Goal: Transaction & Acquisition: Purchase product/service

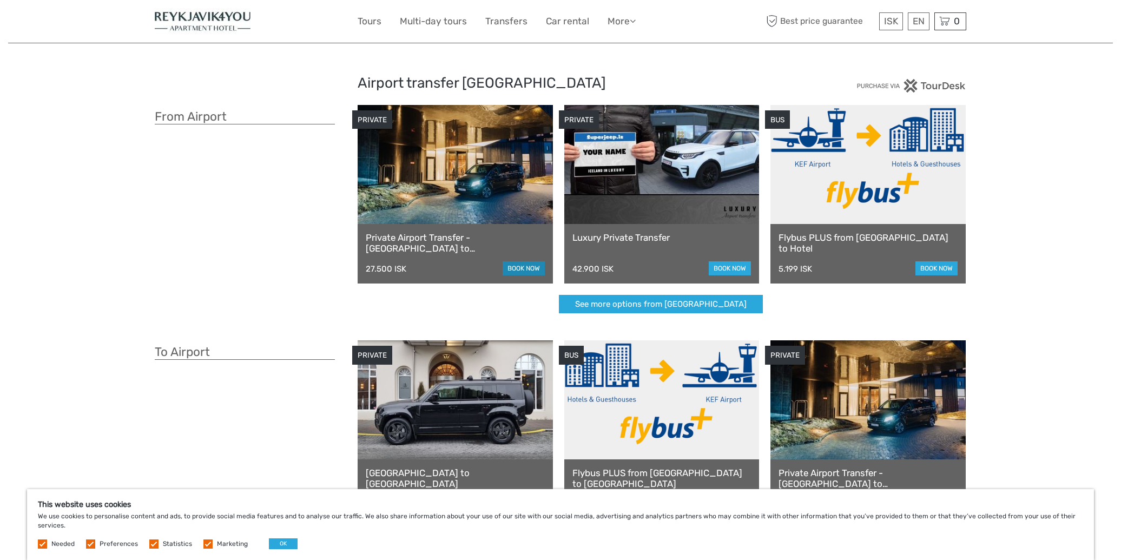
click at [526, 268] on link "book now" at bounding box center [523, 268] width 42 height 14
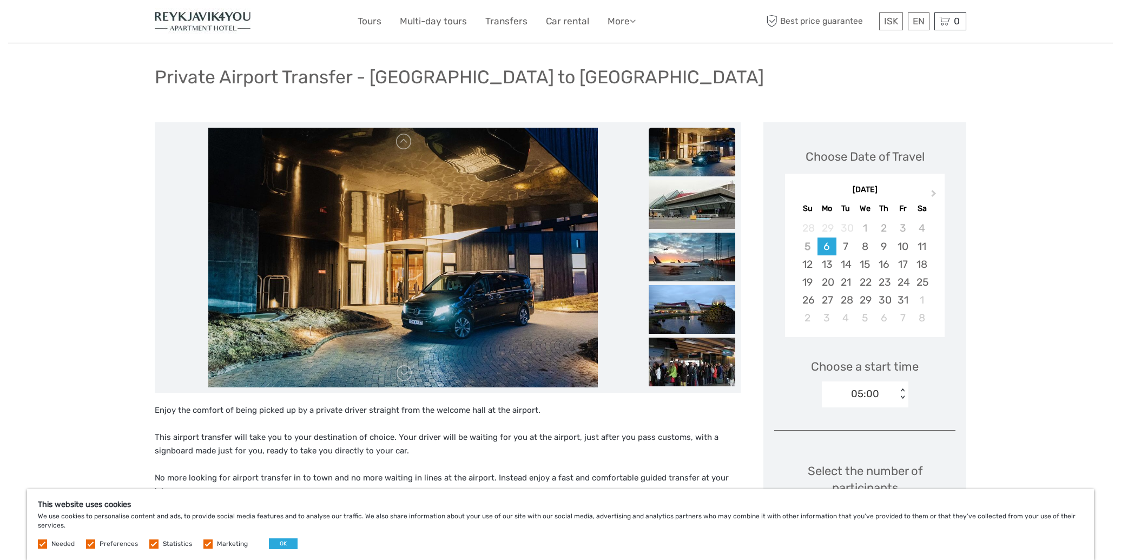
scroll to position [56, 0]
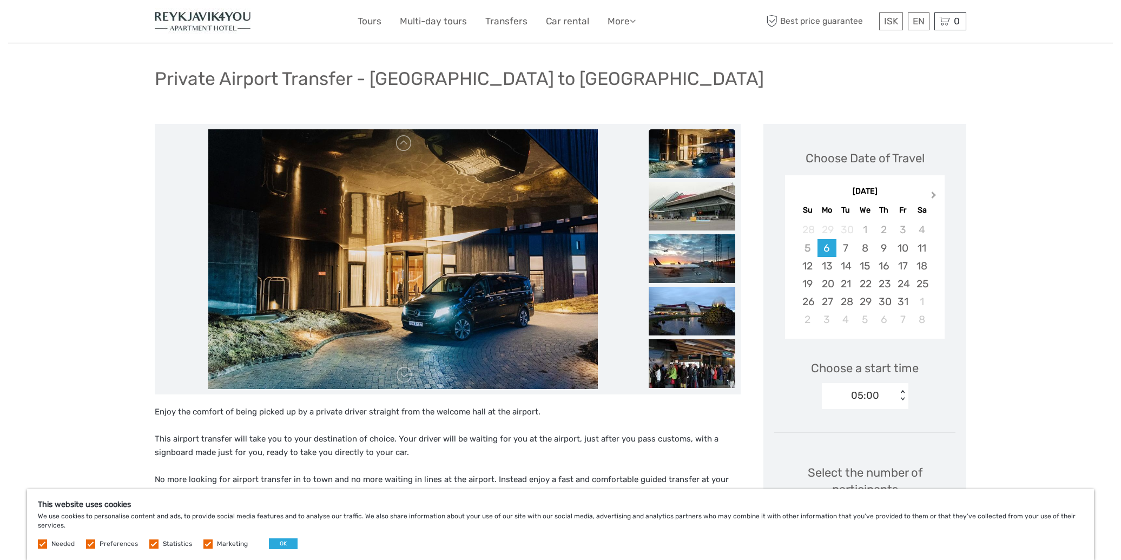
click at [935, 196] on button "Next Month" at bounding box center [934, 197] width 17 height 17
click at [791, 193] on button "Previous Month" at bounding box center [794, 197] width 17 height 17
click at [831, 283] on div "17" at bounding box center [826, 284] width 19 height 18
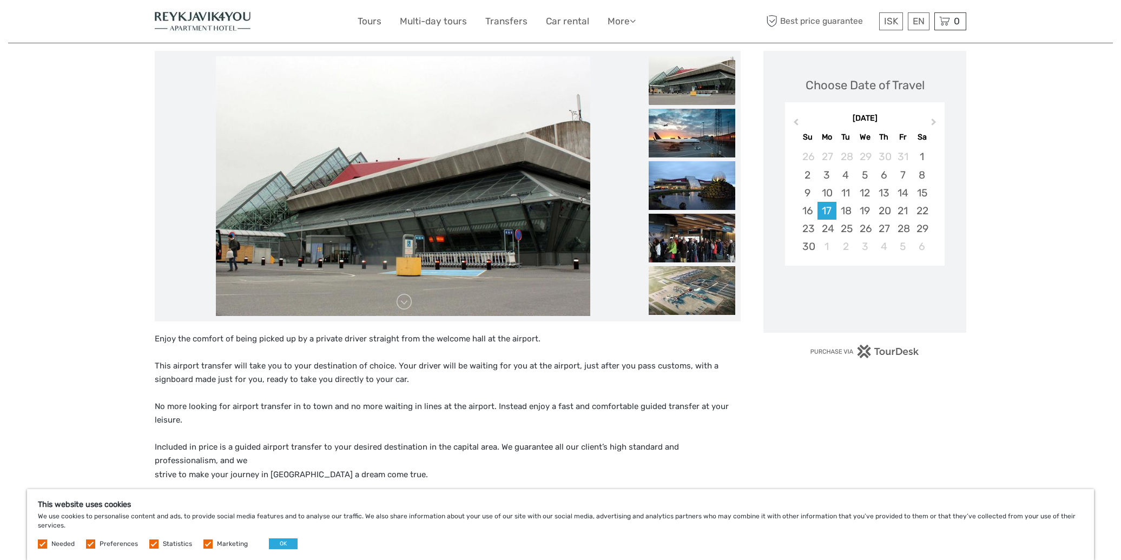
scroll to position [118, 0]
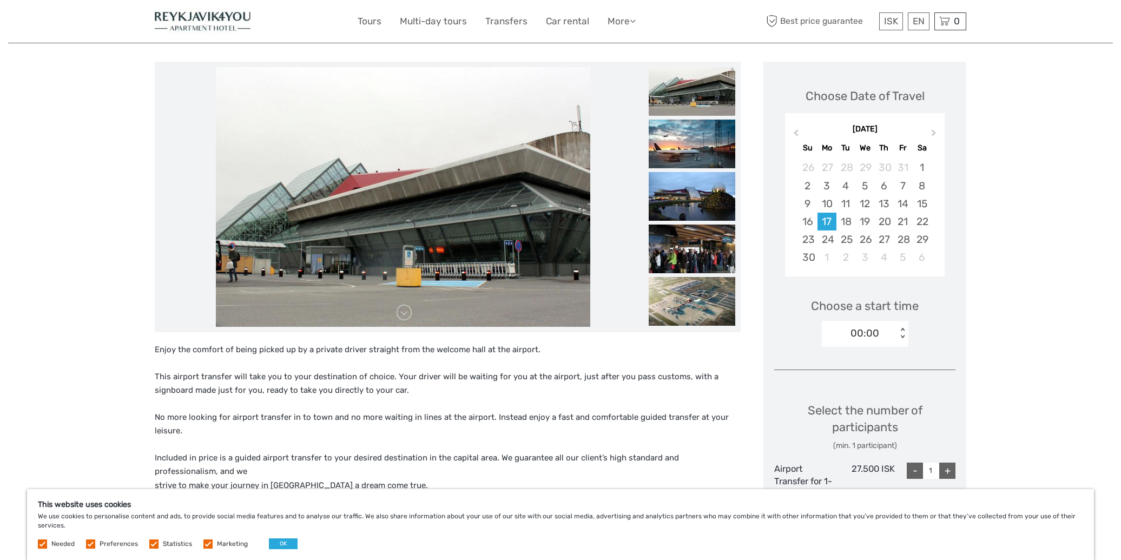
click at [876, 336] on div "00:00" at bounding box center [864, 333] width 29 height 14
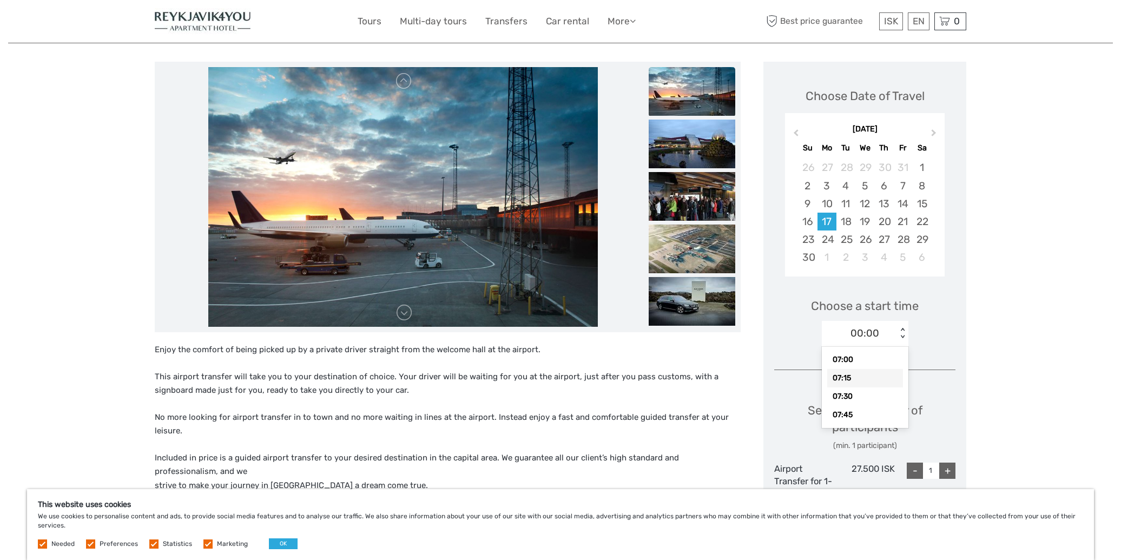
scroll to position [524, 0]
click at [857, 385] on div "07:30" at bounding box center [865, 394] width 76 height 18
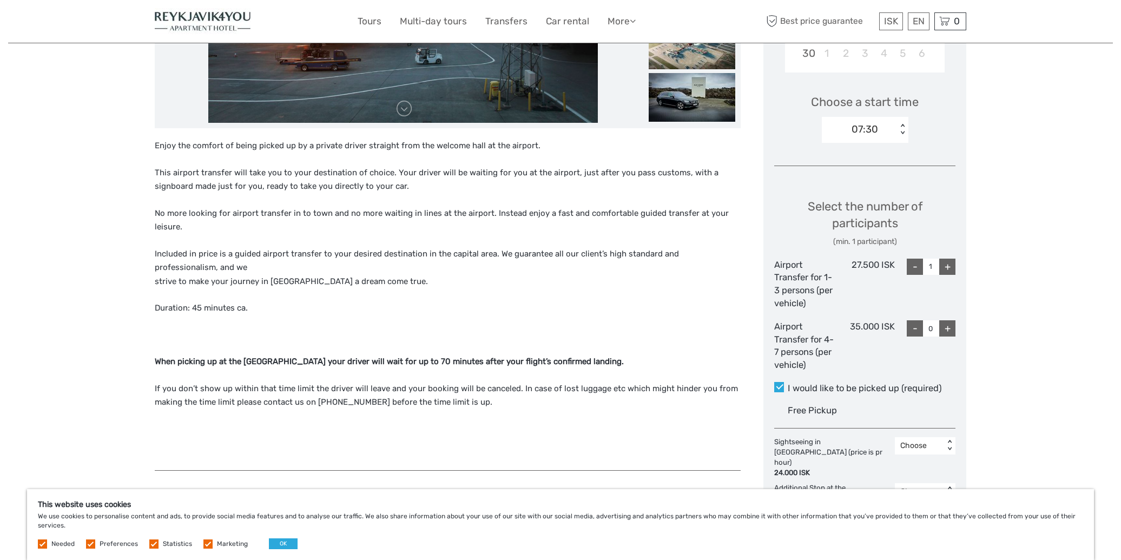
scroll to position [323, 0]
click at [948, 260] on div "+" at bounding box center [947, 265] width 16 height 16
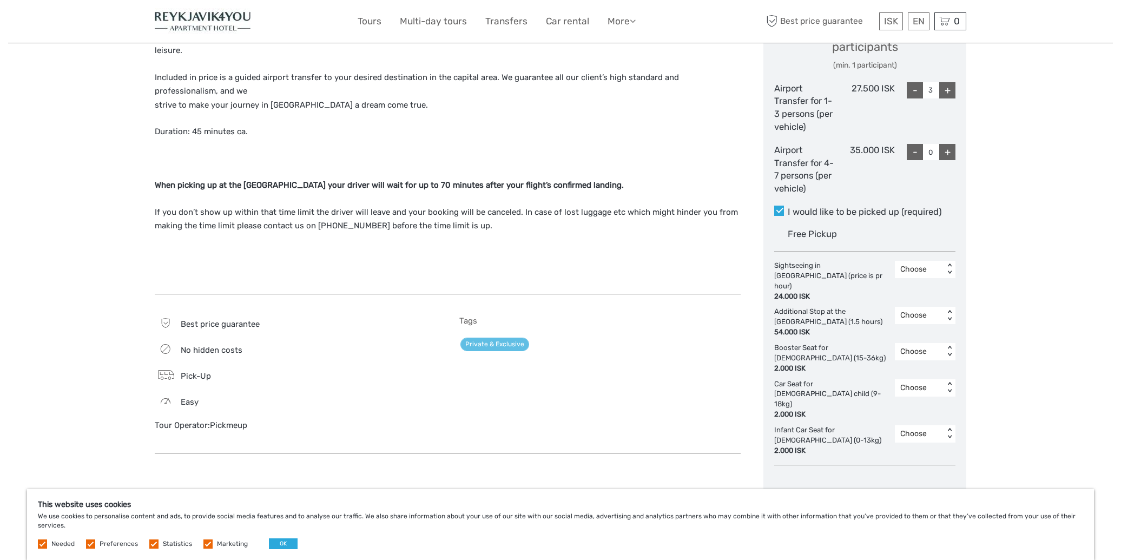
scroll to position [502, 0]
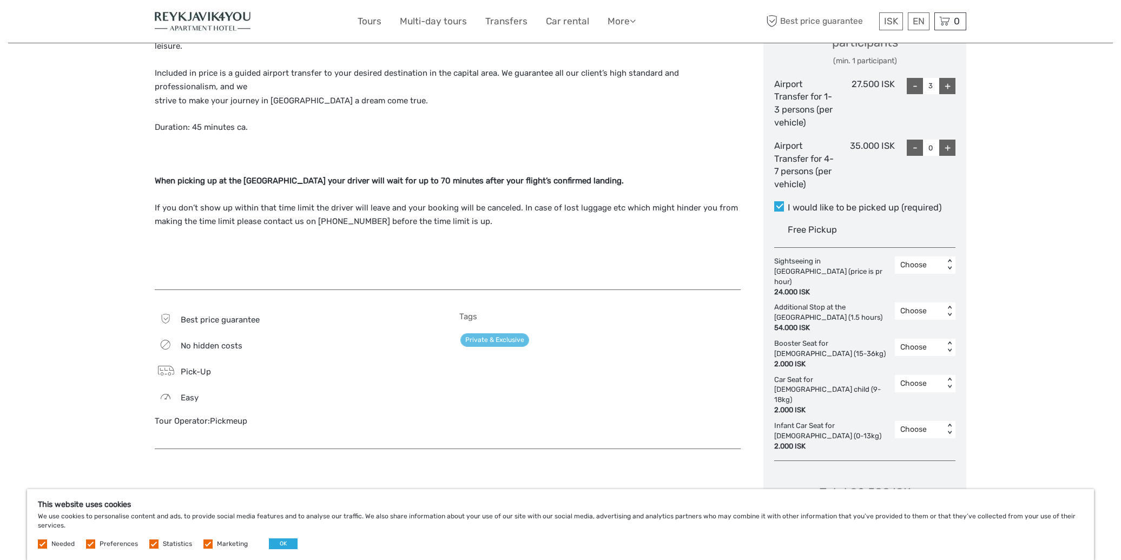
click at [922, 306] on div "Choose" at bounding box center [919, 311] width 38 height 11
click at [922, 385] on div "3" at bounding box center [925, 394] width 50 height 18
click at [917, 306] on div "3" at bounding box center [919, 311] width 38 height 11
click at [921, 330] on div "Choose" at bounding box center [925, 339] width 50 height 18
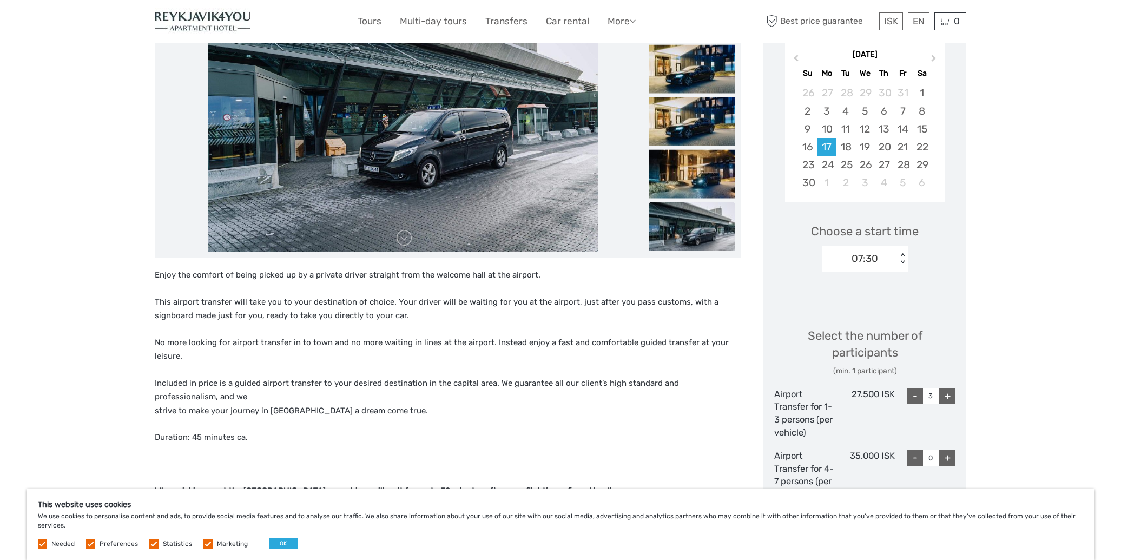
scroll to position [158, 0]
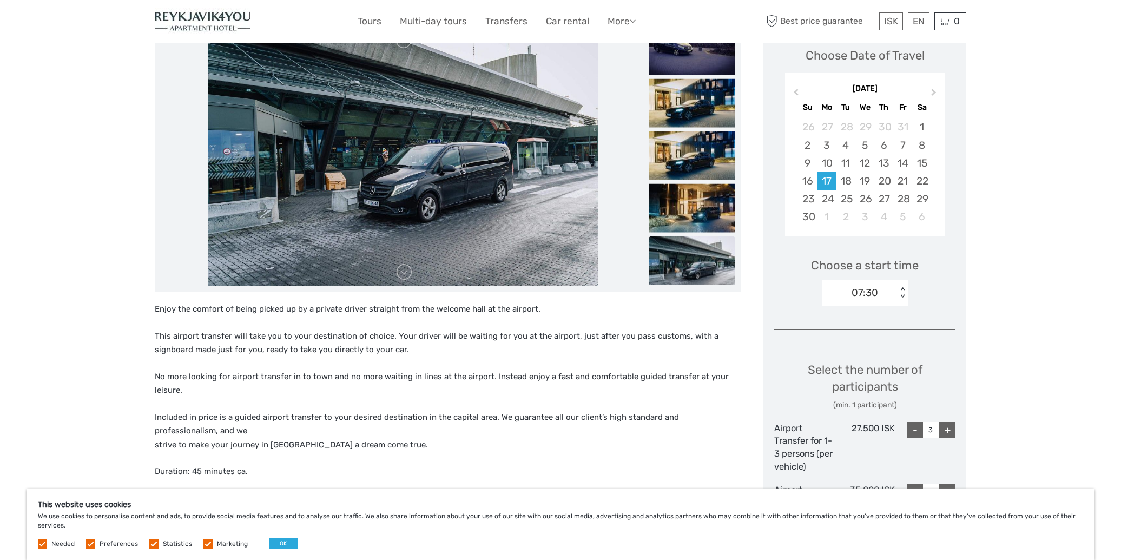
click at [854, 287] on div "07:30" at bounding box center [864, 293] width 27 height 14
click at [858, 312] on div "08:00" at bounding box center [865, 316] width 76 height 18
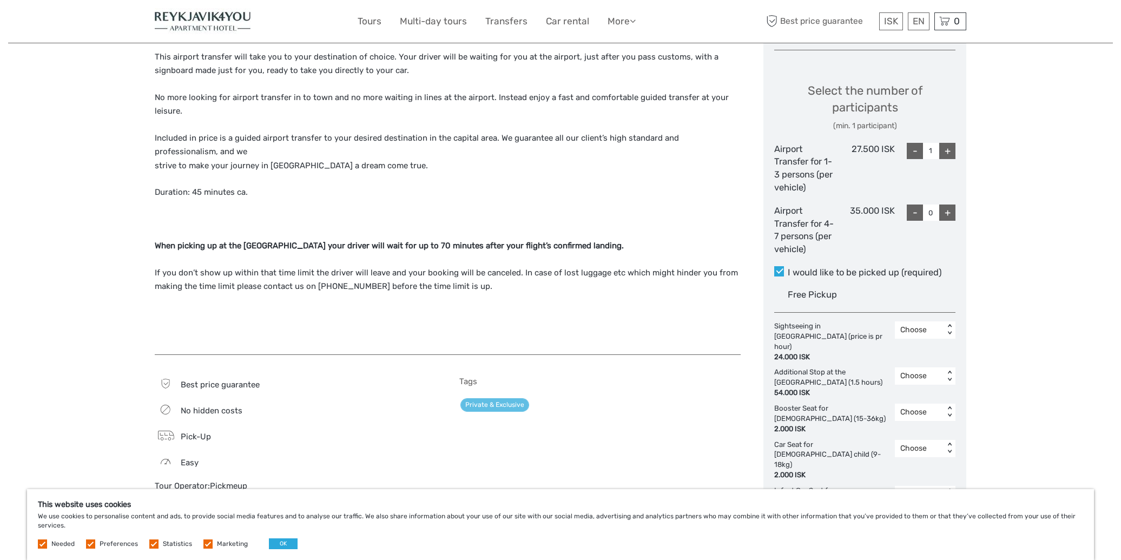
scroll to position [438, 0]
click at [949, 147] on div "+" at bounding box center [947, 150] width 16 height 16
type input "3"
click at [949, 147] on div "+" at bounding box center [947, 150] width 16 height 16
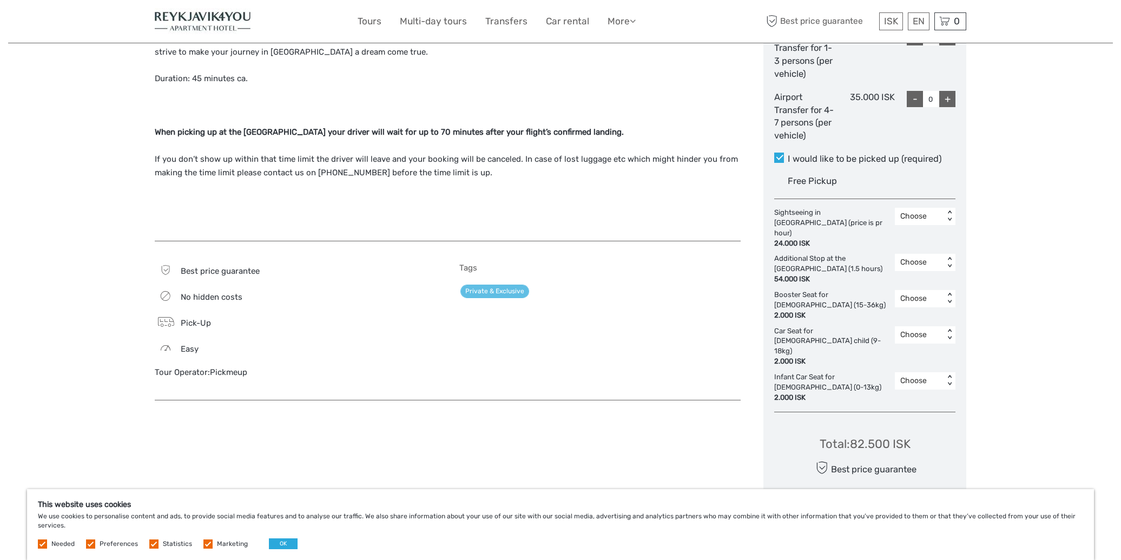
scroll to position [551, 0]
click at [920, 257] on div "Choose" at bounding box center [919, 262] width 38 height 11
click at [922, 337] on div "3" at bounding box center [925, 346] width 50 height 18
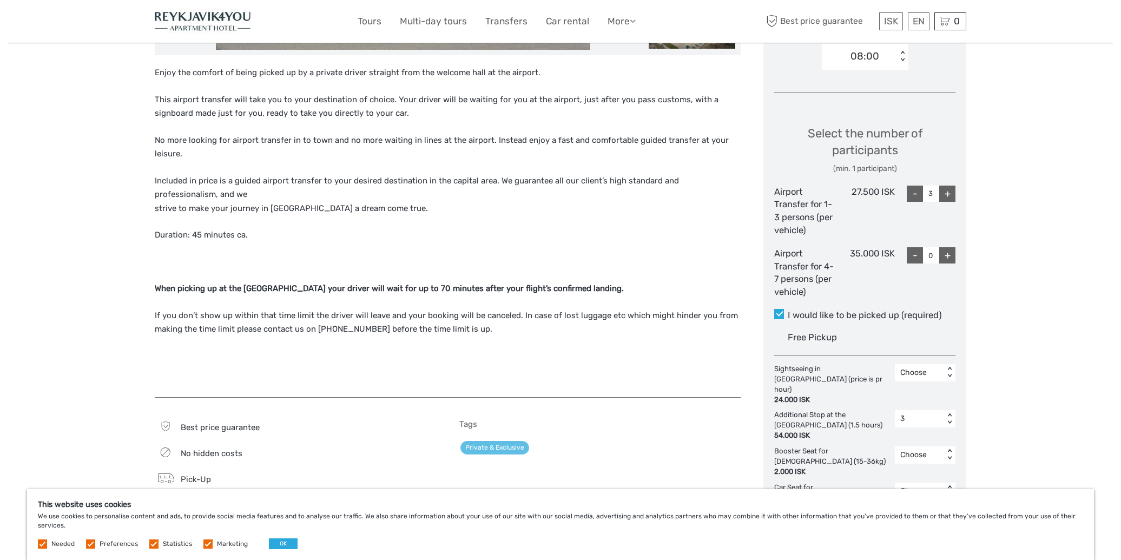
scroll to position [394, 0]
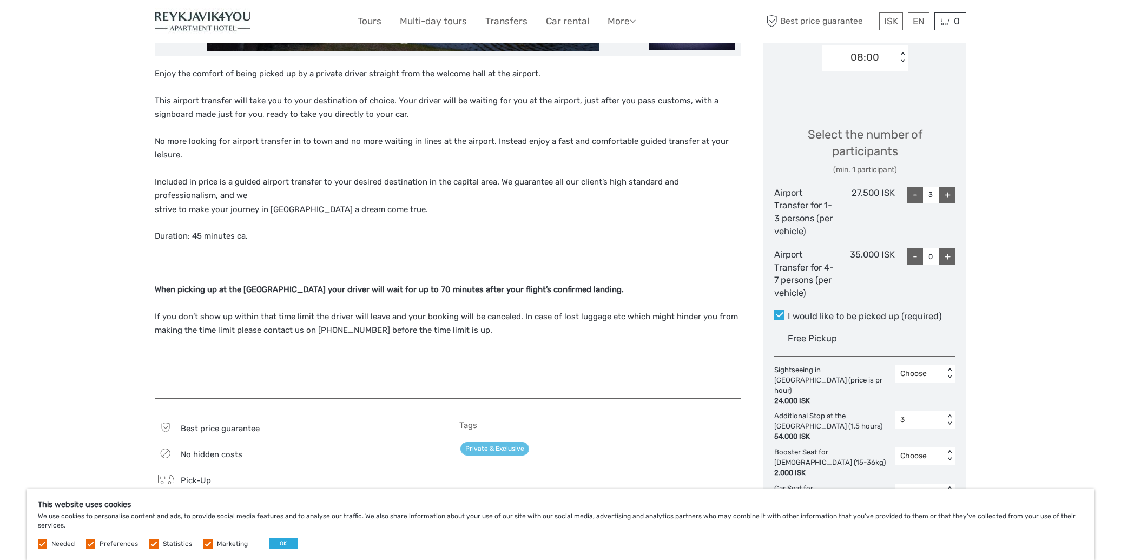
click at [919, 414] on div "3" at bounding box center [919, 419] width 38 height 11
click at [918, 439] on div "Choose" at bounding box center [925, 448] width 50 height 18
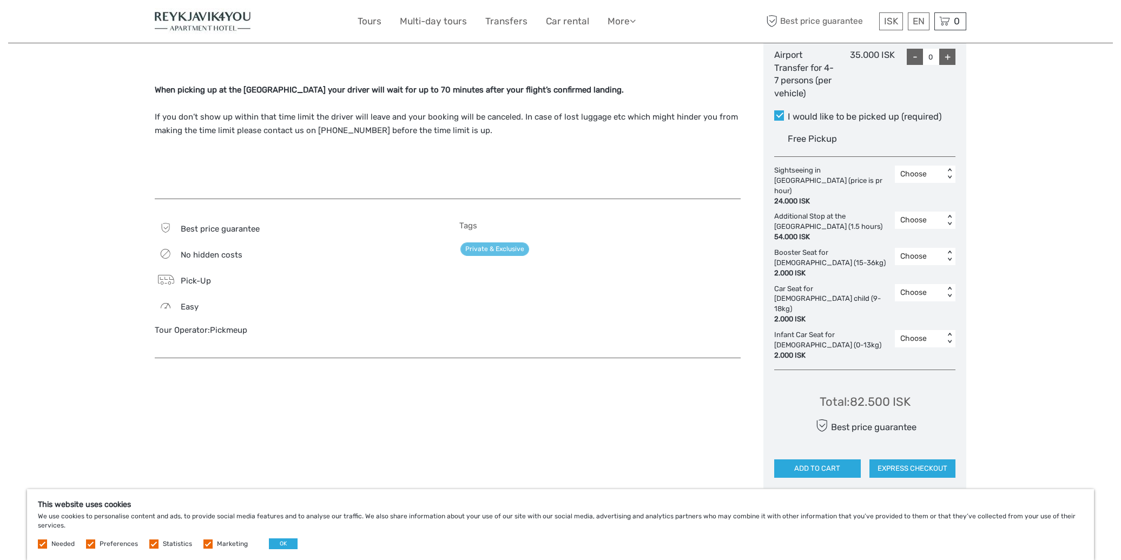
scroll to position [598, 0]
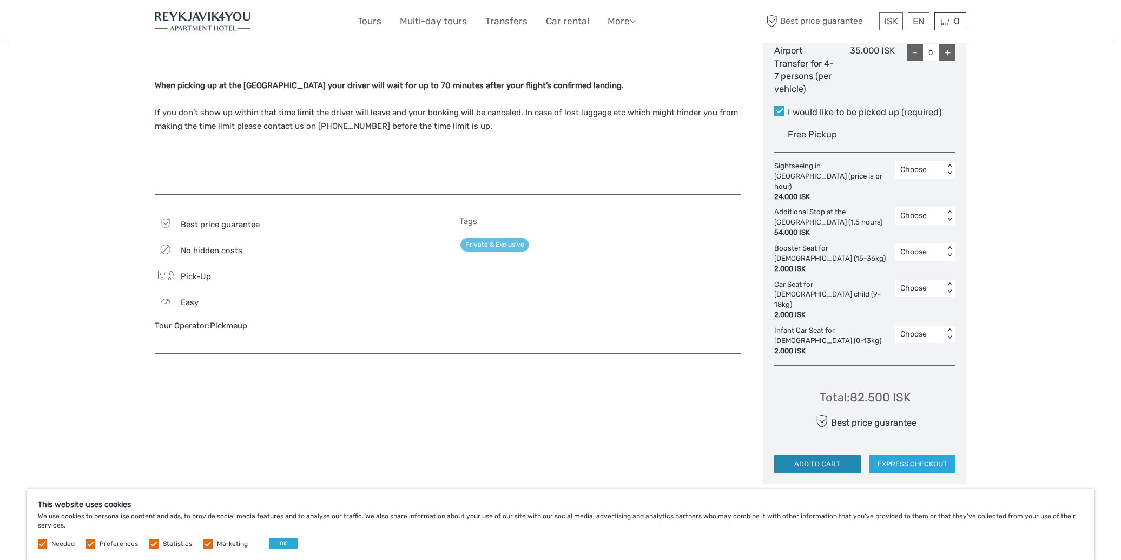
click at [823, 455] on button "ADD TO CART" at bounding box center [817, 464] width 87 height 18
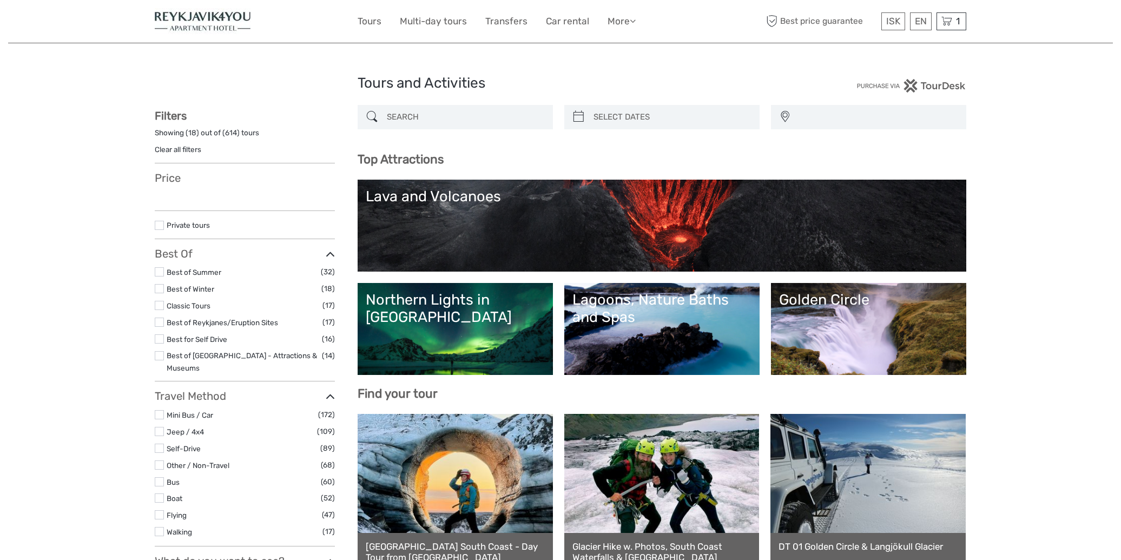
select select
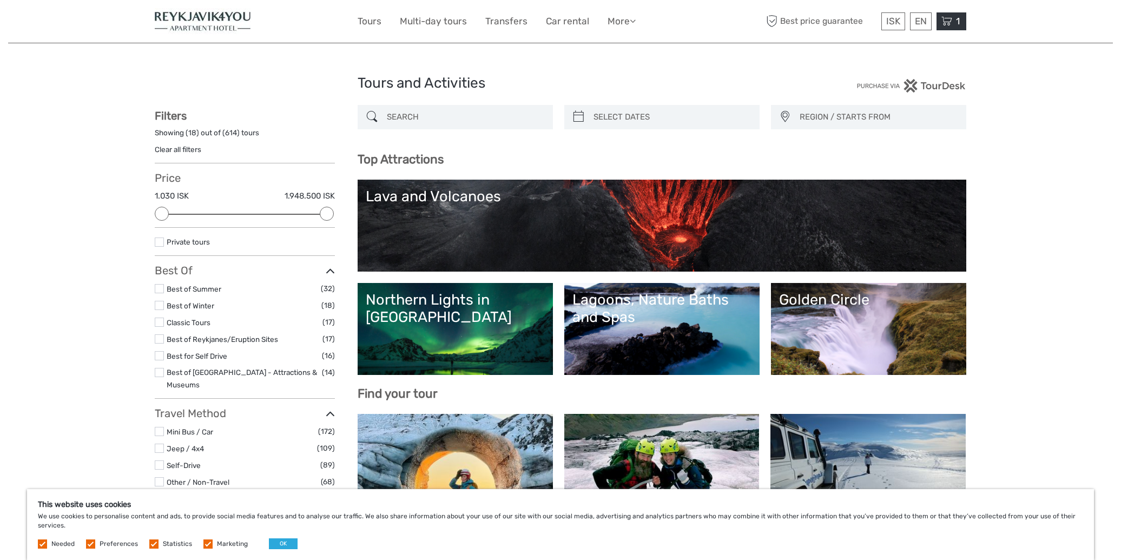
click at [949, 21] on icon at bounding box center [946, 22] width 11 height 14
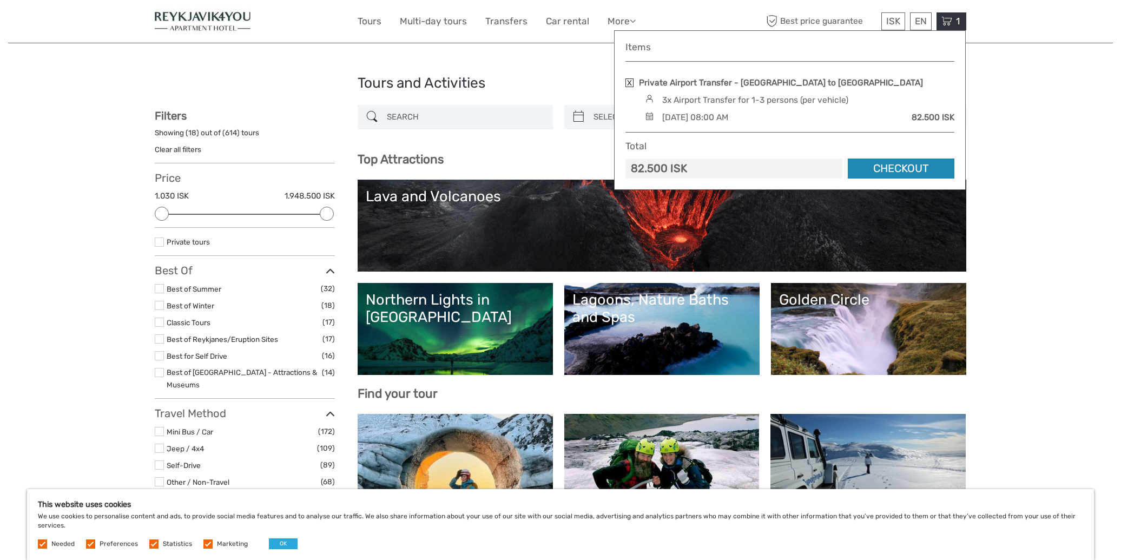
click at [907, 163] on link "Checkout" at bounding box center [901, 168] width 107 height 20
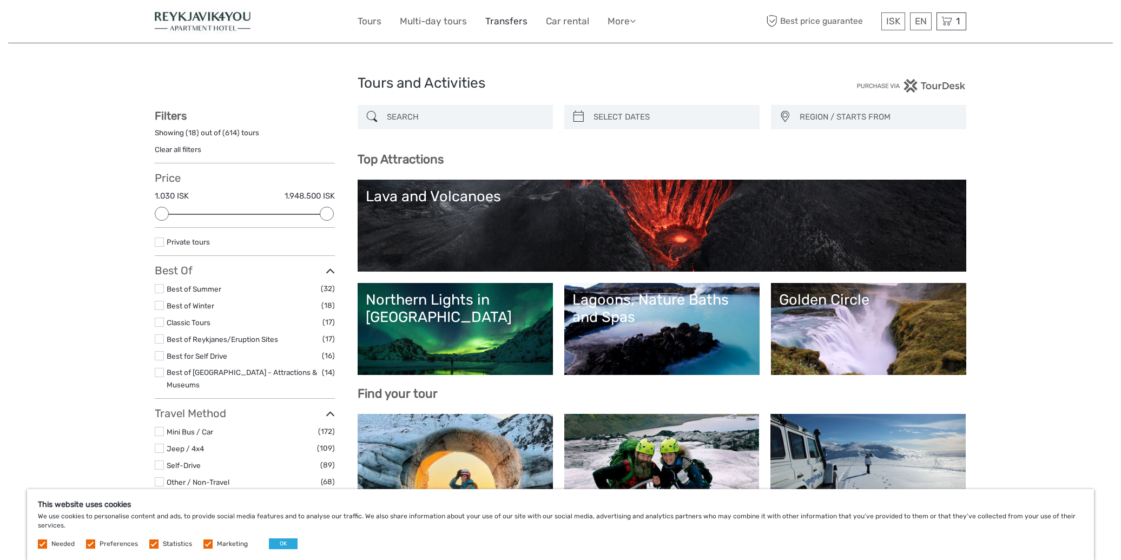
click at [508, 22] on link "Transfers" at bounding box center [506, 22] width 42 height 16
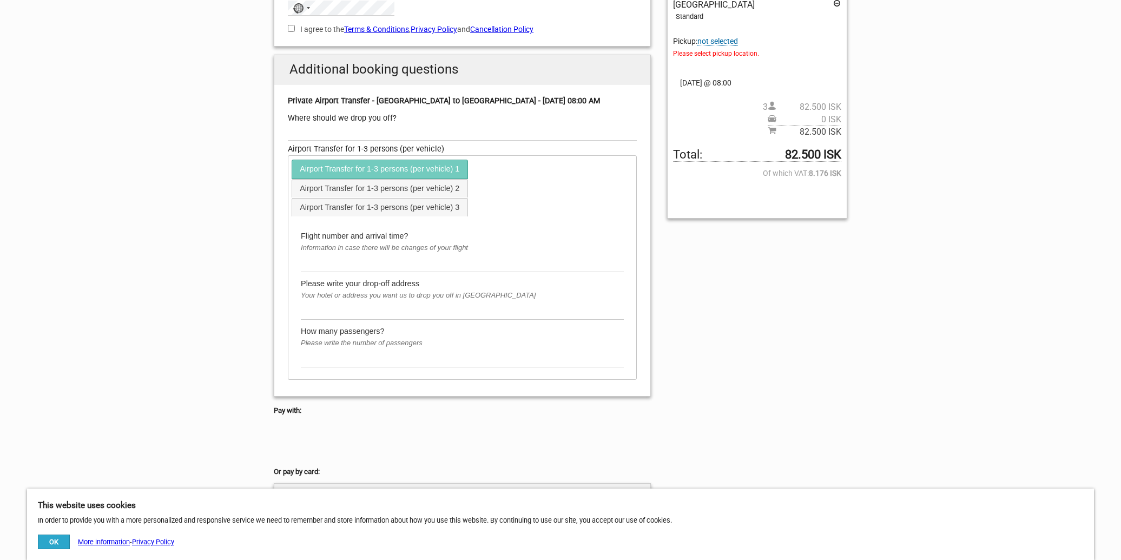
scroll to position [225, 0]
click at [343, 188] on link "Airport Transfer for 1-3 persons (per vehicle) 2" at bounding box center [379, 188] width 175 height 18
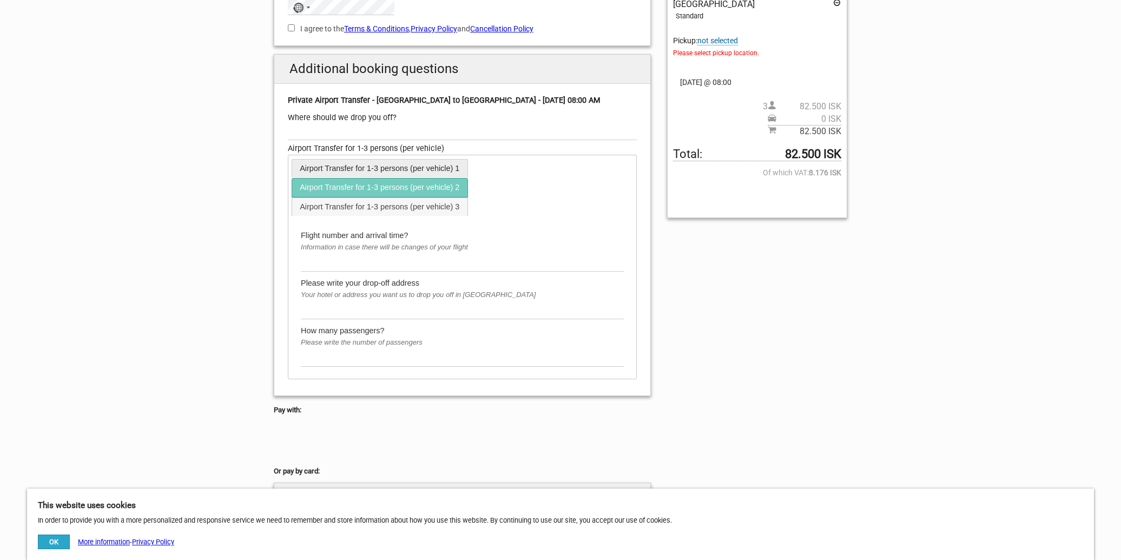
click at [327, 169] on link "Airport Transfer for 1-3 persons (per vehicle) 1" at bounding box center [379, 169] width 175 height 18
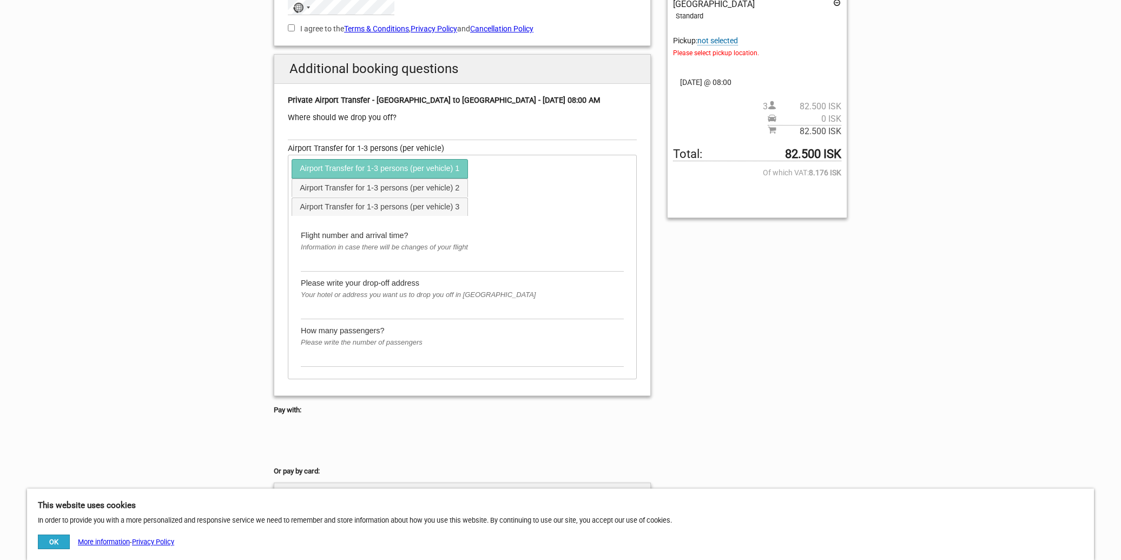
click at [334, 118] on div "Where should we drop you off?" at bounding box center [462, 118] width 349 height 12
click at [315, 134] on input "text" at bounding box center [462, 132] width 349 height 16
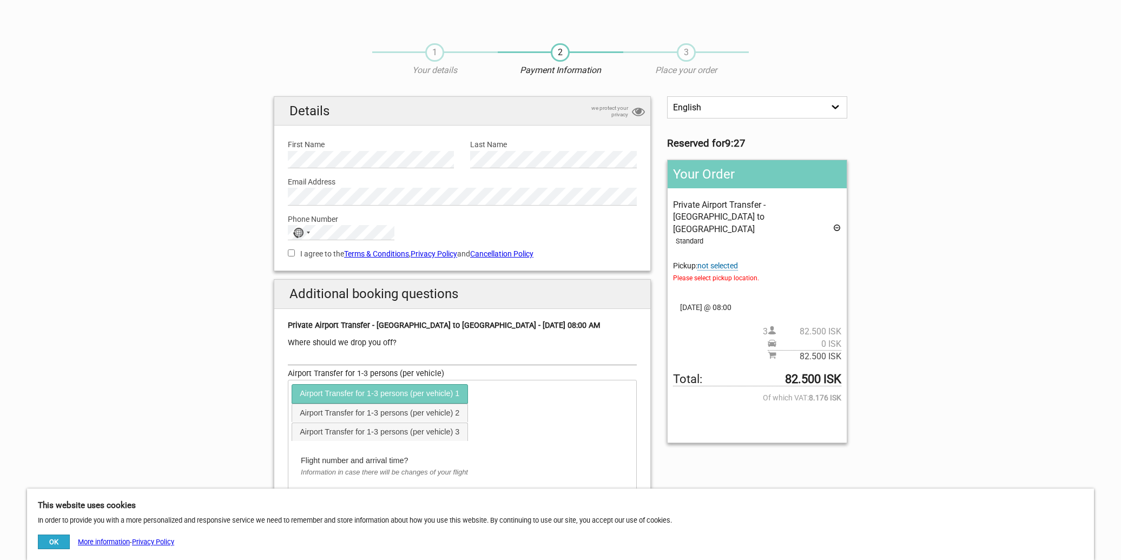
scroll to position [0, 0]
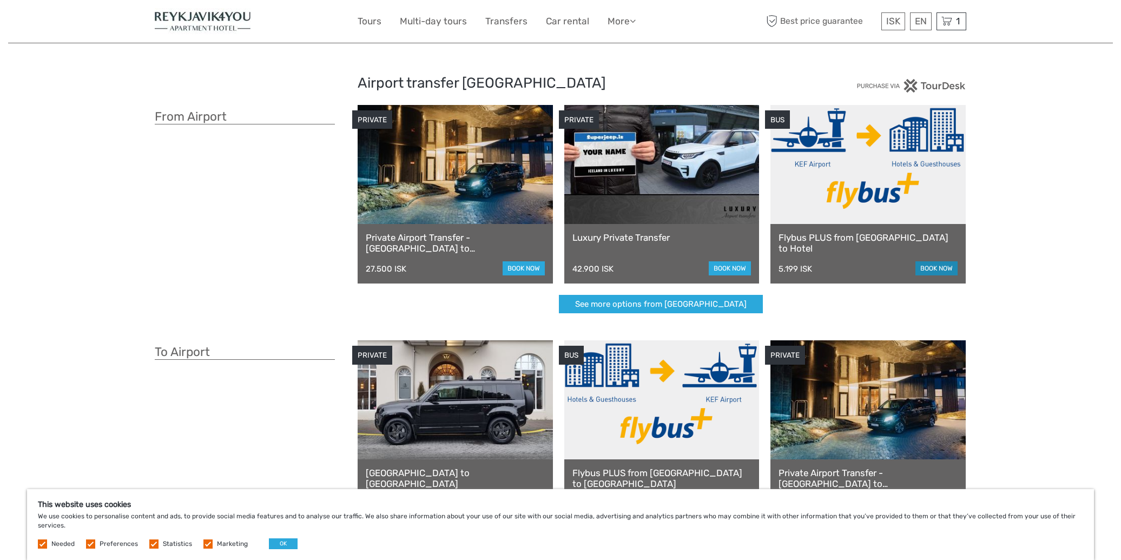
click at [933, 266] on link "book now" at bounding box center [936, 268] width 42 height 14
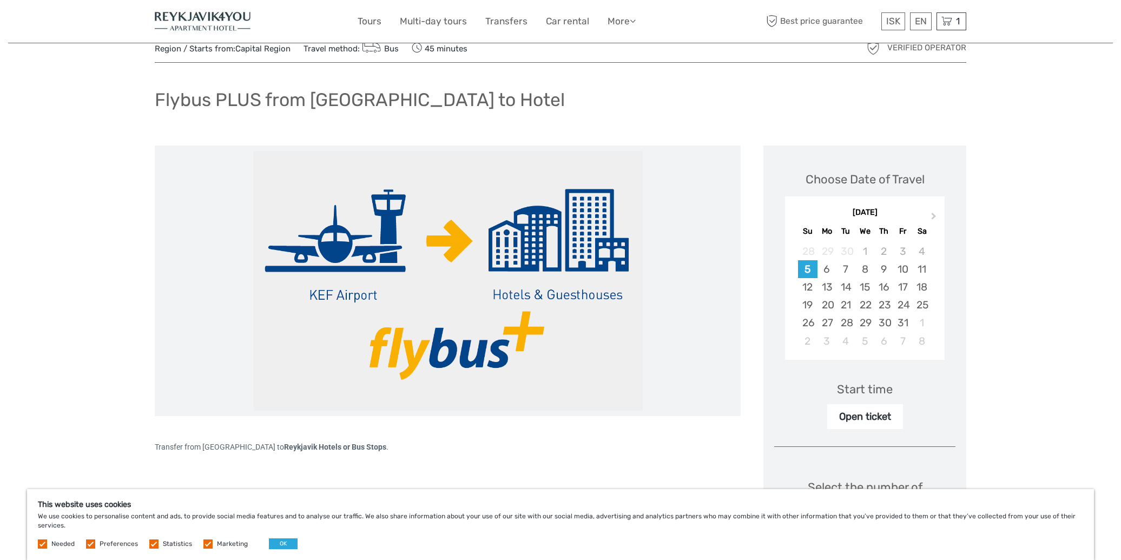
scroll to position [37, 0]
click at [934, 217] on button "Next Month" at bounding box center [934, 217] width 17 height 17
click at [799, 214] on button "Previous Month" at bounding box center [794, 217] width 17 height 17
click at [830, 304] on div "17" at bounding box center [826, 304] width 19 height 18
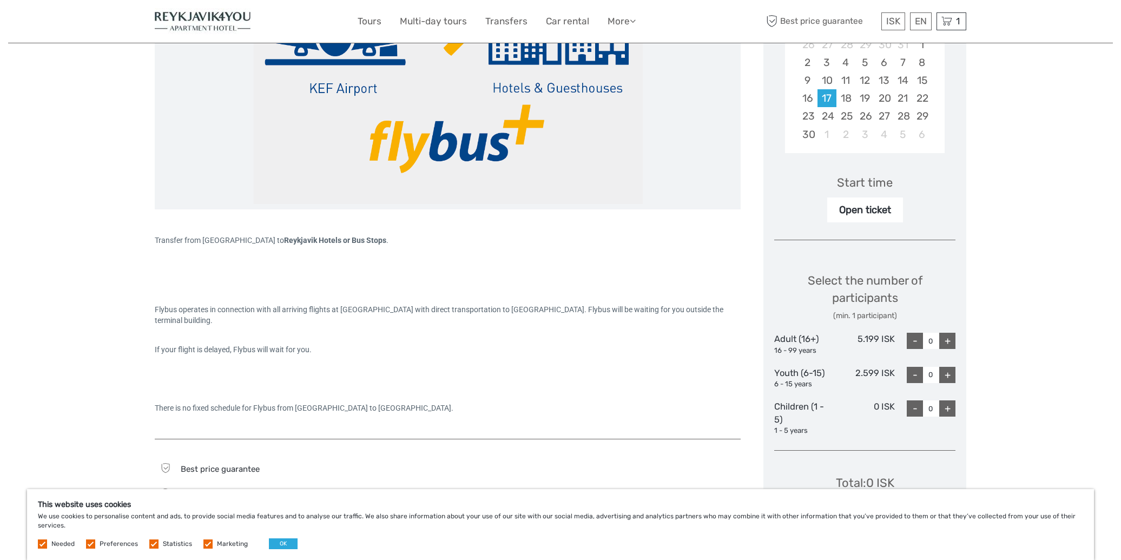
scroll to position [249, 0]
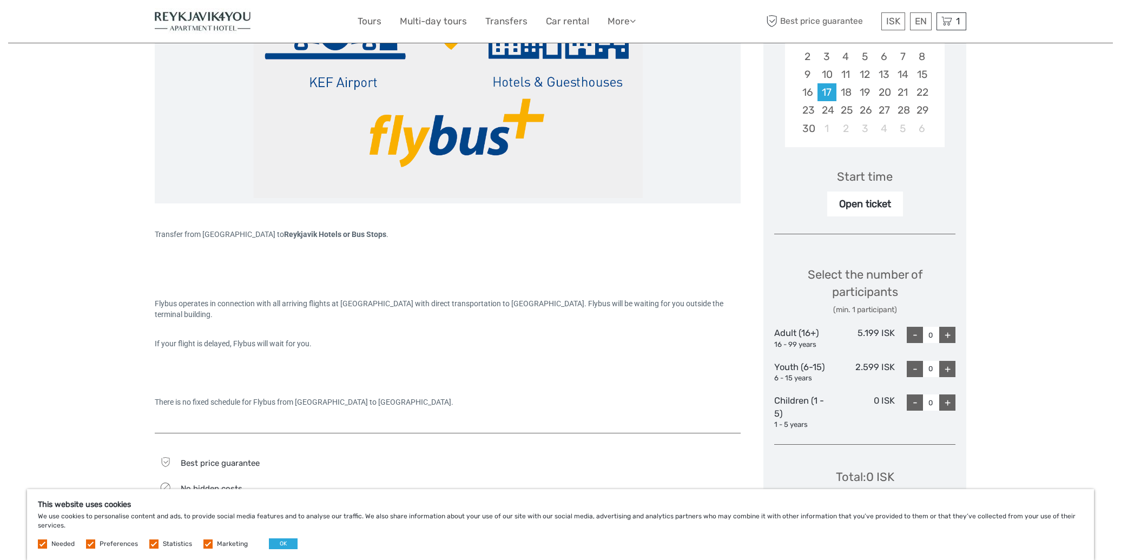
click at [950, 329] on div "+" at bounding box center [947, 335] width 16 height 16
type input "3"
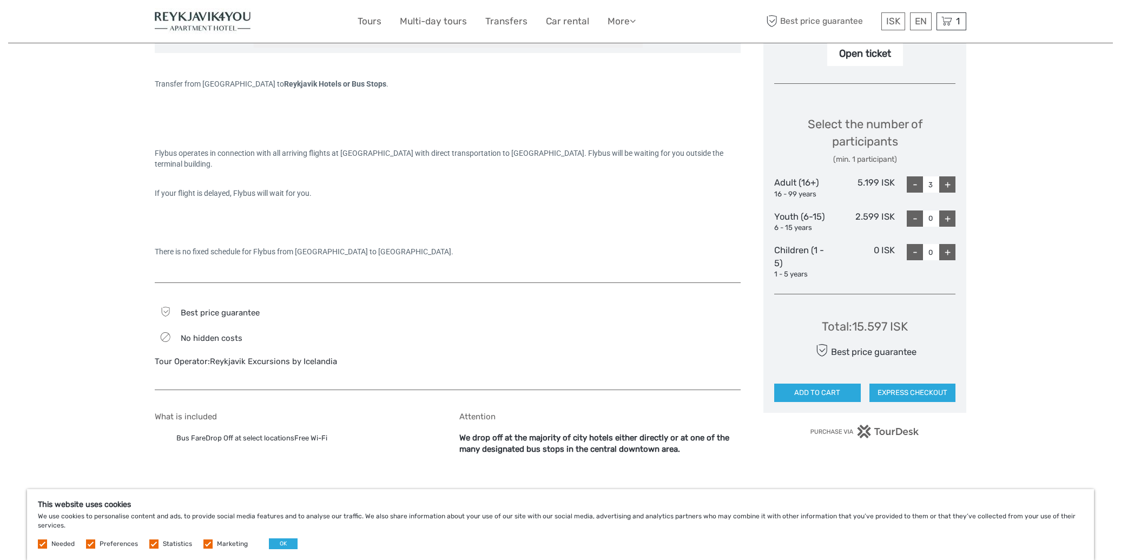
scroll to position [399, 0]
drag, startPoint x: 854, startPoint y: 321, endPoint x: 887, endPoint y: 323, distance: 33.1
click at [887, 323] on div "Total : 15.597 ISK" at bounding box center [865, 327] width 86 height 17
copy div "15.597"
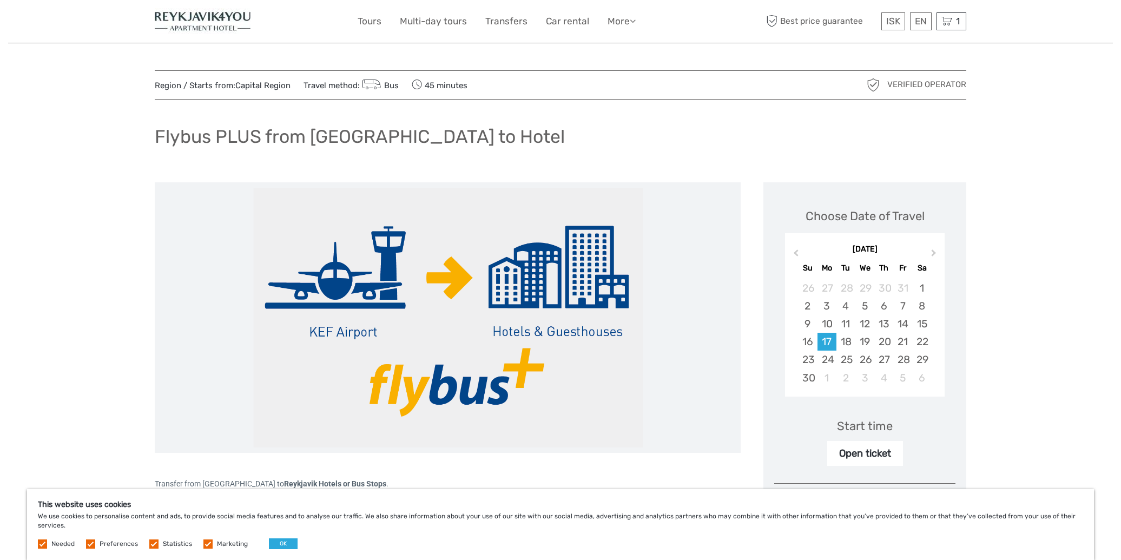
scroll to position [0, 0]
click at [947, 20] on icon at bounding box center [946, 22] width 11 height 14
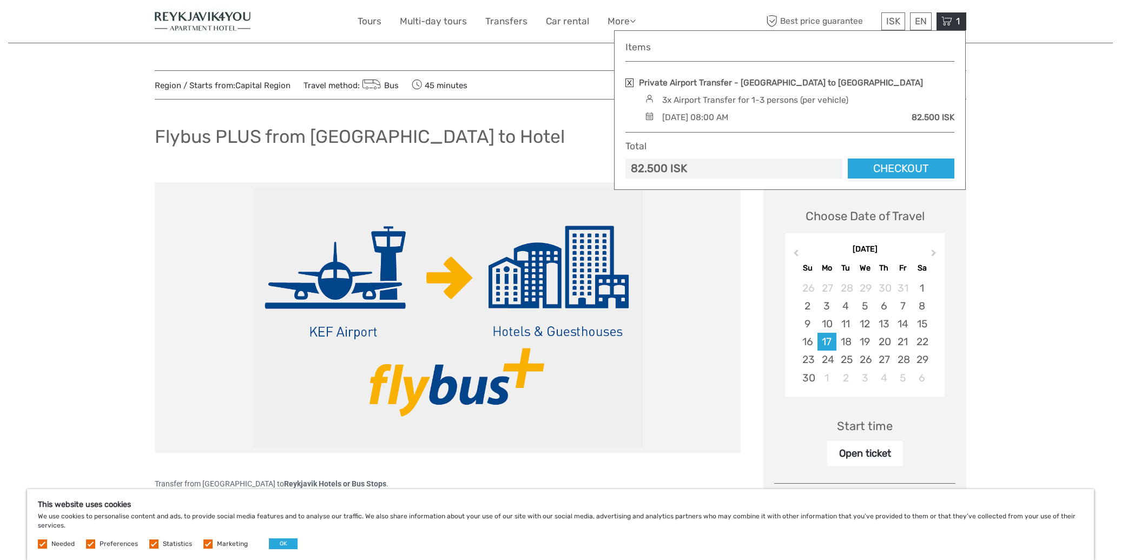
click at [631, 82] on link at bounding box center [629, 82] width 8 height 9
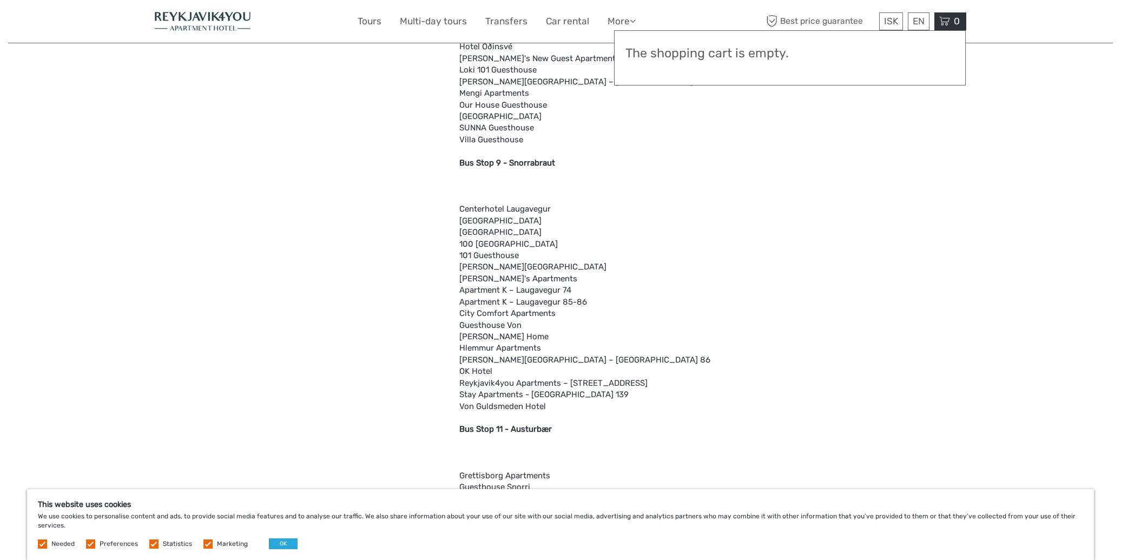
scroll to position [1887, 0]
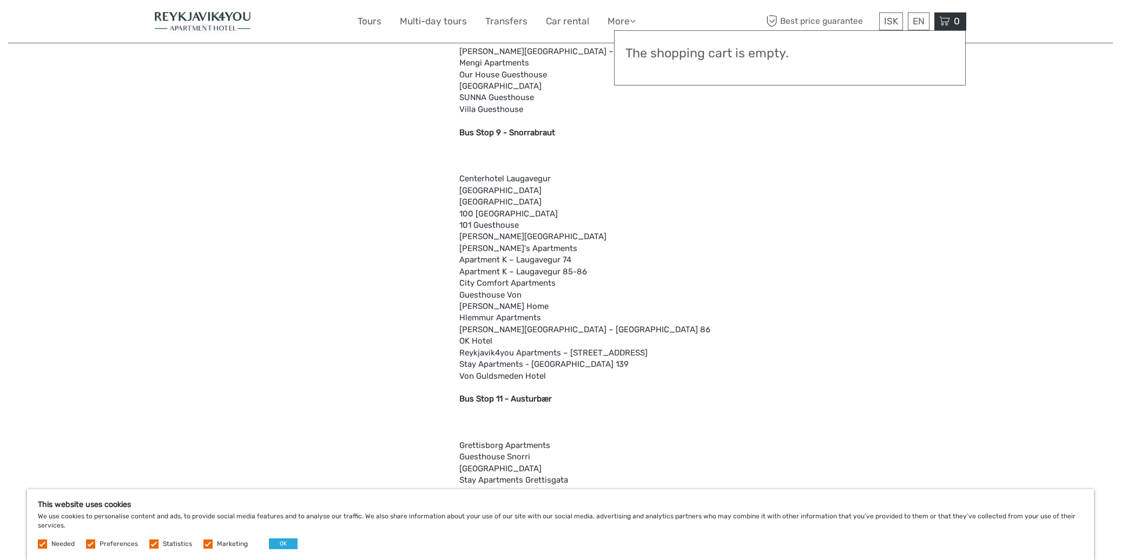
click at [970, 87] on div "Region / Starts from: Capital Region Travel method: Bus 45 minutes Verified Ope…" at bounding box center [560, 77] width 1104 height 3928
click at [392, 305] on div "What is included Bus FareDrop Off at select locationsFree Wi-Fi" at bounding box center [296, 320] width 282 height 2790
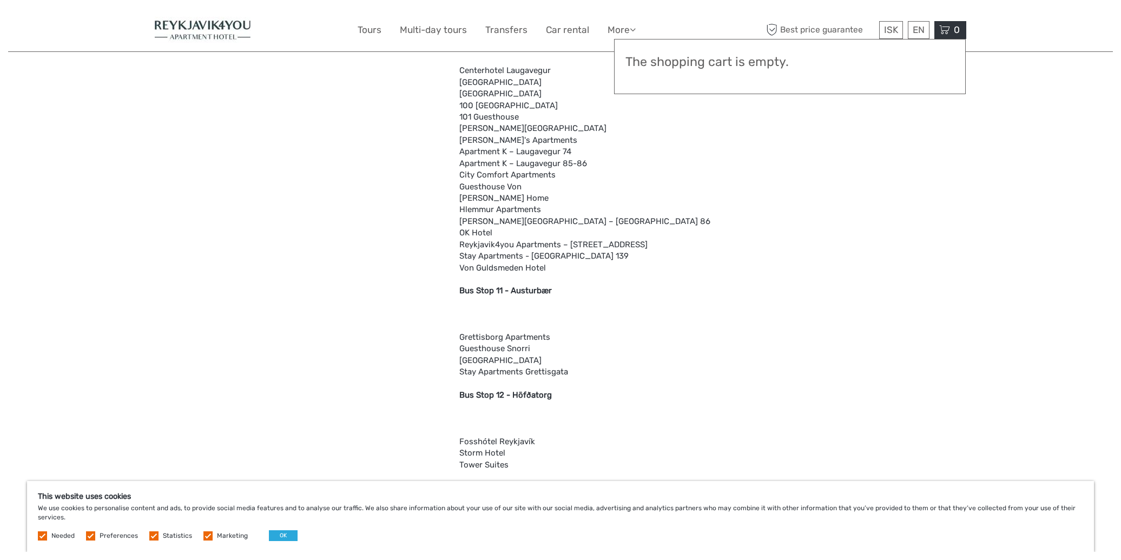
scroll to position [2392, 0]
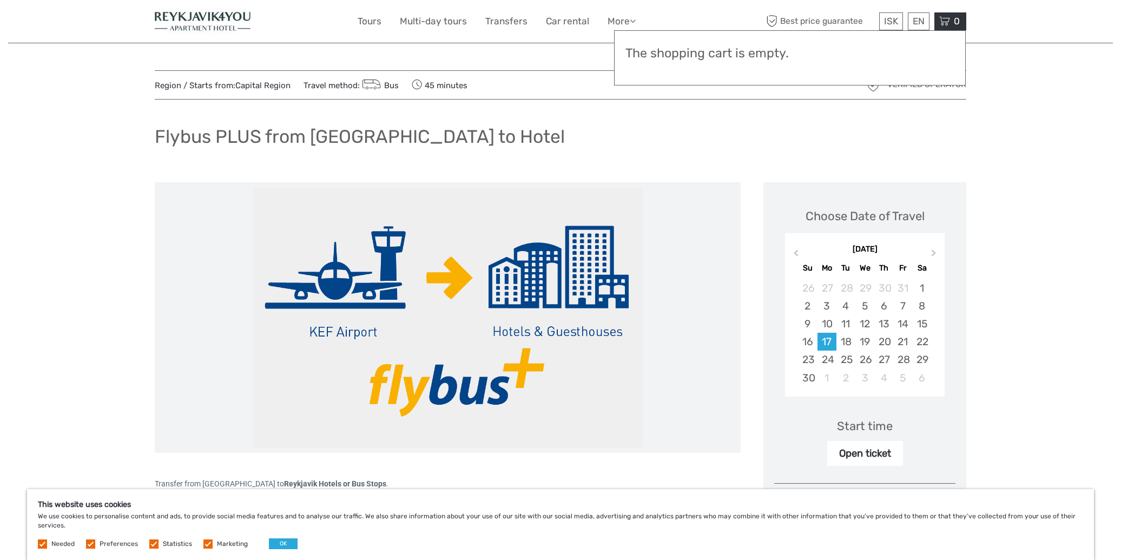
scroll to position [0, 0]
click at [510, 18] on link "Transfers" at bounding box center [506, 22] width 42 height 16
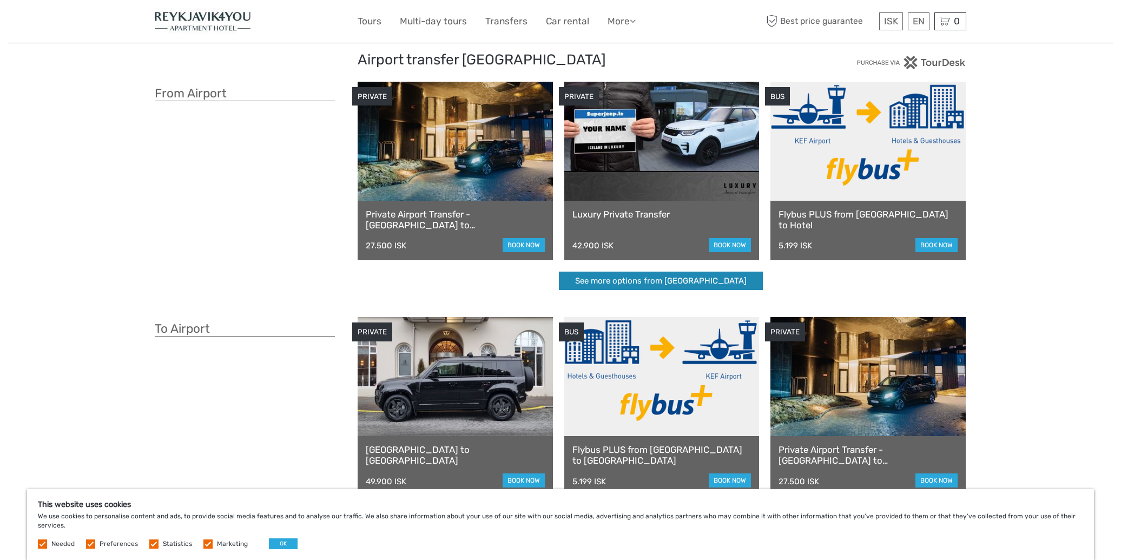
scroll to position [26, 0]
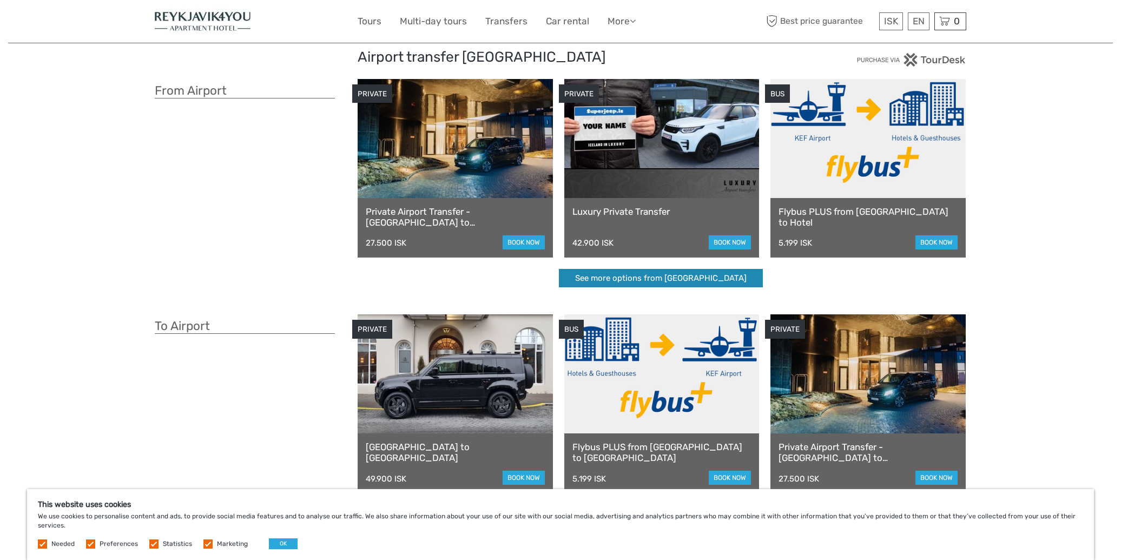
click at [640, 280] on link "See more options from [GEOGRAPHIC_DATA]" at bounding box center [661, 278] width 204 height 19
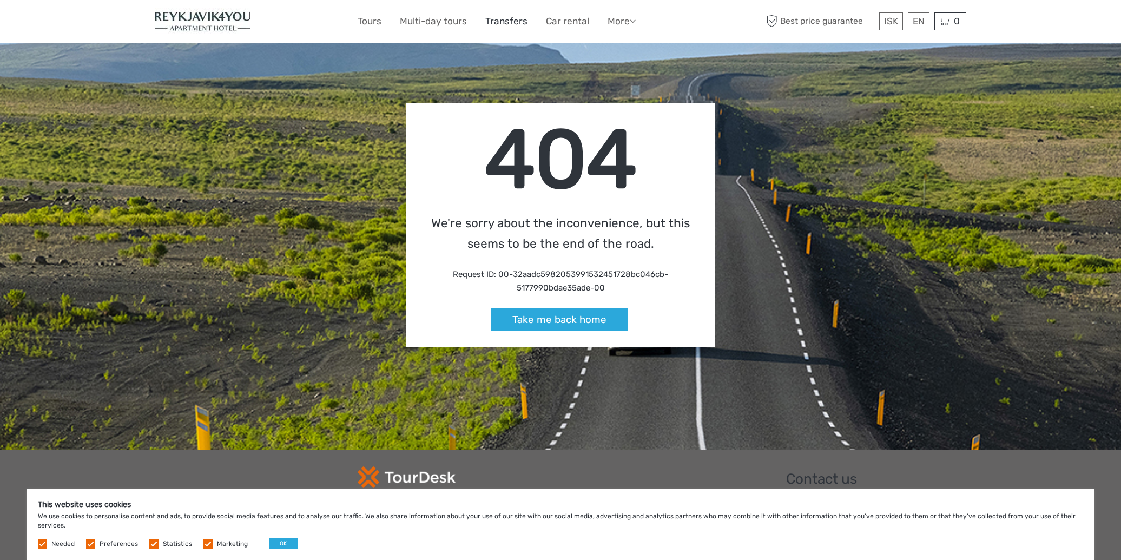
click at [512, 22] on link "Transfers" at bounding box center [506, 22] width 42 height 16
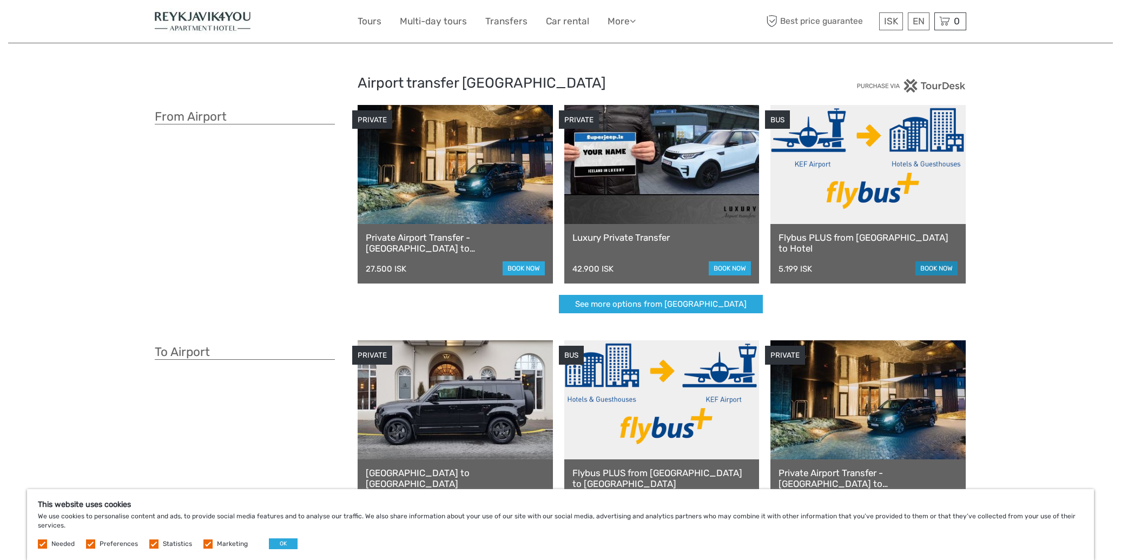
click at [933, 271] on link "book now" at bounding box center [936, 268] width 42 height 14
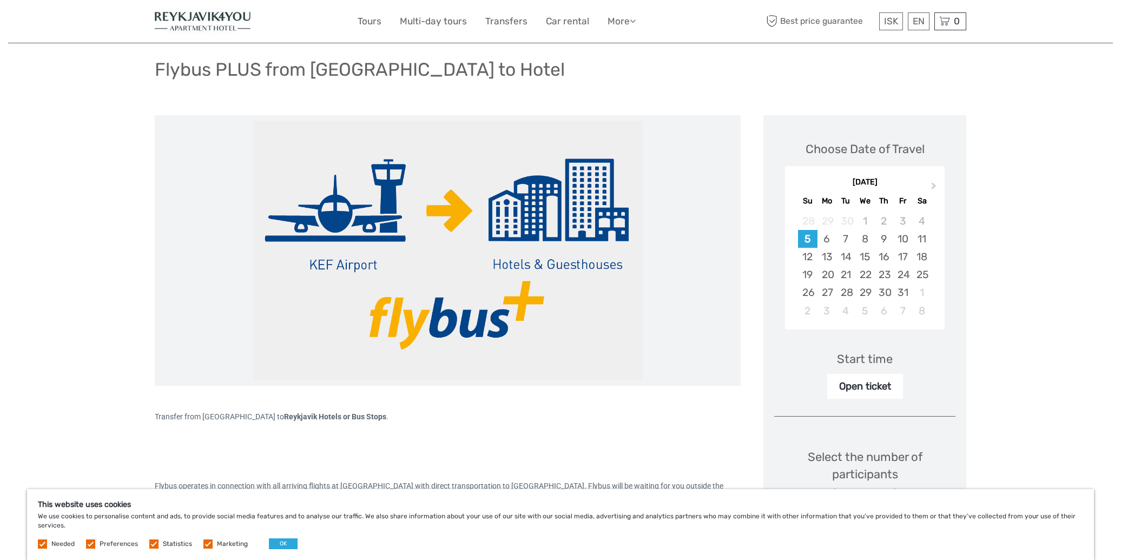
scroll to position [99, 0]
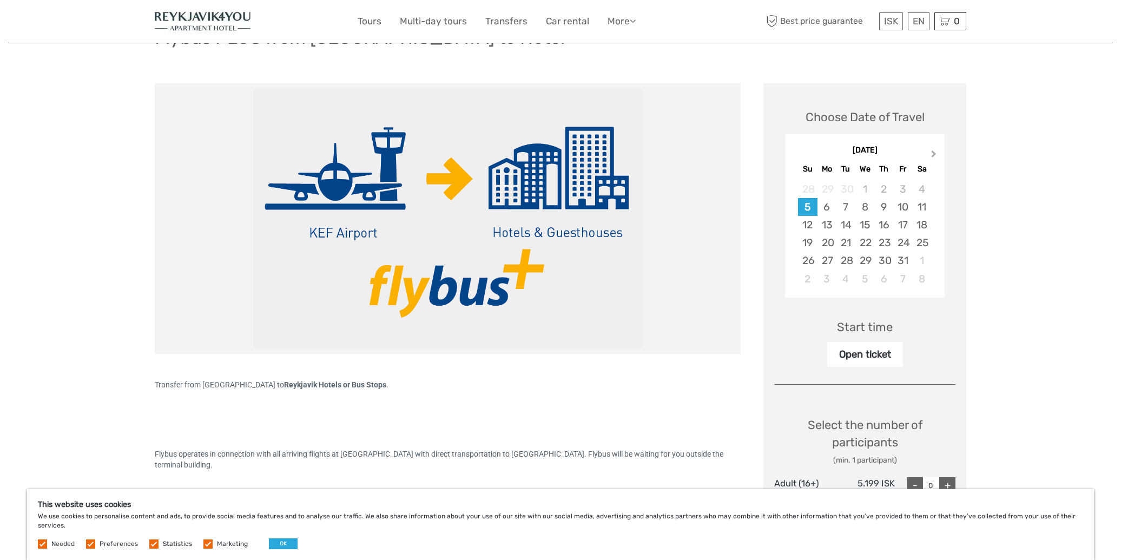
click at [934, 151] on span "Next Month" at bounding box center [934, 156] width 0 height 16
click at [831, 242] on div "17" at bounding box center [826, 243] width 19 height 18
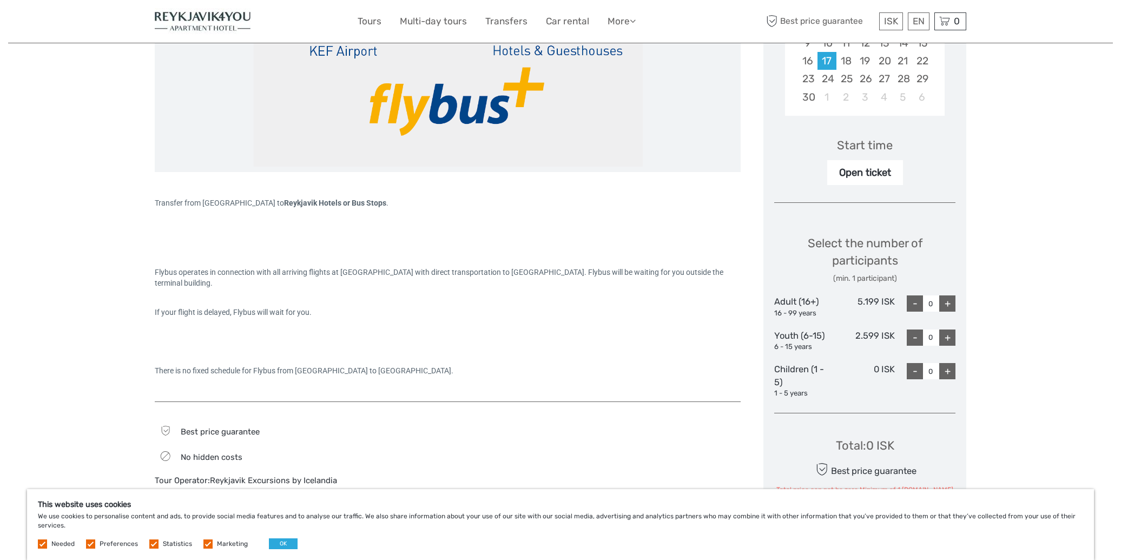
scroll to position [284, 0]
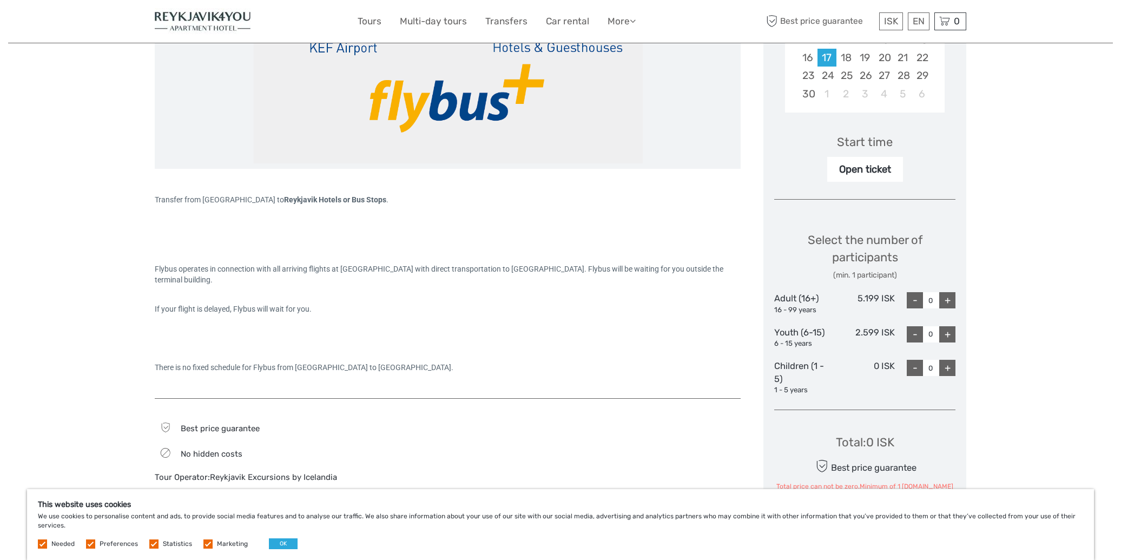
click at [951, 296] on div "+" at bounding box center [947, 300] width 16 height 16
type input "3"
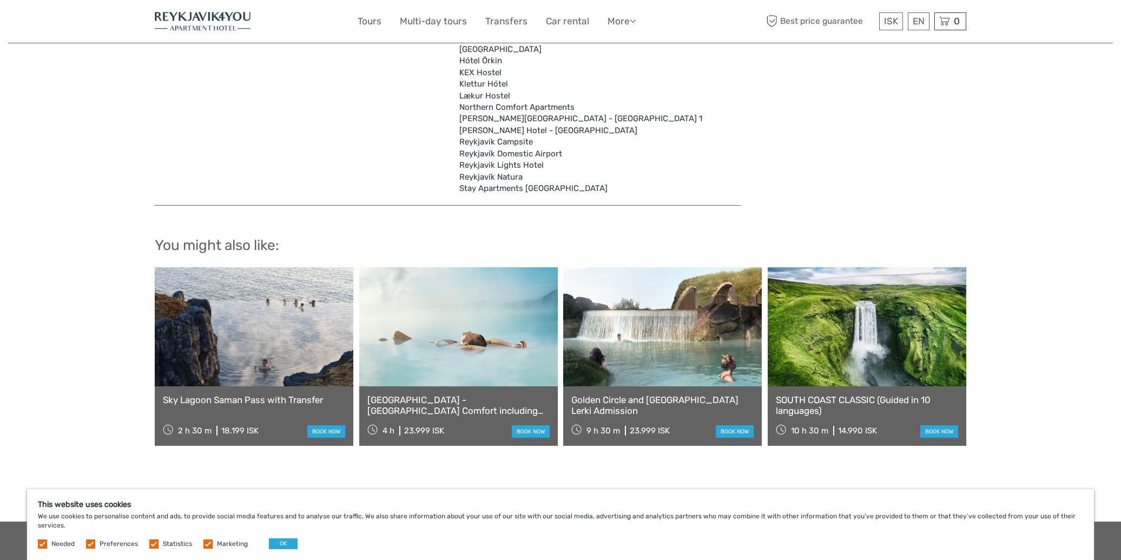
scroll to position [3408, 0]
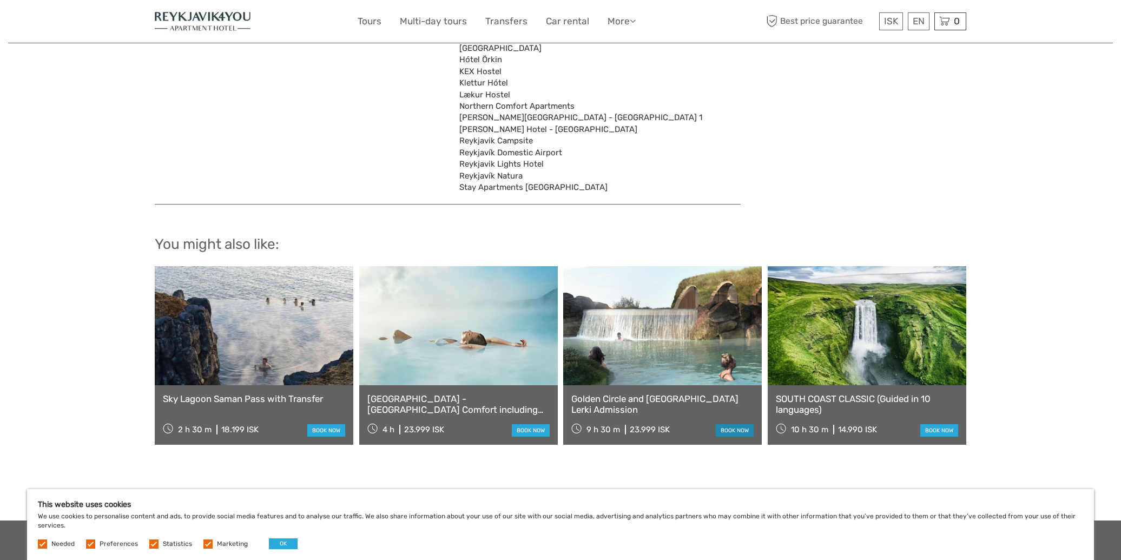
click at [736, 424] on link "book now" at bounding box center [735, 430] width 38 height 12
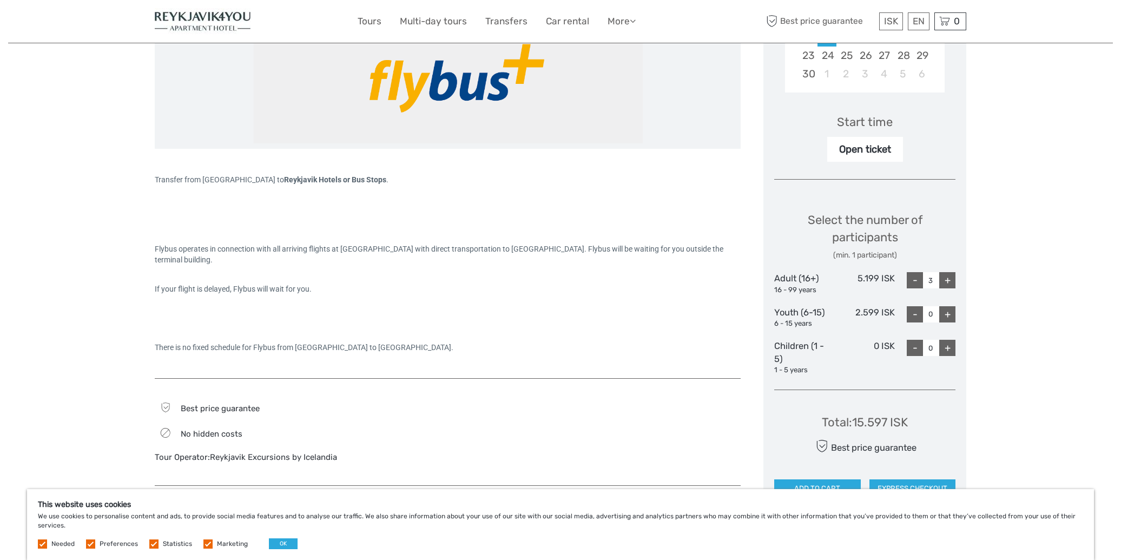
scroll to position [308, 0]
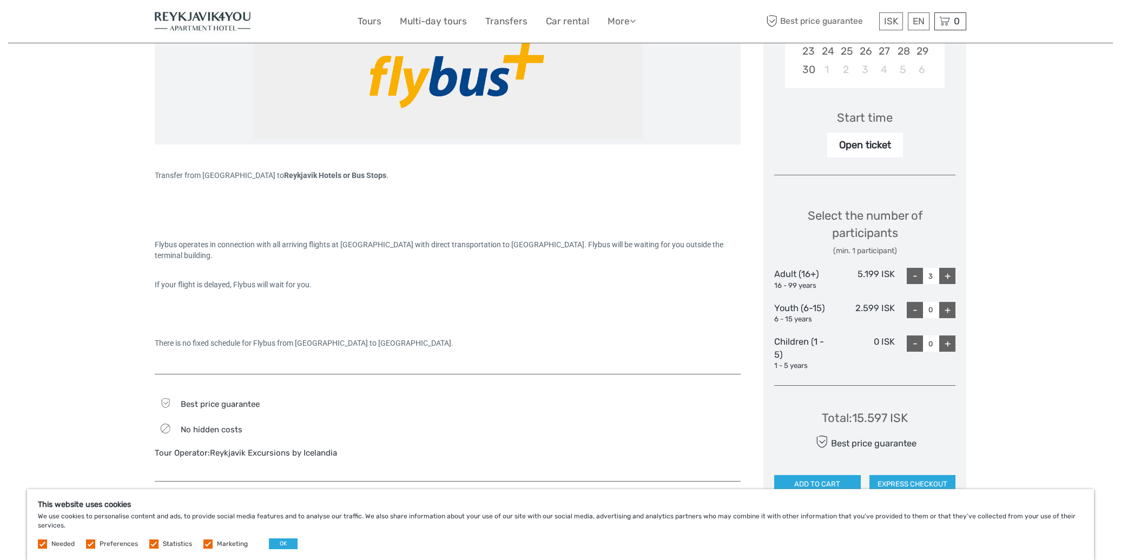
click at [864, 149] on div "Open ticket" at bounding box center [865, 145] width 76 height 25
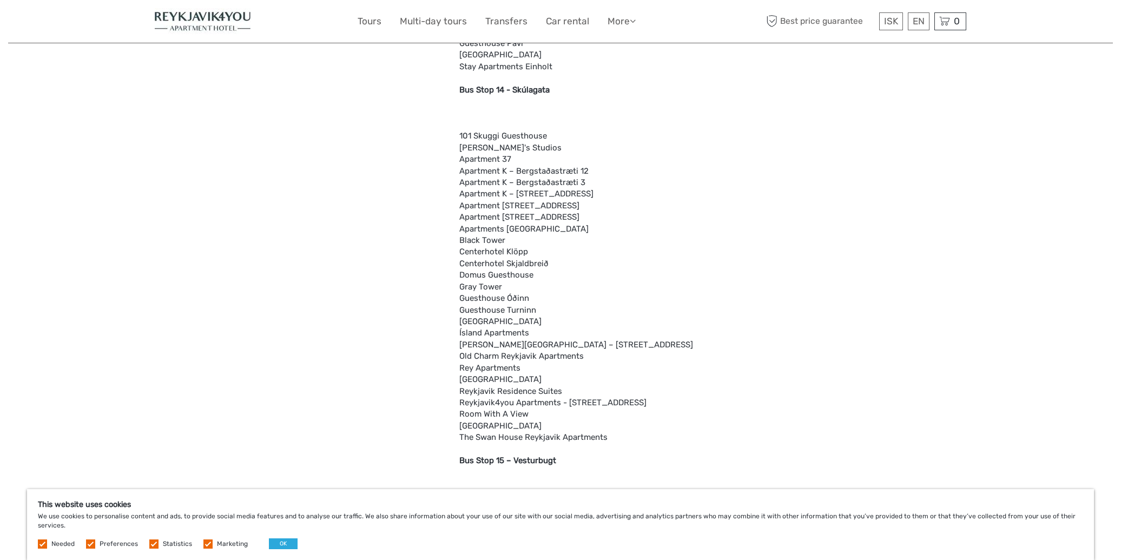
scroll to position [2535, 0]
drag, startPoint x: 457, startPoint y: 127, endPoint x: 684, endPoint y: 125, distance: 226.6
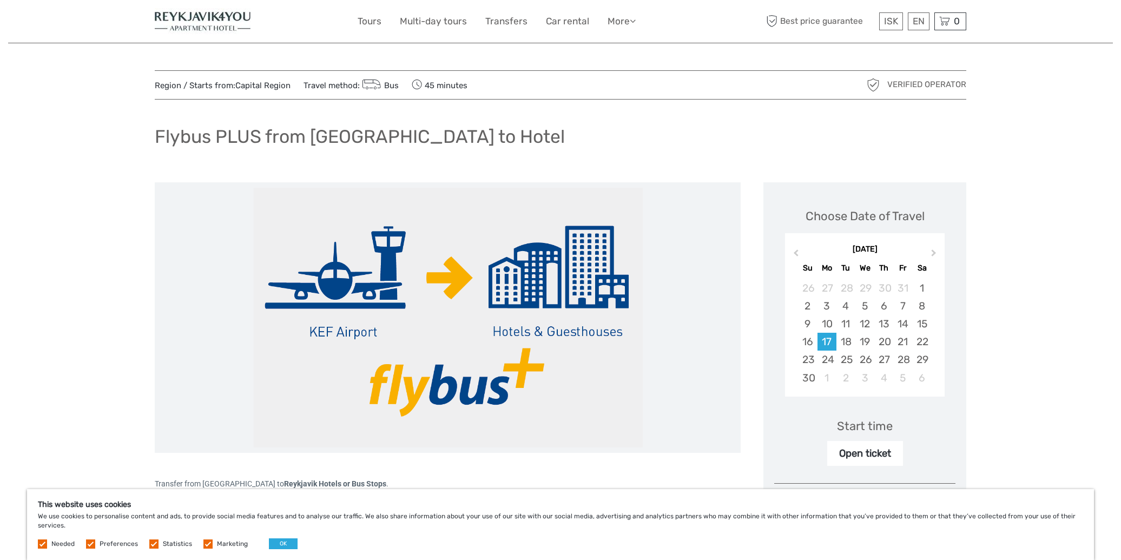
scroll to position [0, 0]
click at [510, 22] on link "Transfers" at bounding box center [506, 22] width 42 height 16
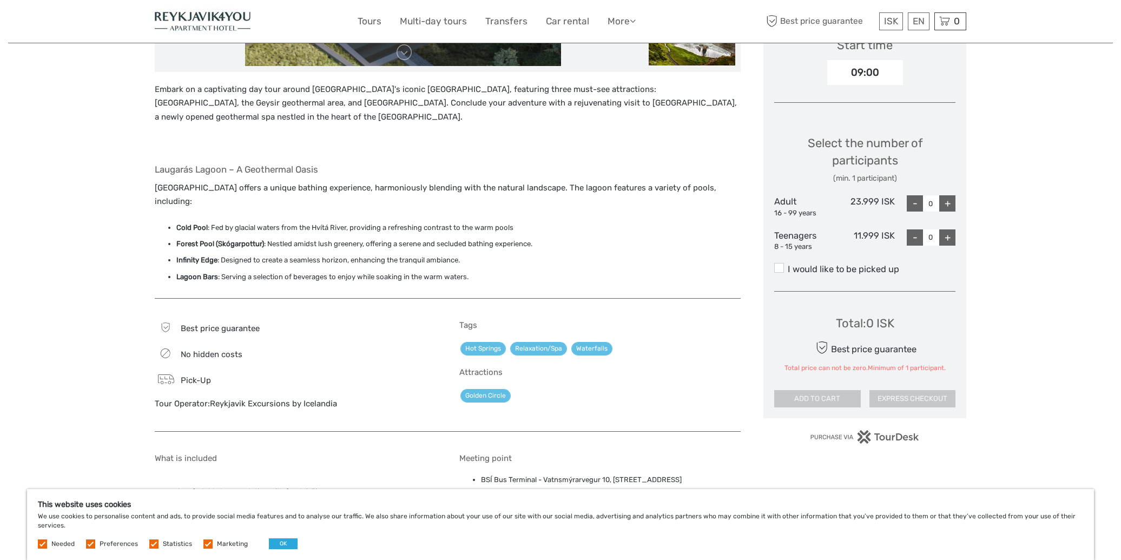
scroll to position [381, 0]
click at [951, 202] on div "+" at bounding box center [947, 203] width 16 height 16
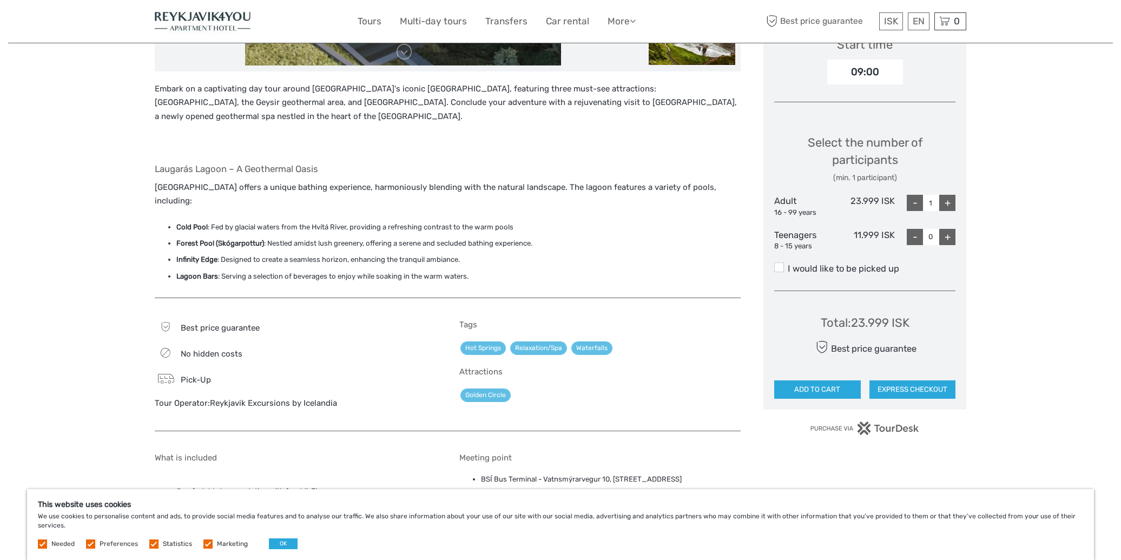
click at [951, 202] on div "+" at bounding box center [947, 203] width 16 height 16
type input "3"
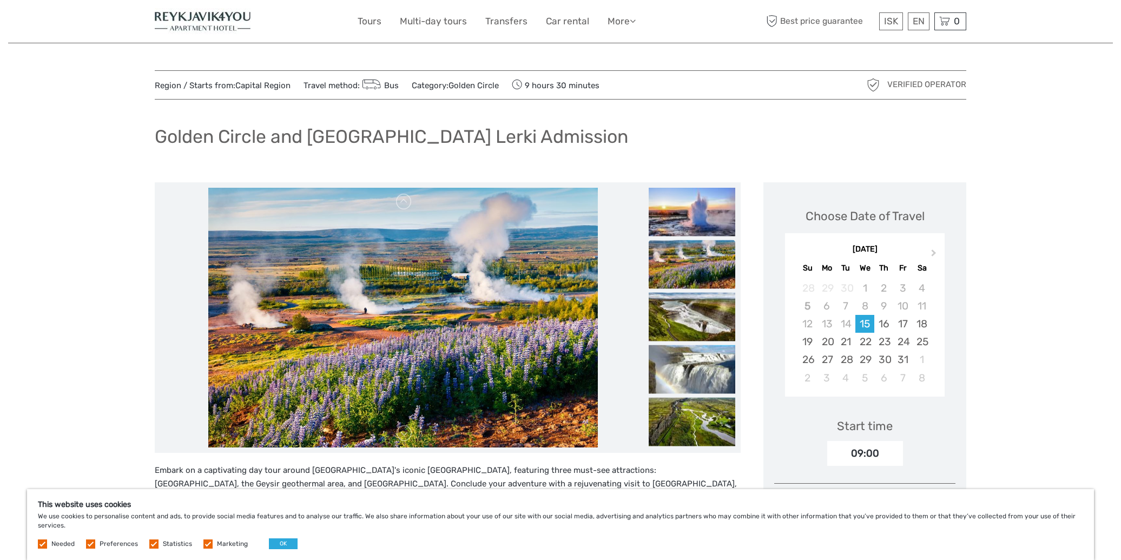
scroll to position [0, 0]
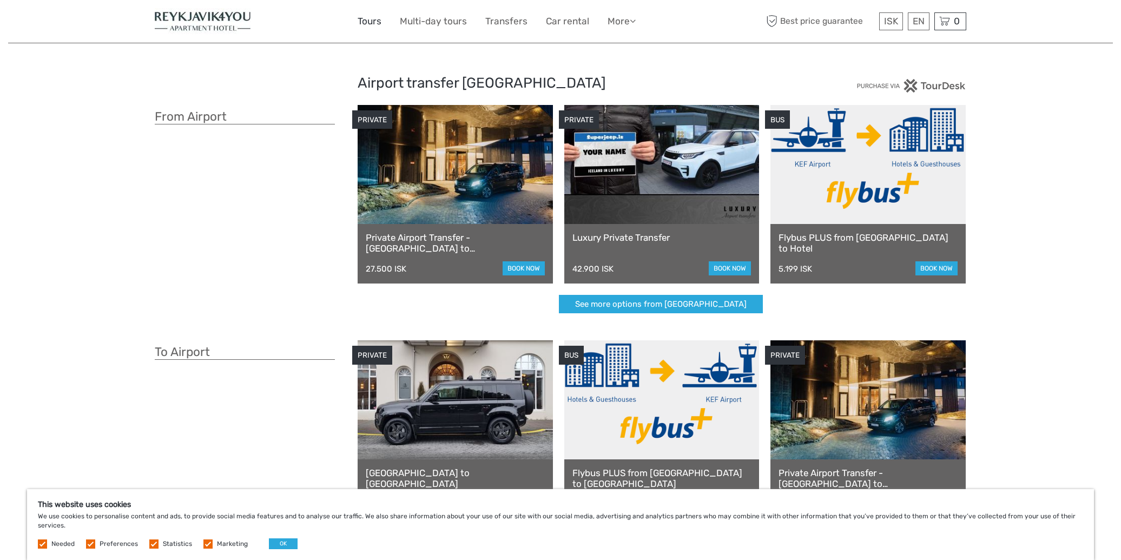
click at [371, 19] on link "Tours" at bounding box center [370, 22] width 24 height 16
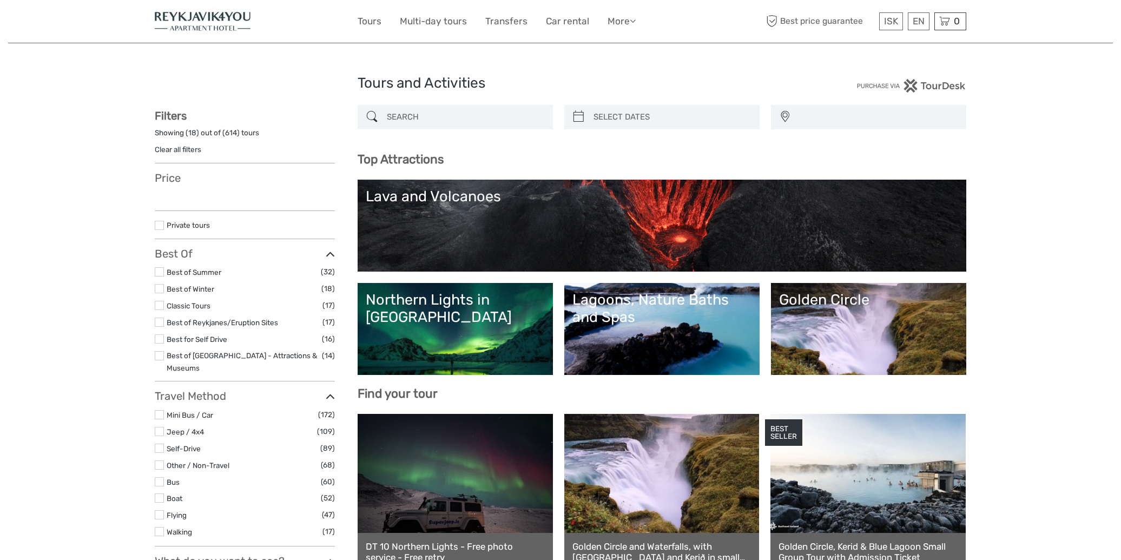
select select
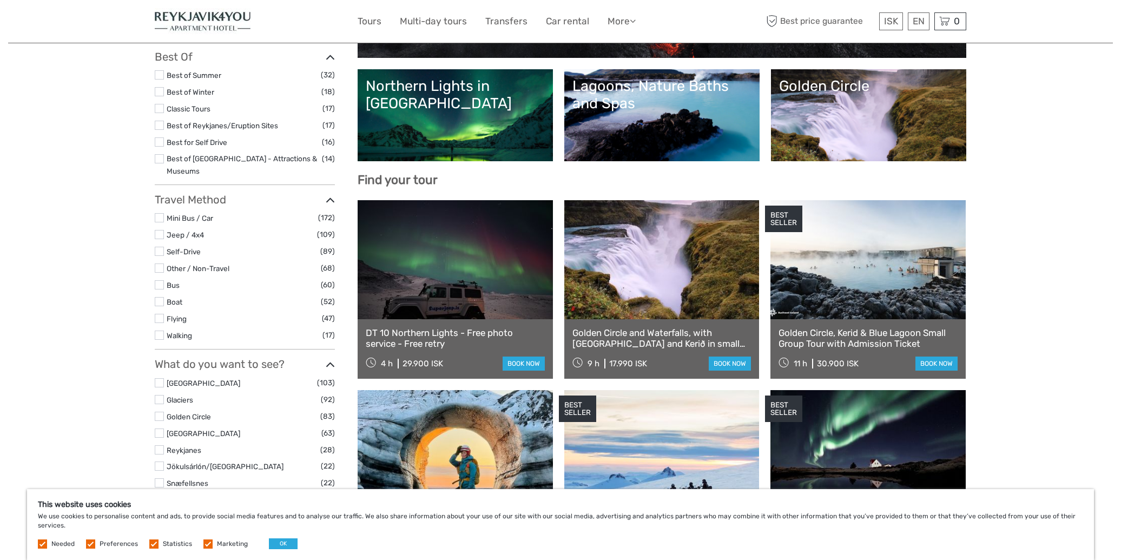
scroll to position [223, 0]
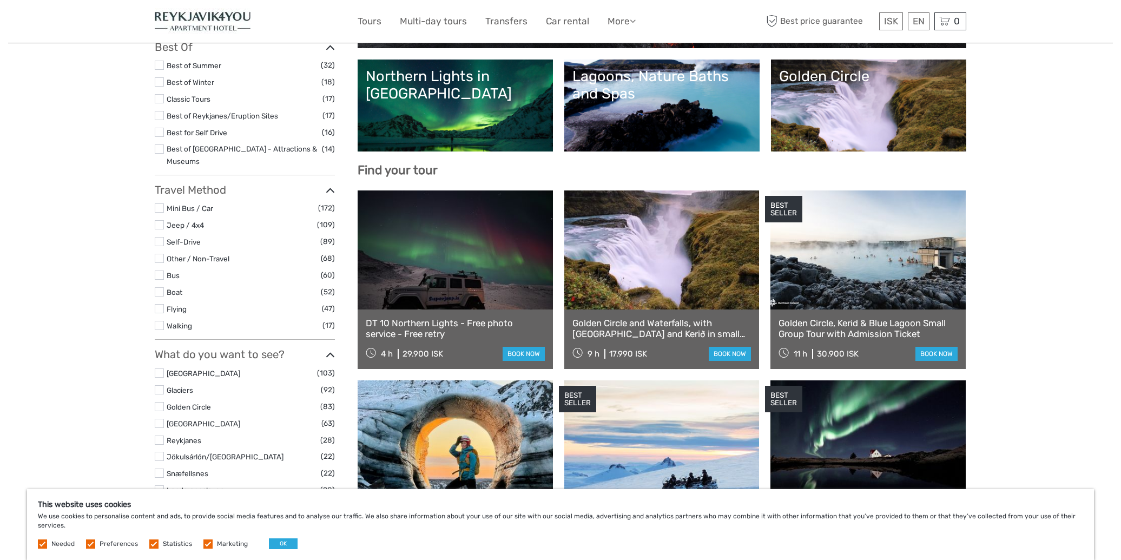
click at [475, 112] on link "Northern Lights in [GEOGRAPHIC_DATA]" at bounding box center [455, 106] width 179 height 76
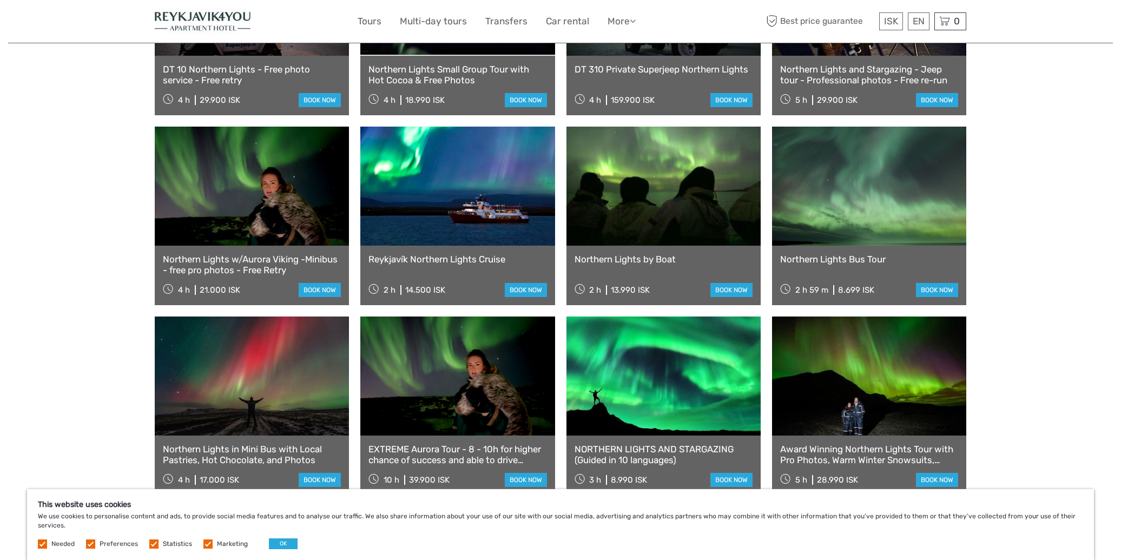
scroll to position [509, 0]
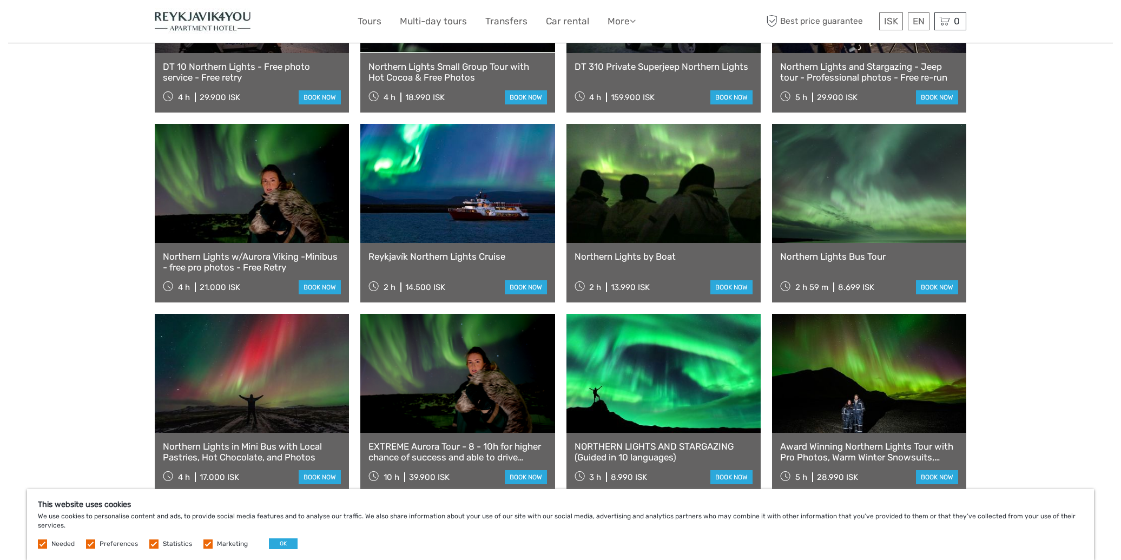
click at [447, 383] on link at bounding box center [457, 373] width 194 height 119
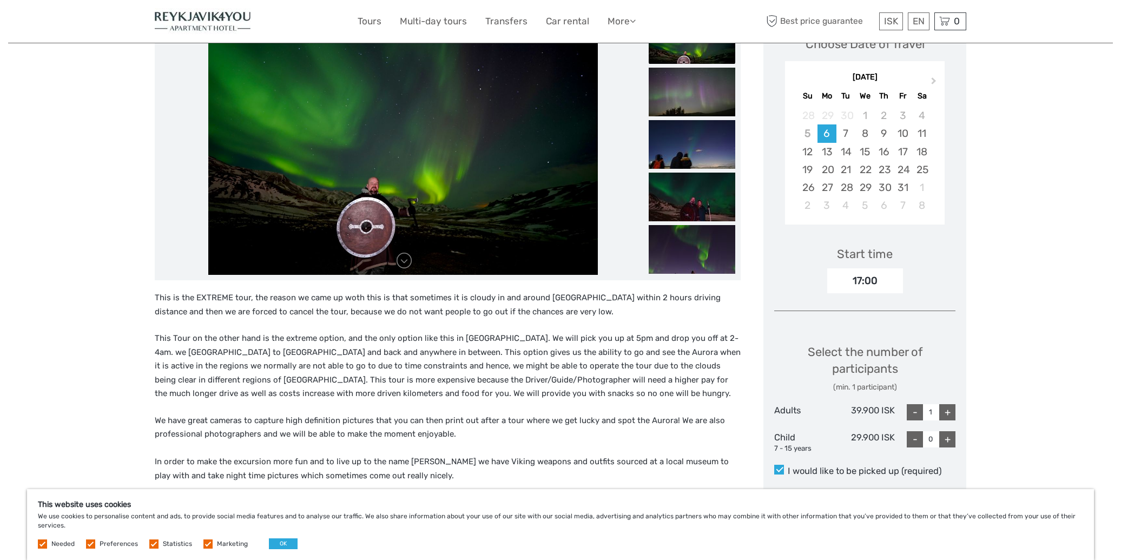
scroll to position [195, 0]
click at [949, 406] on div "+" at bounding box center [947, 412] width 16 height 16
click at [916, 407] on div "-" at bounding box center [915, 412] width 16 height 16
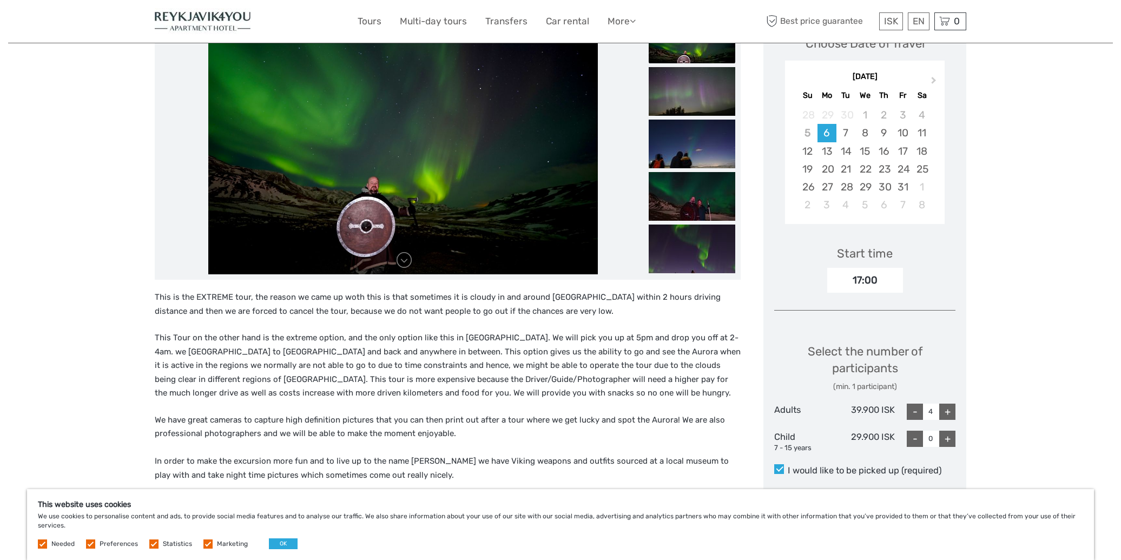
type input "3"
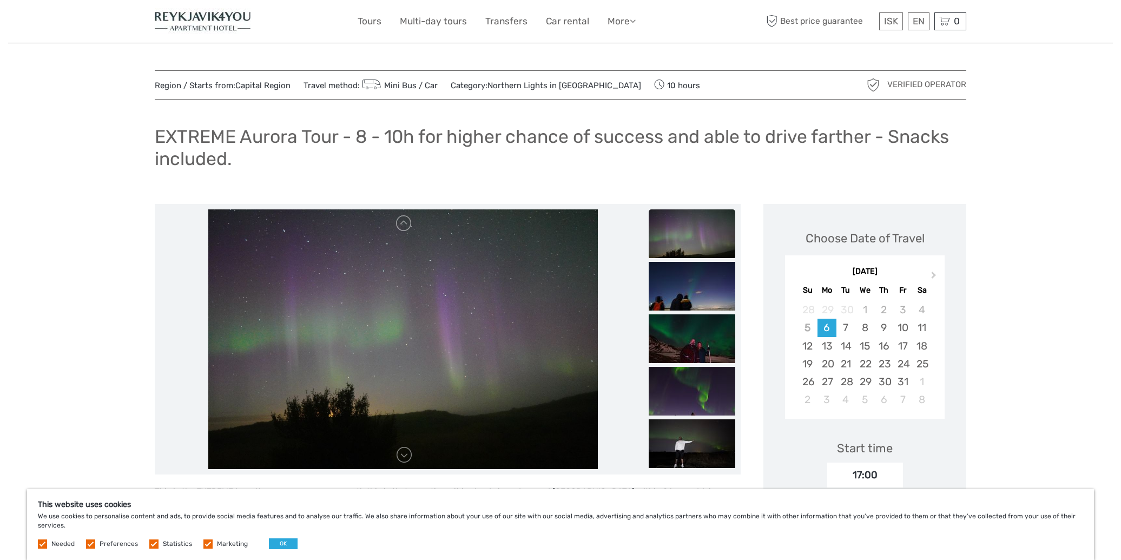
scroll to position [0, 0]
click at [431, 22] on link "Multi-day tours" at bounding box center [433, 22] width 67 height 16
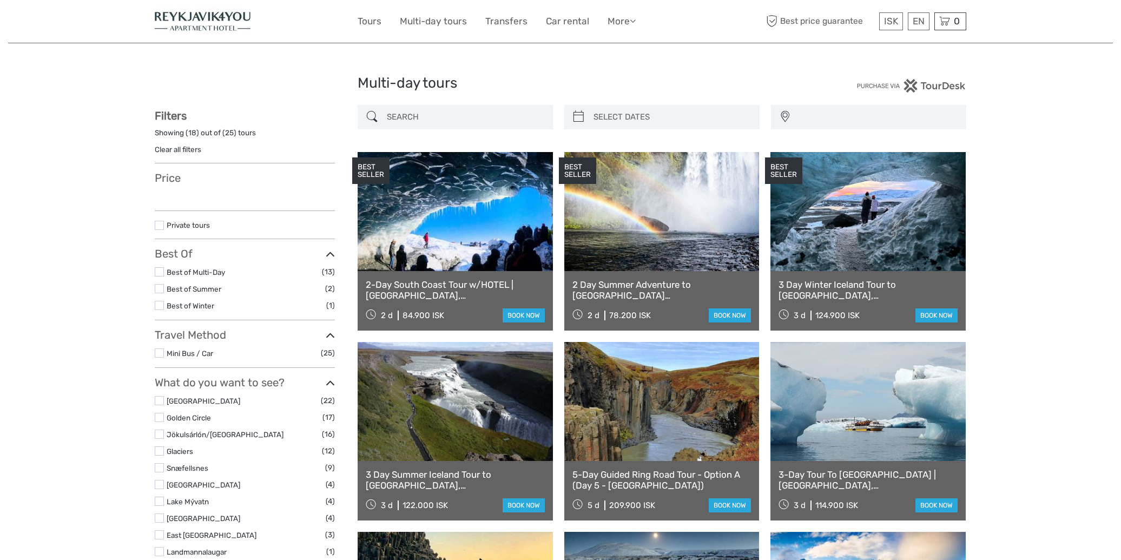
select select
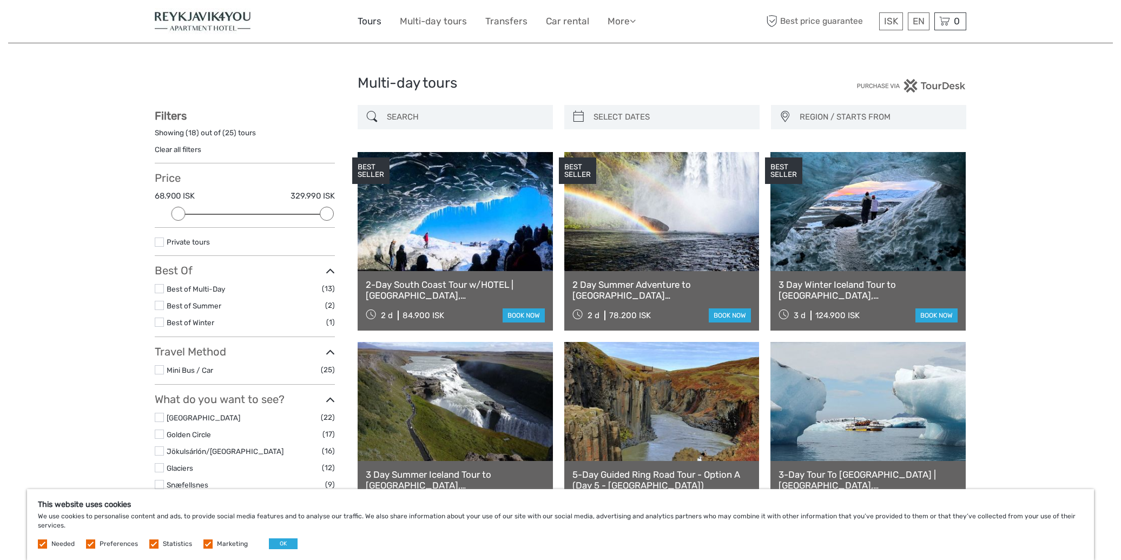
click at [377, 21] on link "Tours" at bounding box center [370, 22] width 24 height 16
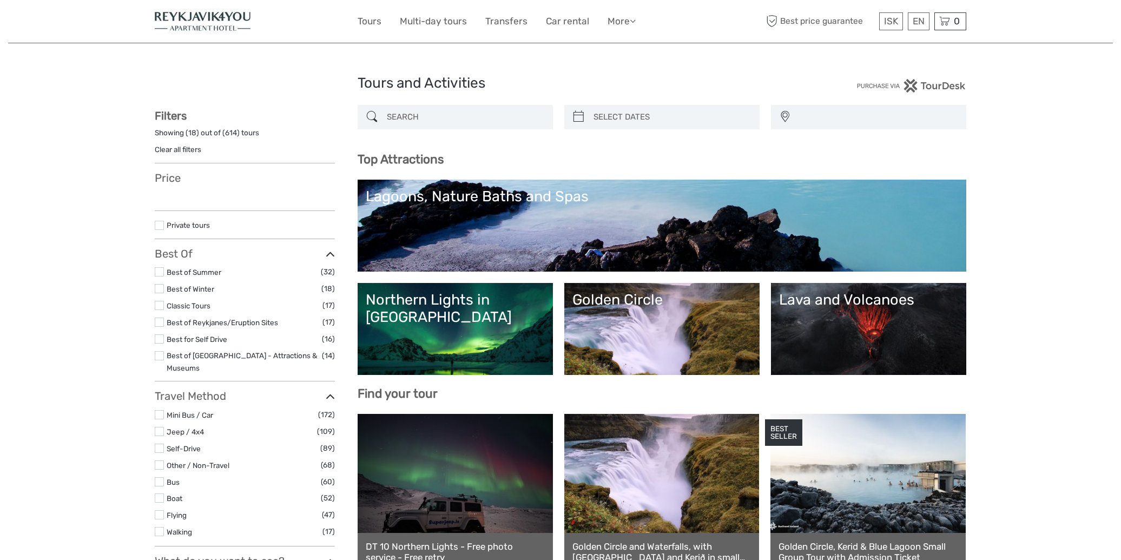
select select
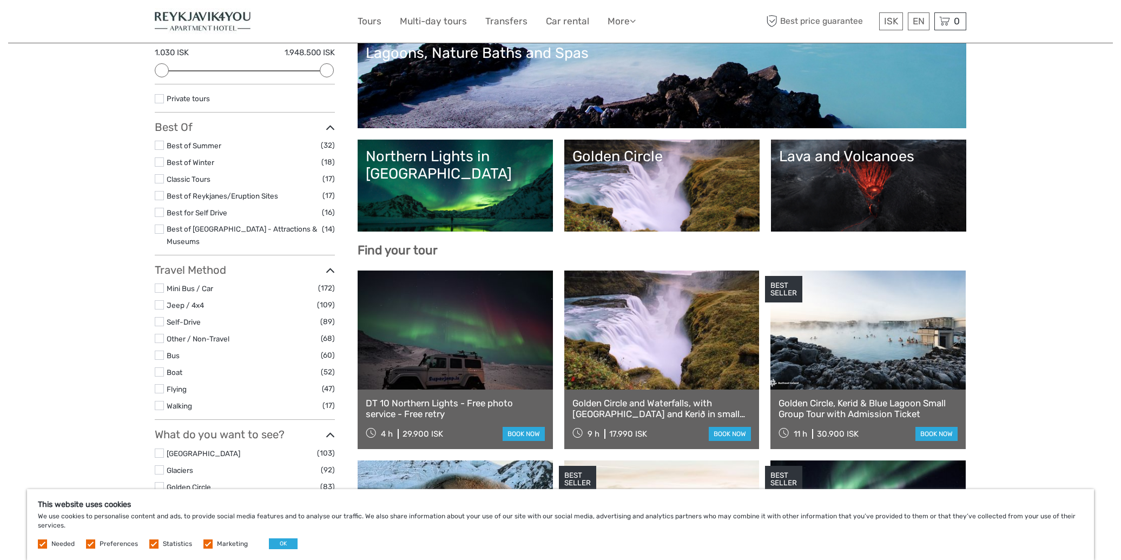
scroll to position [128, 0]
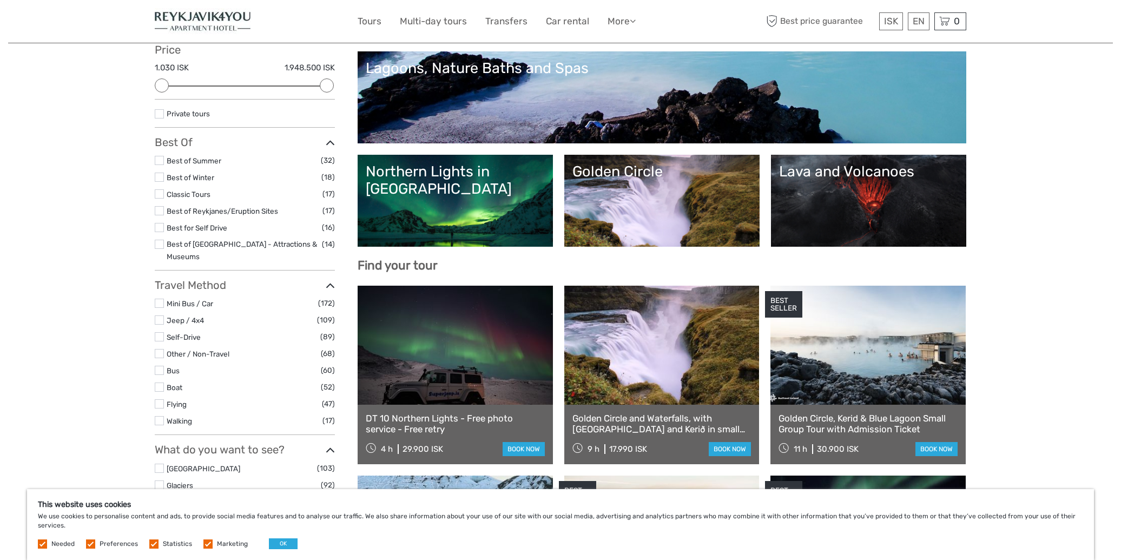
click at [468, 88] on link "Lagoons, Nature Baths and Spas" at bounding box center [662, 97] width 592 height 76
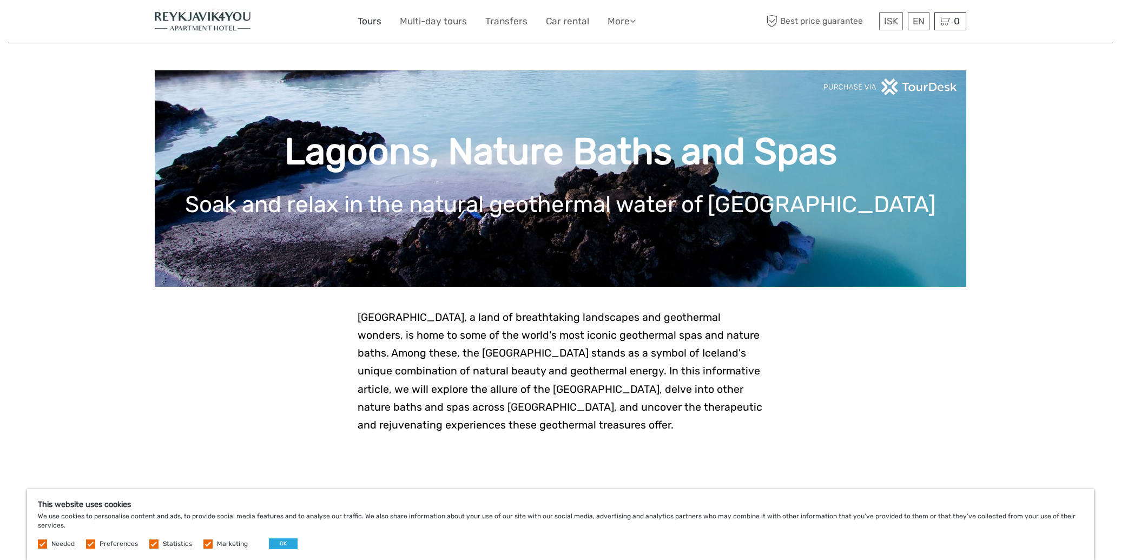
click at [374, 19] on link "Tours" at bounding box center [370, 22] width 24 height 16
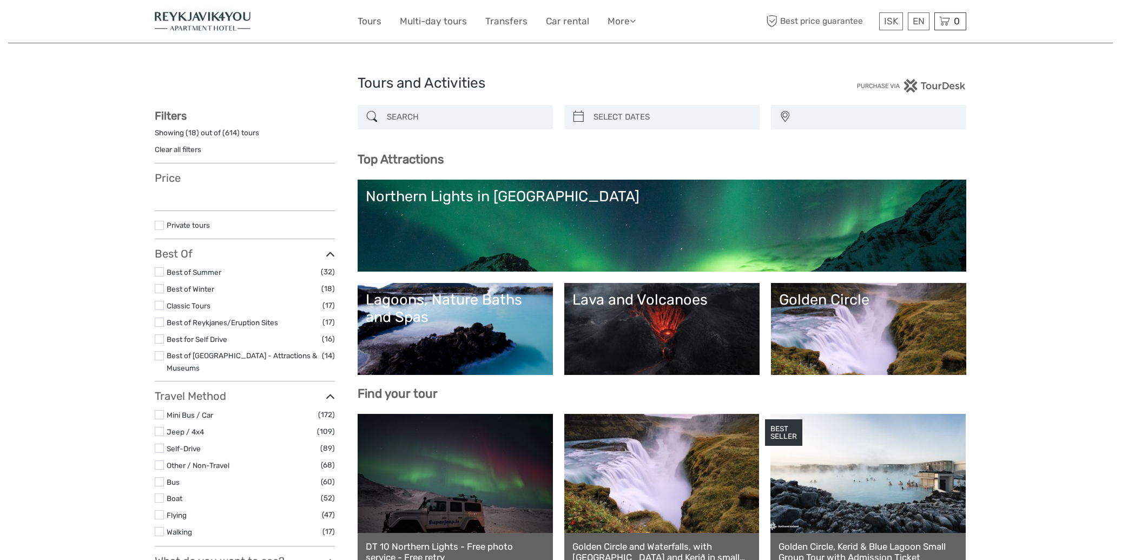
select select
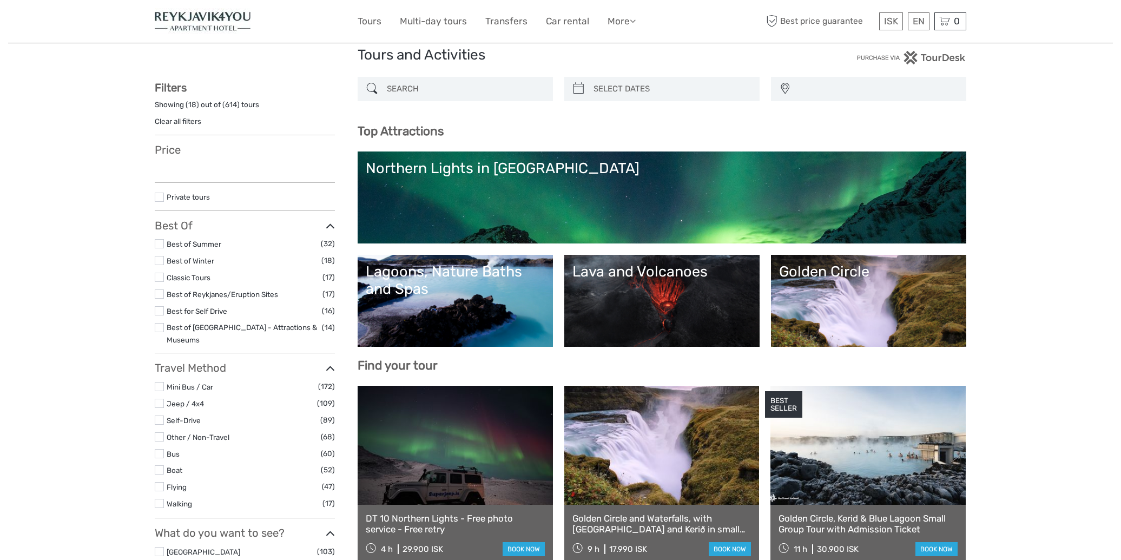
select select
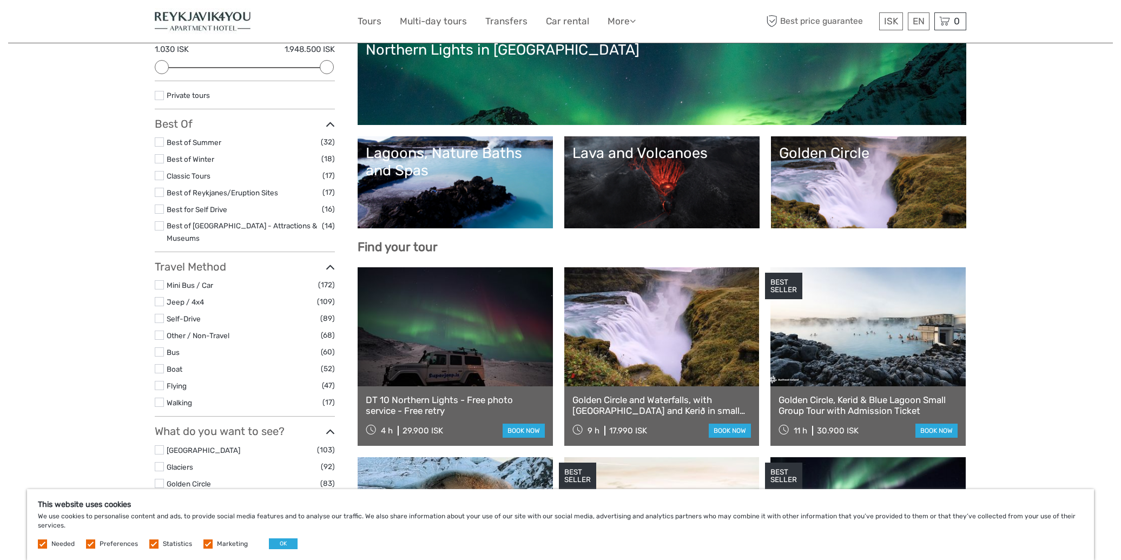
scroll to position [147, 0]
click at [677, 197] on link "Lava and Volcanoes" at bounding box center [661, 182] width 179 height 76
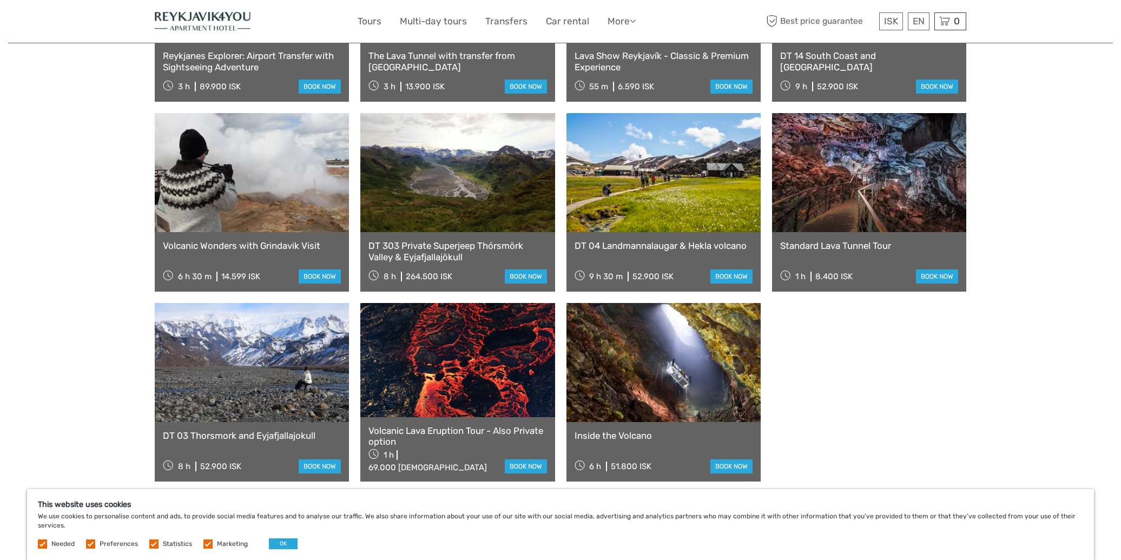
scroll to position [576, 0]
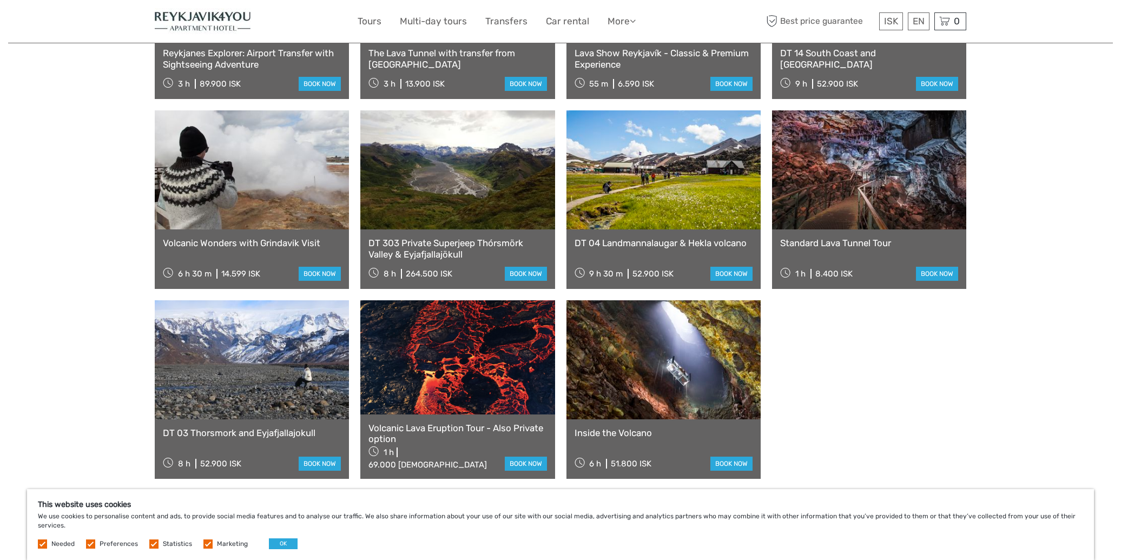
click at [836, 177] on link at bounding box center [869, 169] width 194 height 119
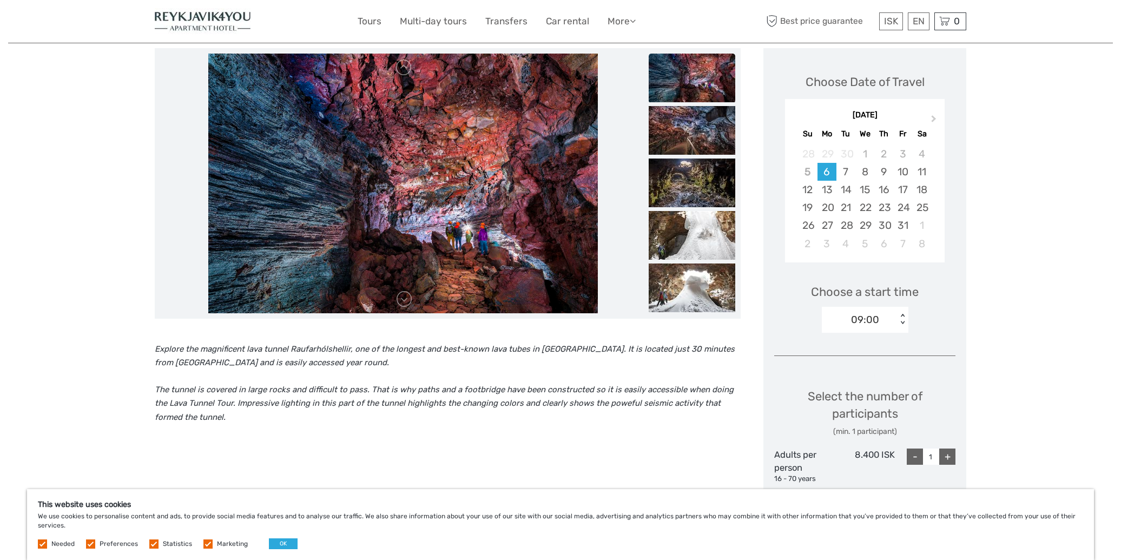
scroll to position [112, 0]
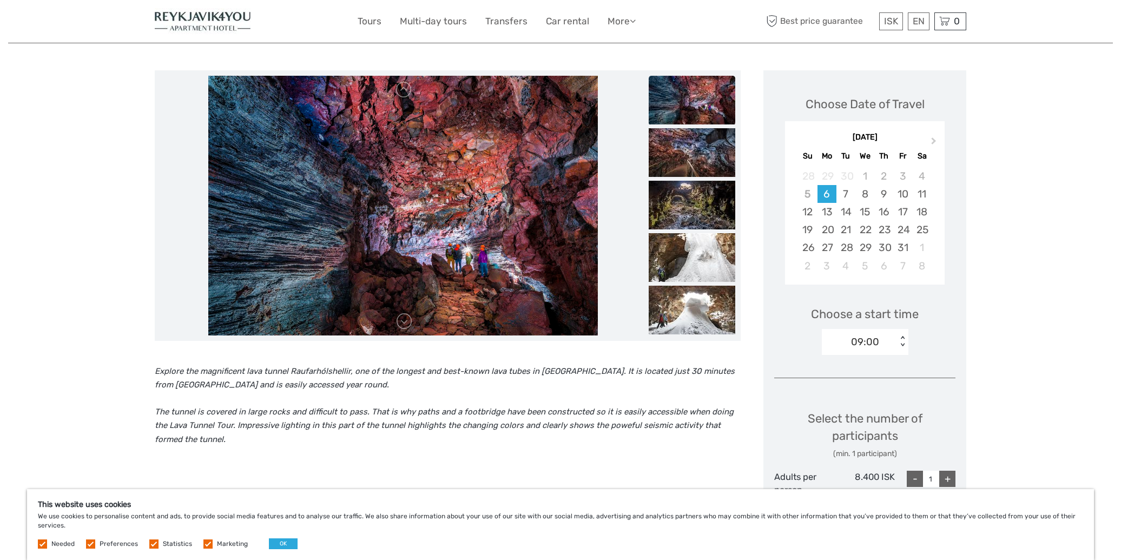
click at [694, 96] on img at bounding box center [692, 100] width 87 height 49
click at [691, 149] on img at bounding box center [692, 152] width 87 height 49
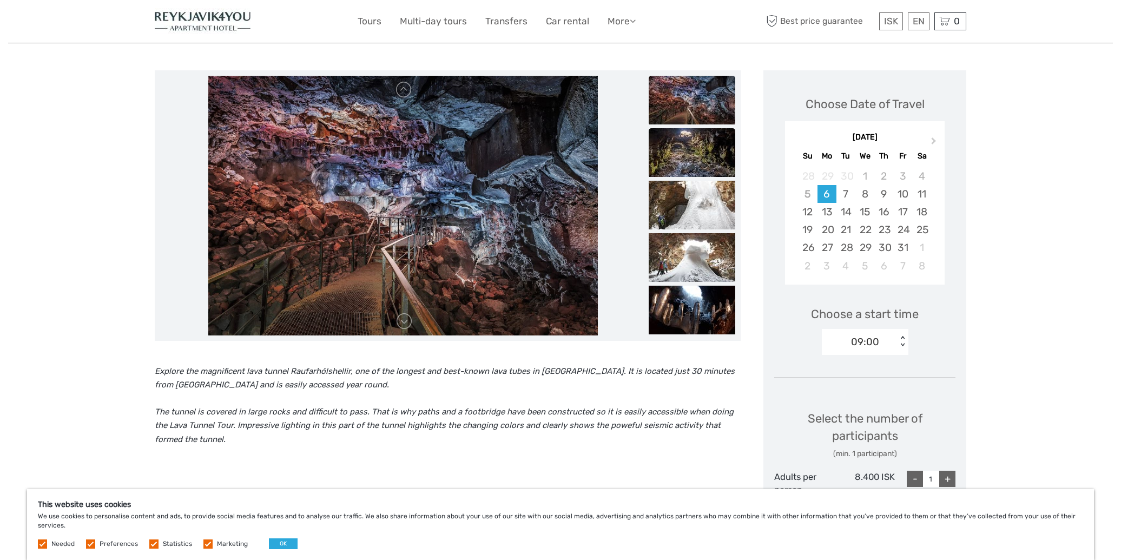
click at [691, 174] on img at bounding box center [692, 152] width 87 height 49
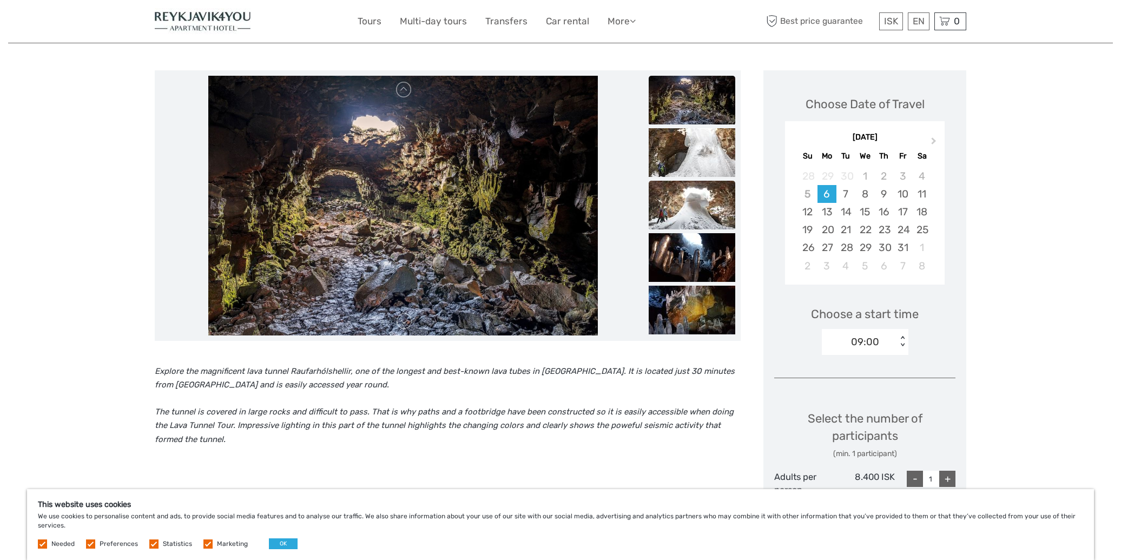
click at [692, 205] on img at bounding box center [692, 205] width 87 height 49
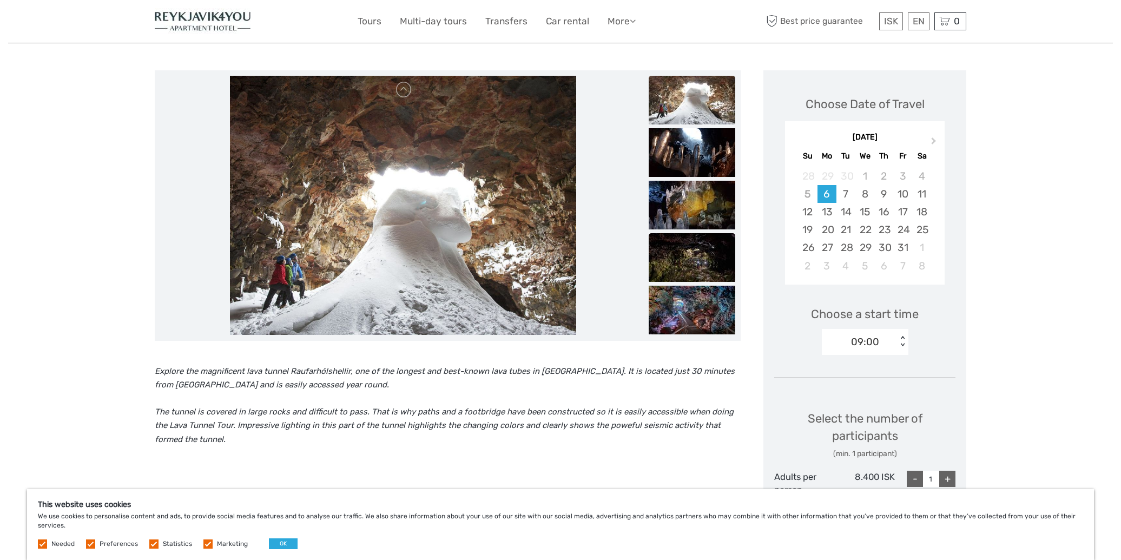
click at [690, 250] on img at bounding box center [692, 257] width 87 height 49
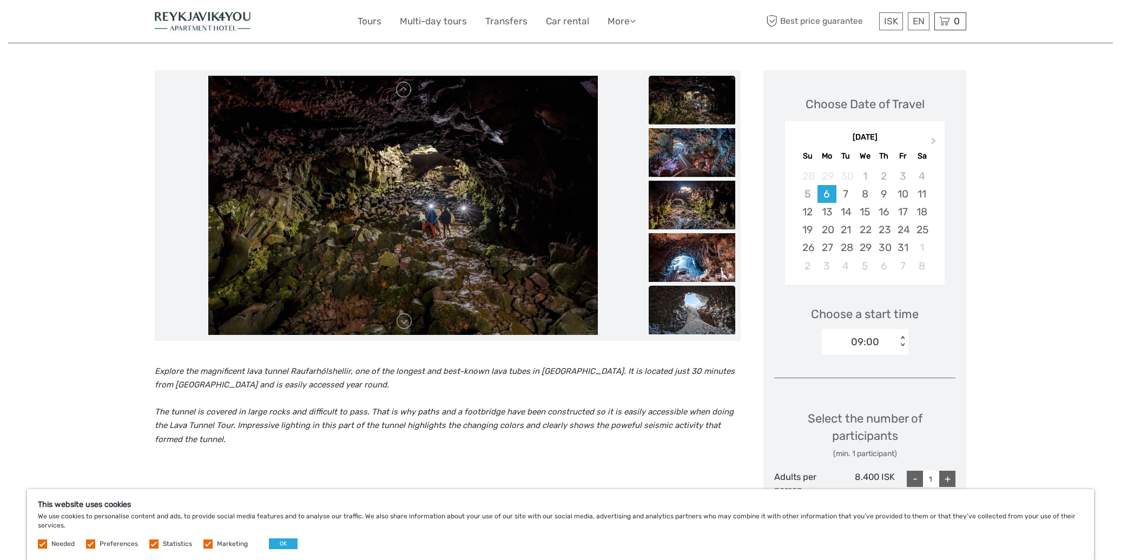
click at [688, 329] on img at bounding box center [692, 310] width 87 height 49
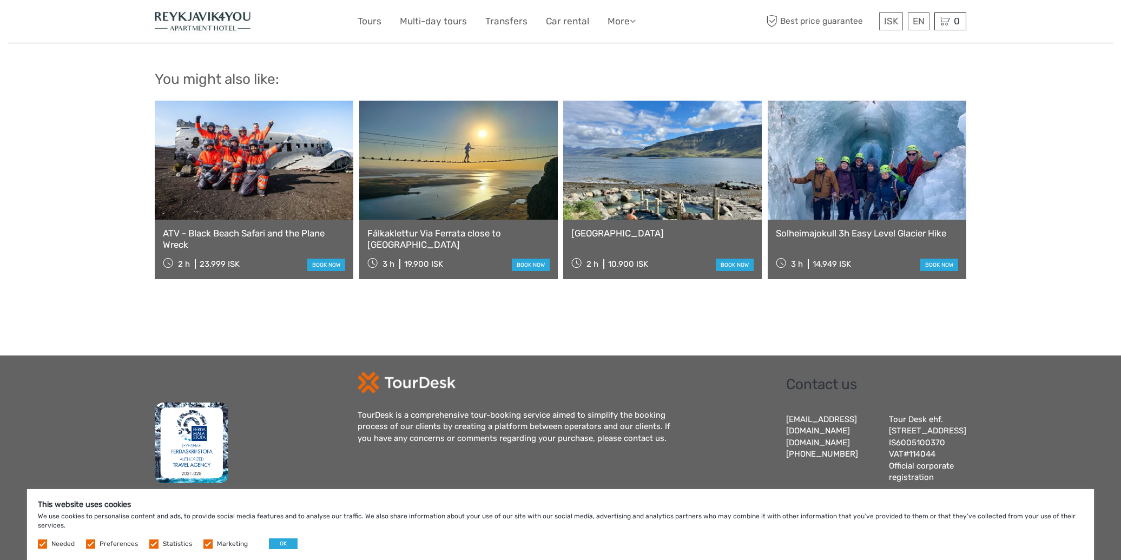
scroll to position [960, 0]
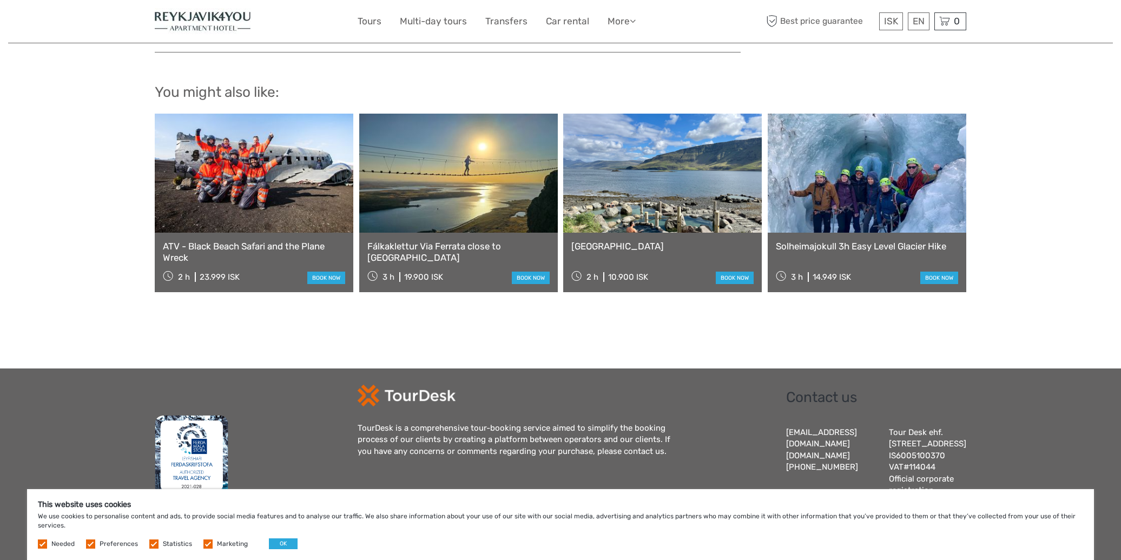
click at [863, 191] on link at bounding box center [867, 173] width 199 height 119
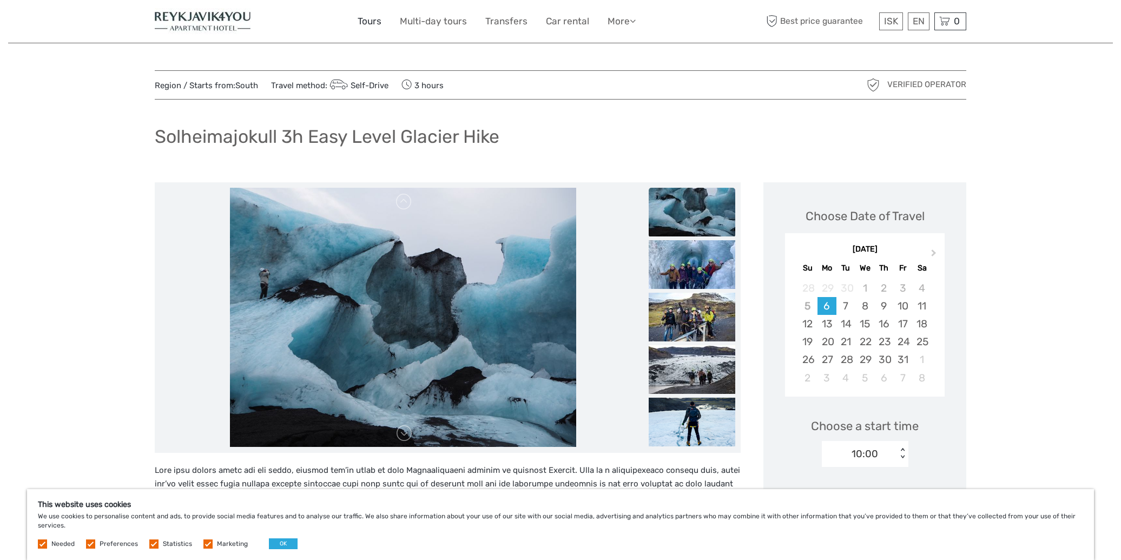
click at [366, 21] on link "Tours" at bounding box center [370, 22] width 24 height 16
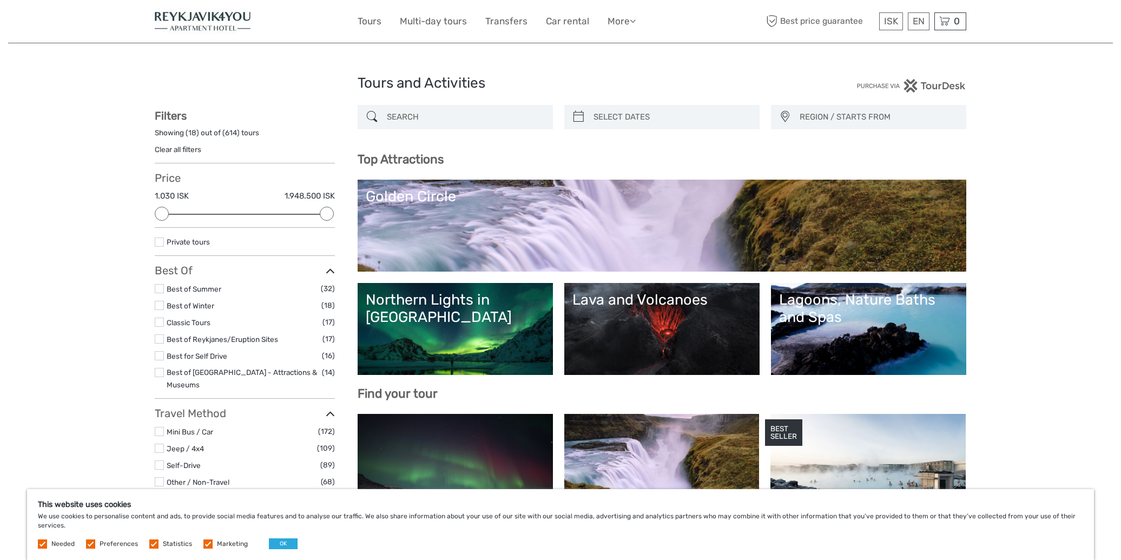
select select
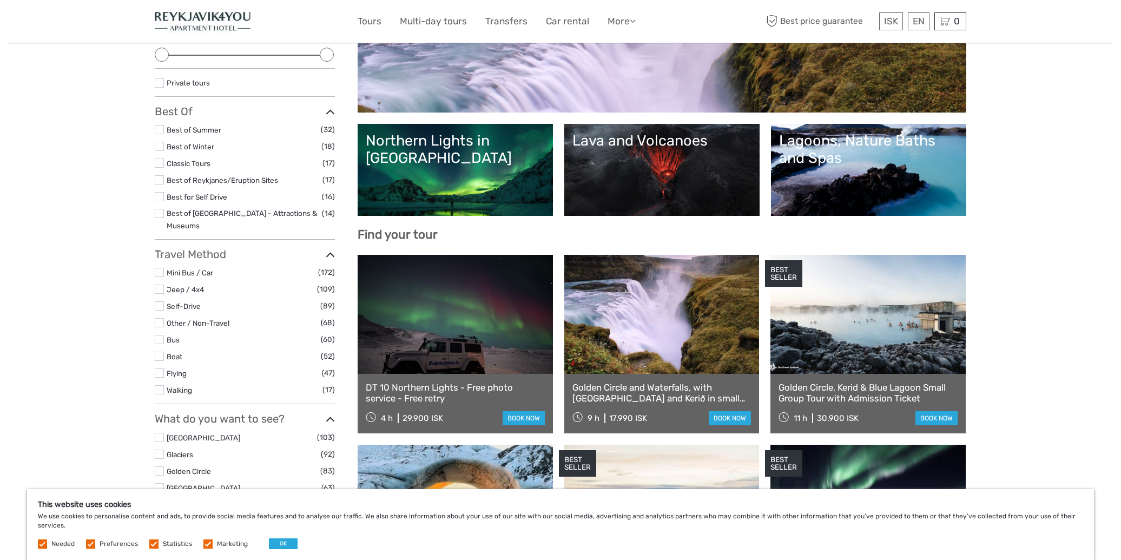
scroll to position [161, 0]
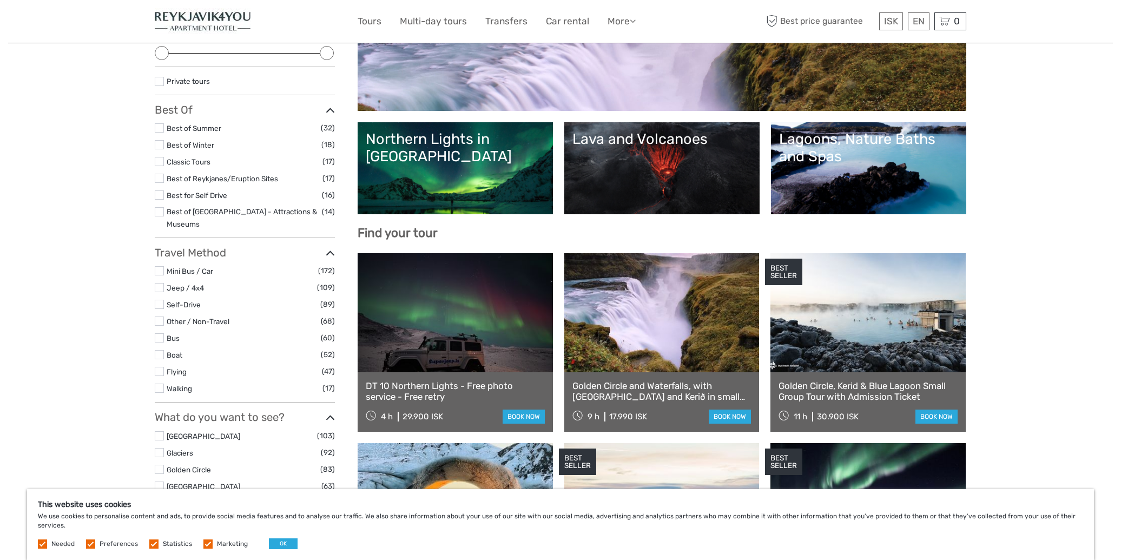
click at [651, 81] on link "Golden Circle" at bounding box center [662, 65] width 592 height 76
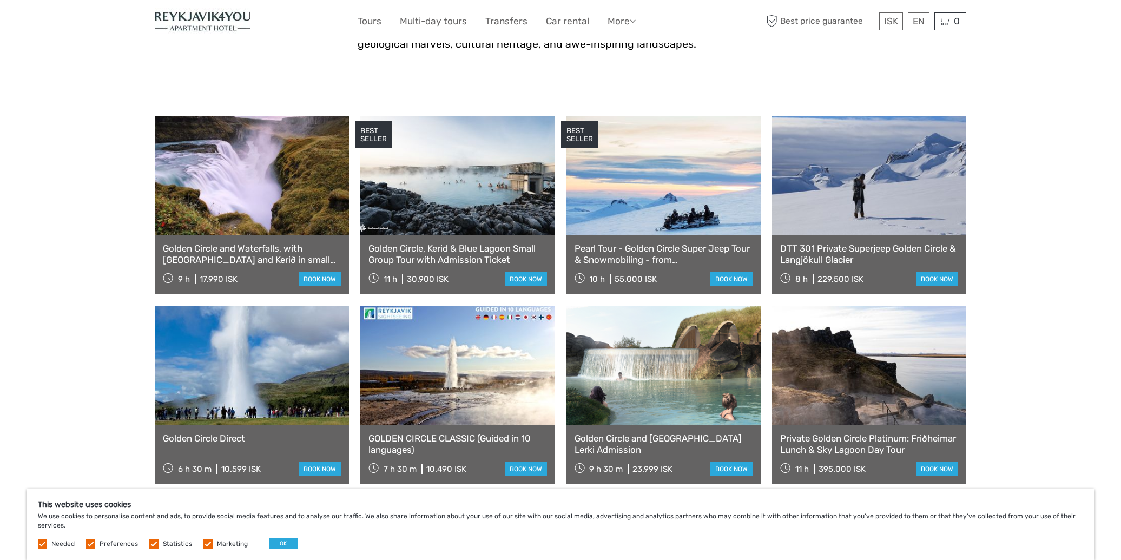
scroll to position [510, 0]
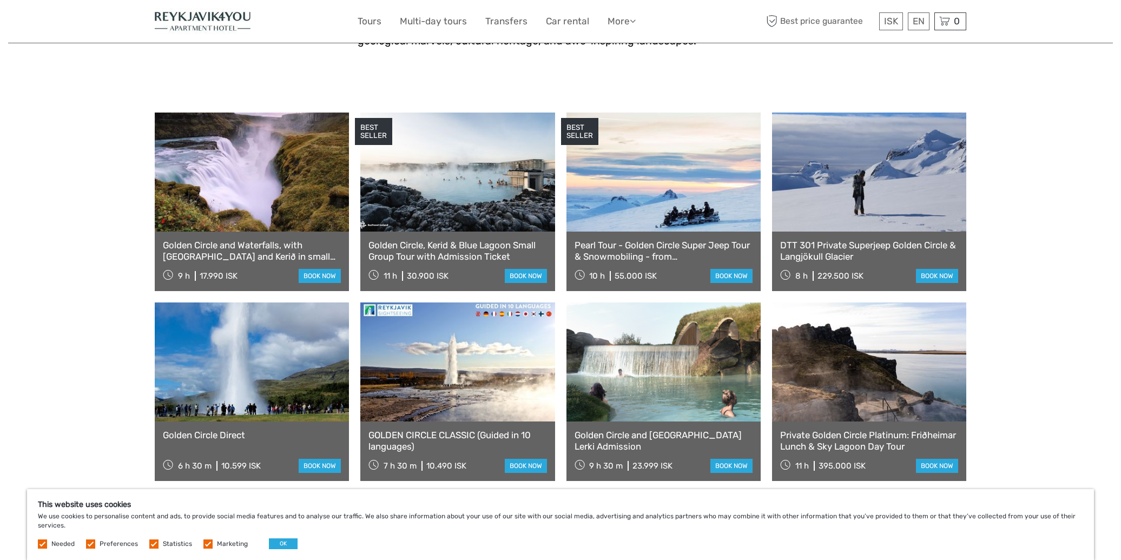
click at [302, 177] on link at bounding box center [252, 172] width 194 height 119
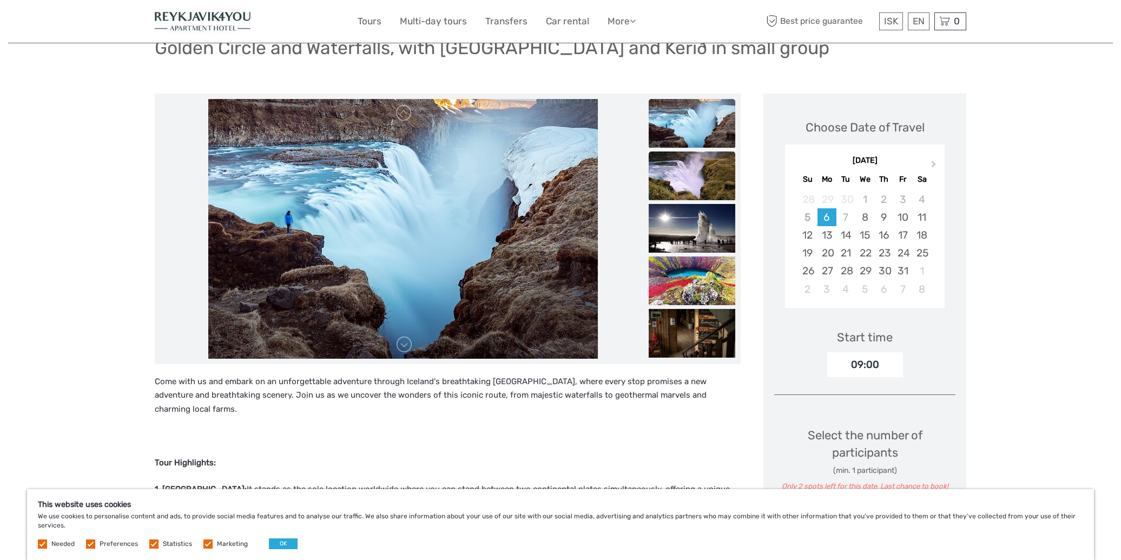
click at [705, 175] on img at bounding box center [692, 175] width 87 height 49
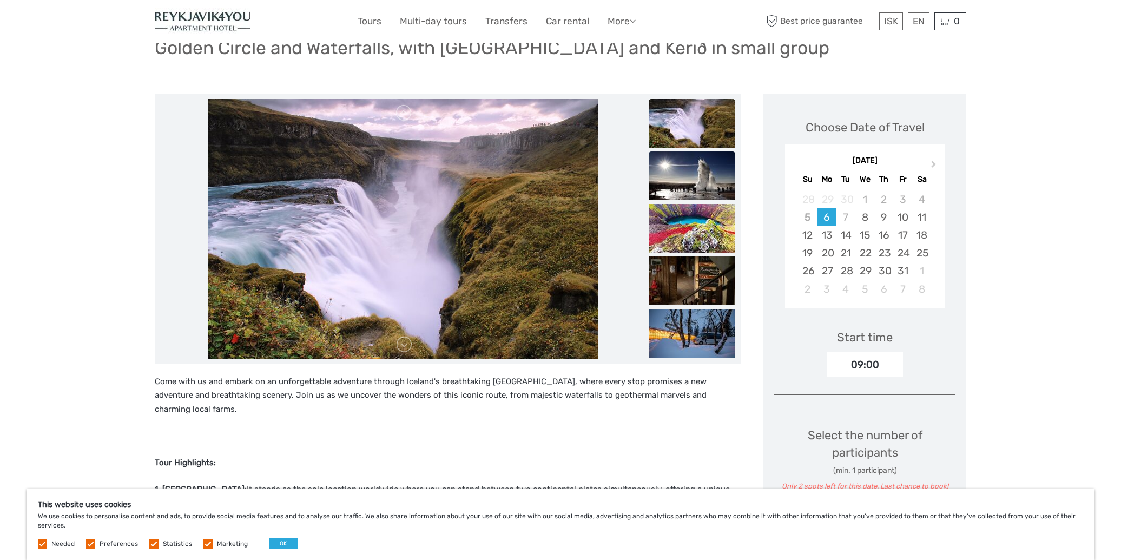
click at [707, 185] on img at bounding box center [692, 175] width 87 height 49
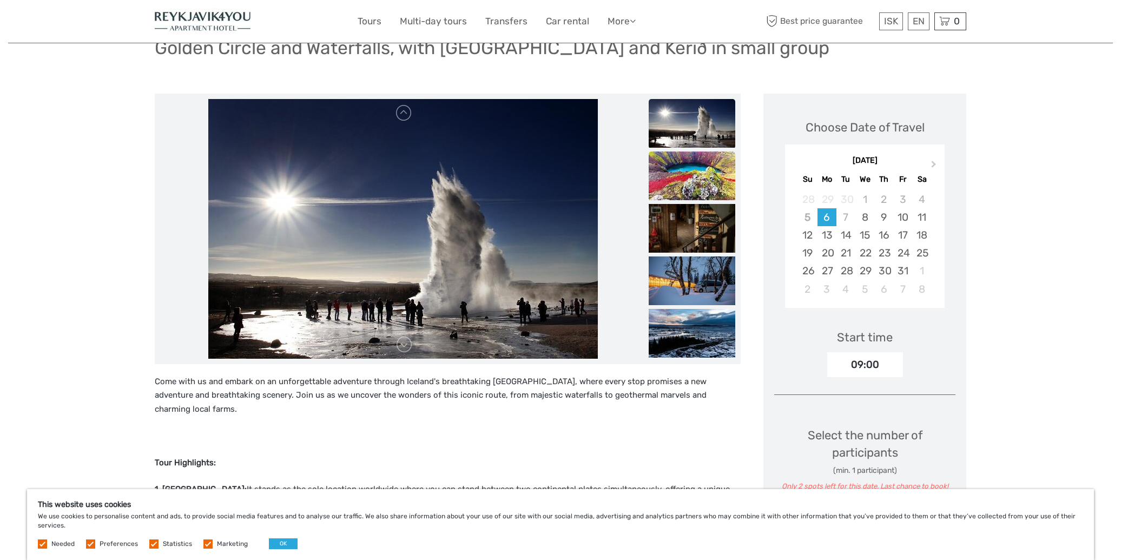
click at [690, 187] on img at bounding box center [692, 175] width 87 height 49
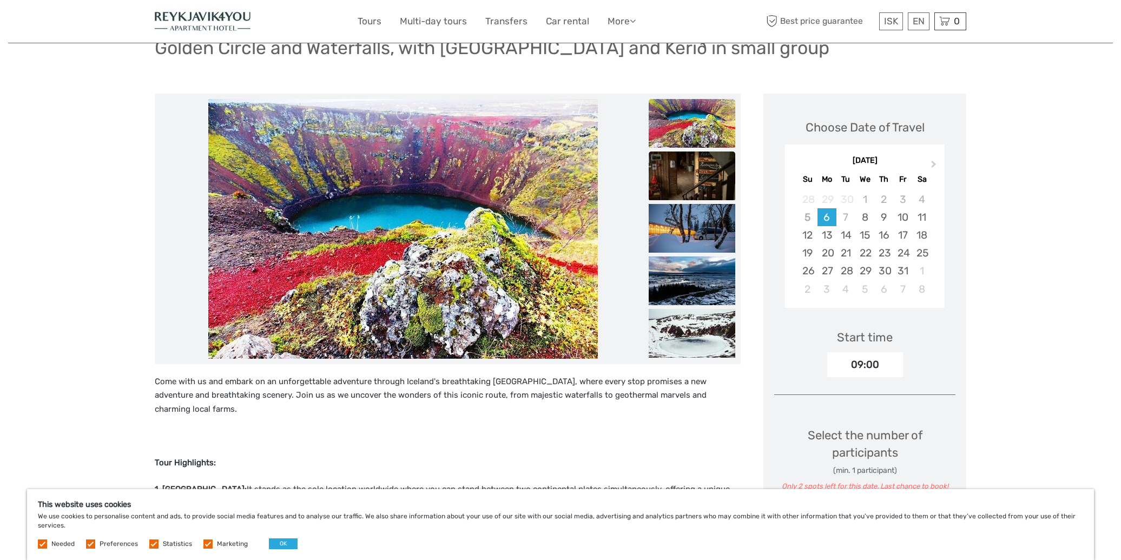
click at [692, 191] on img at bounding box center [692, 175] width 87 height 49
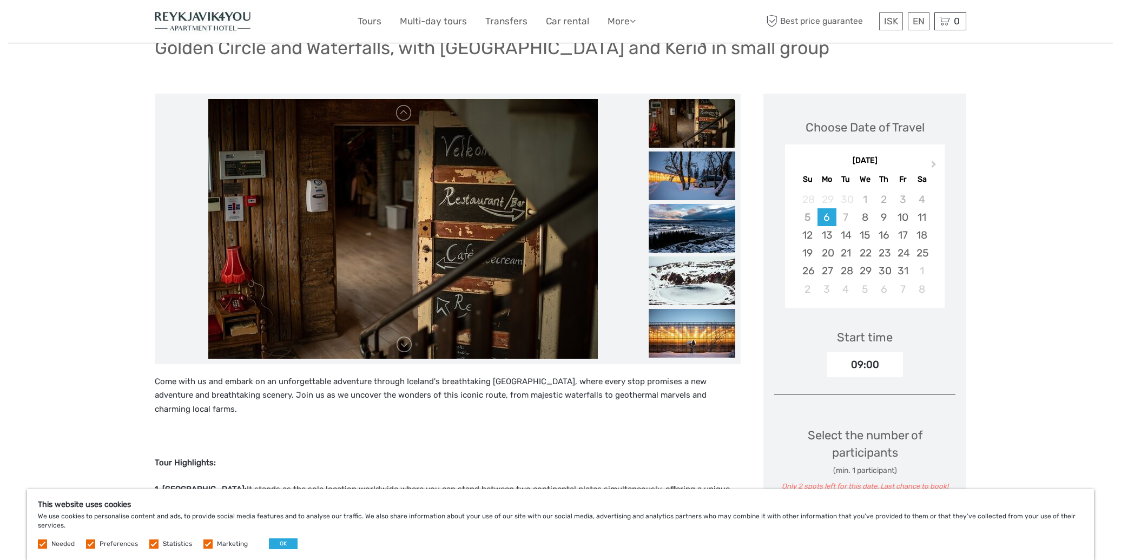
click at [693, 240] on img at bounding box center [692, 228] width 87 height 49
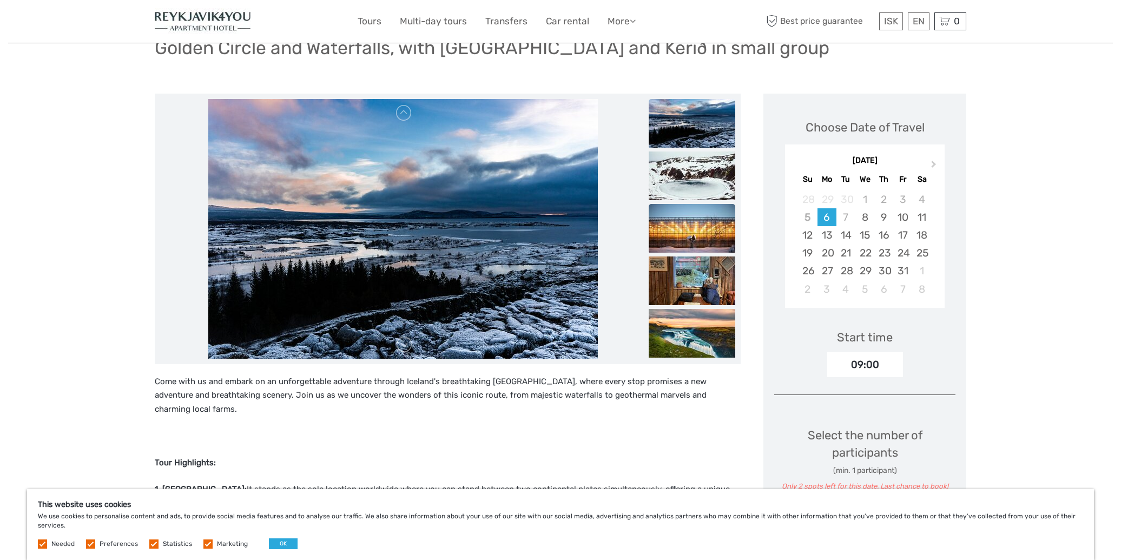
click at [696, 236] on img at bounding box center [692, 228] width 87 height 49
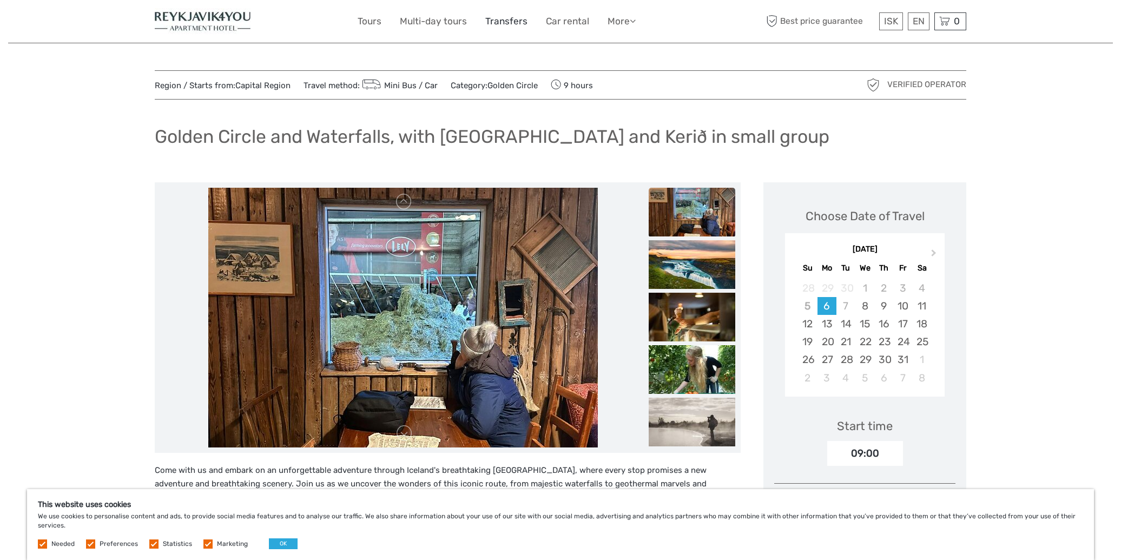
click at [504, 21] on link "Transfers" at bounding box center [506, 22] width 42 height 16
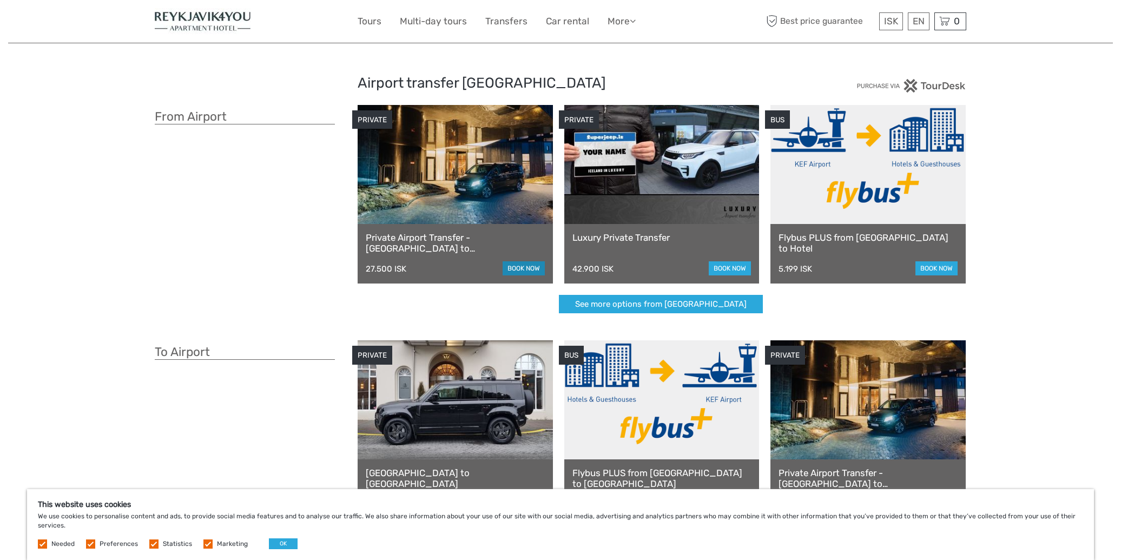
click at [518, 265] on link "book now" at bounding box center [523, 268] width 42 height 14
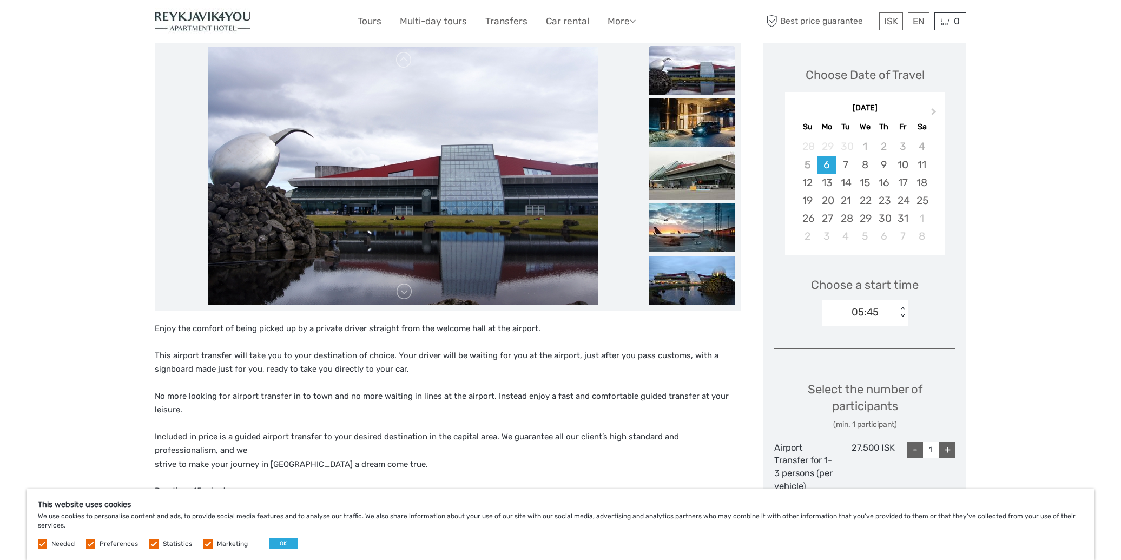
scroll to position [142, 0]
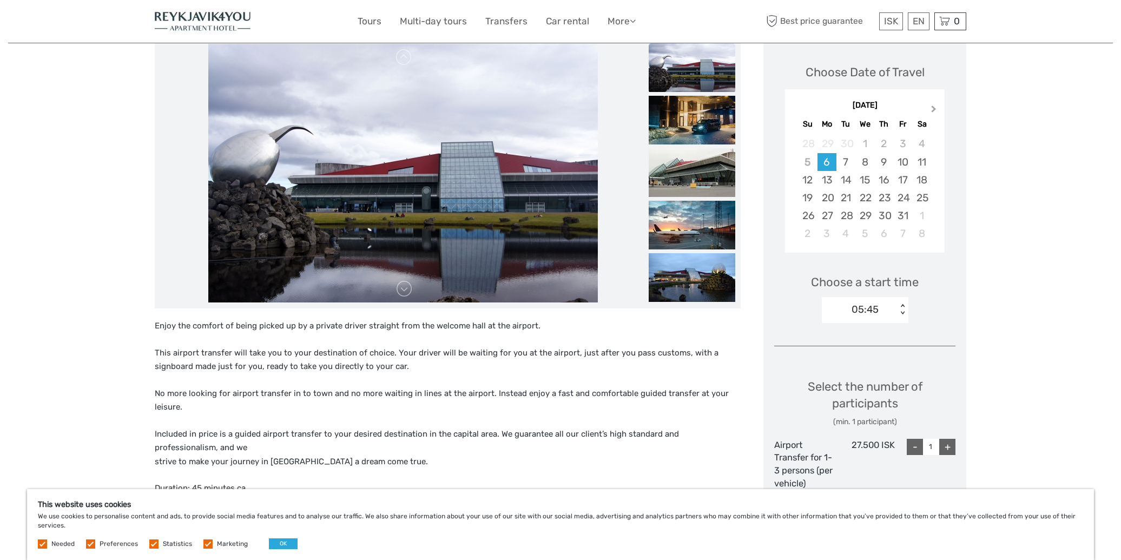
click at [934, 108] on span "Next Month" at bounding box center [934, 111] width 0 height 16
click at [819, 202] on div "17" at bounding box center [826, 198] width 19 height 18
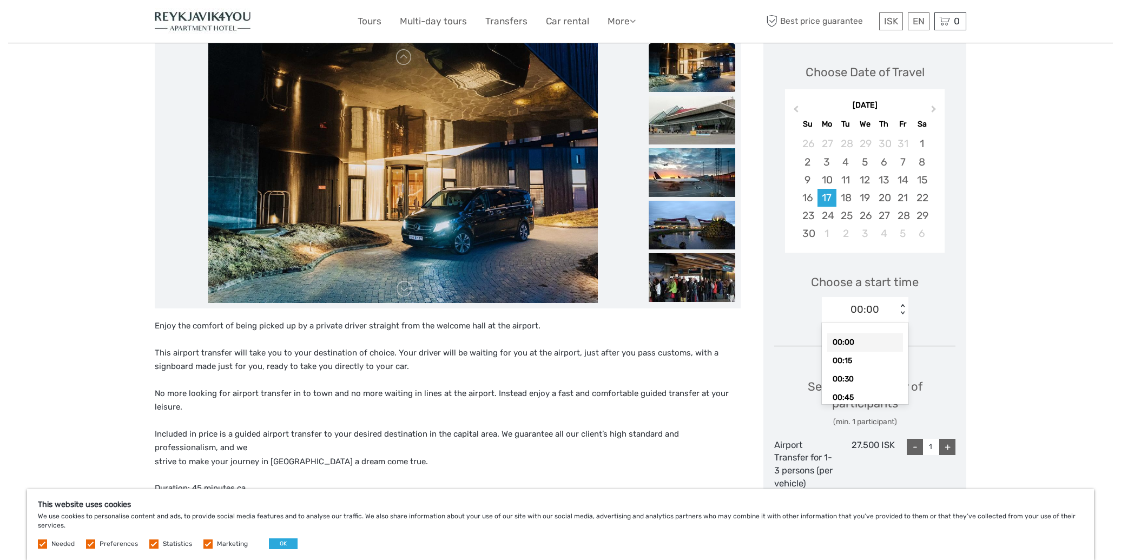
click at [858, 315] on div "00:00 < >" at bounding box center [865, 310] width 87 height 26
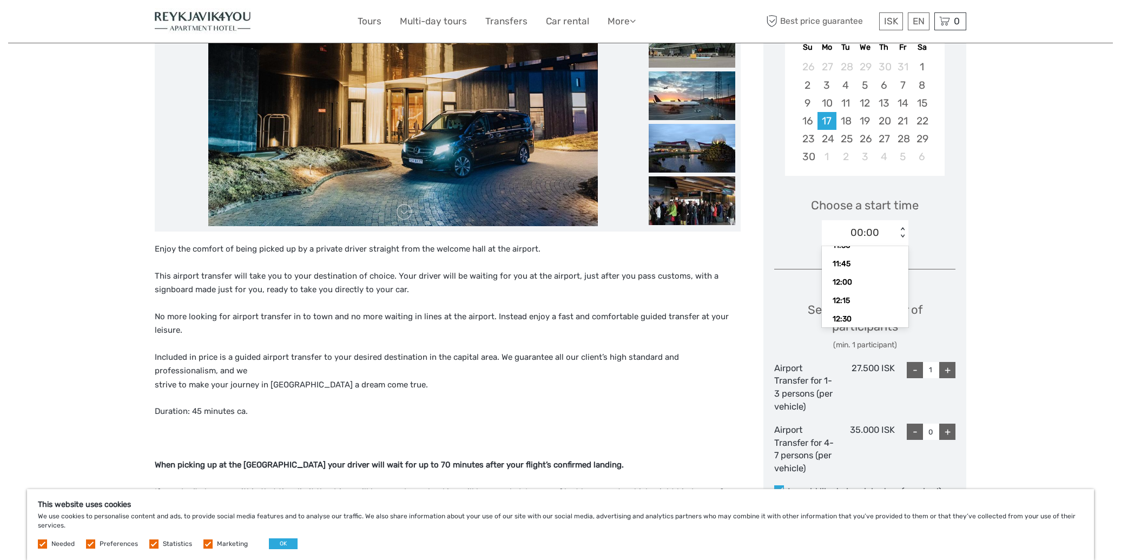
scroll to position [858, 0]
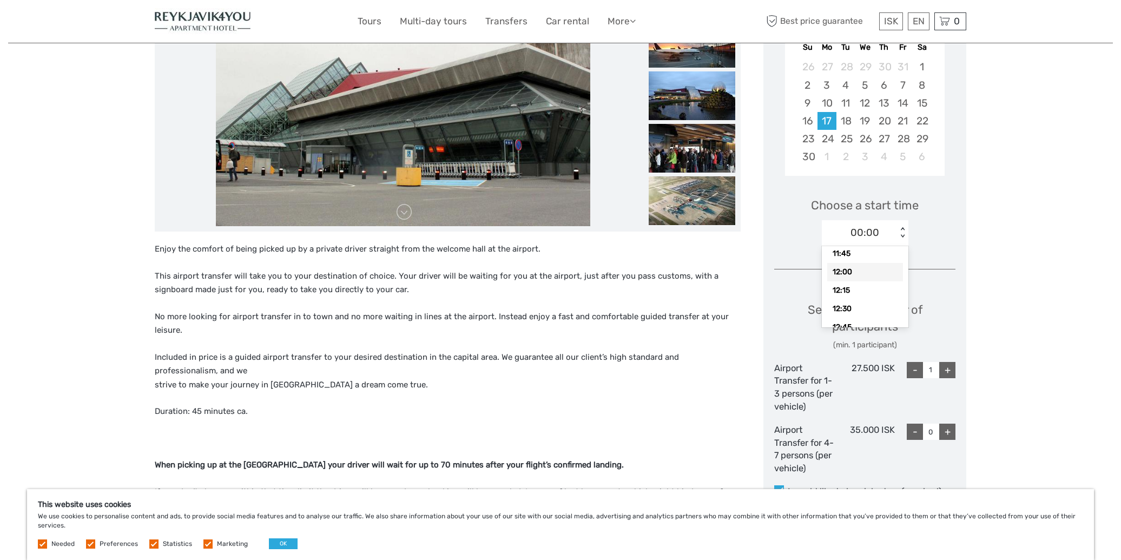
click at [858, 270] on div "12:00" at bounding box center [865, 272] width 76 height 18
click at [947, 369] on div "+" at bounding box center [947, 370] width 16 height 16
type input "3"
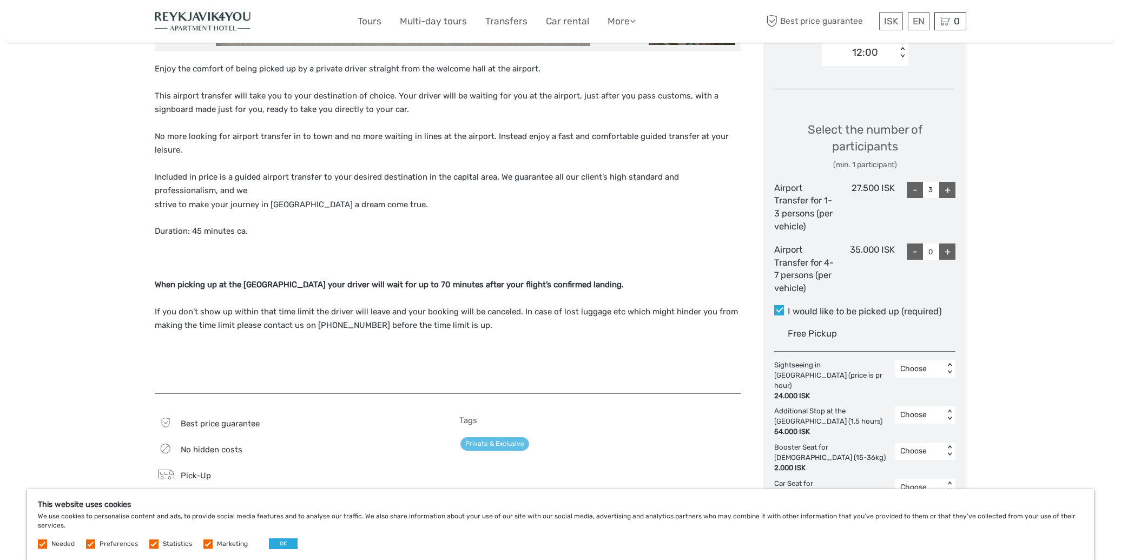
scroll to position [404, 0]
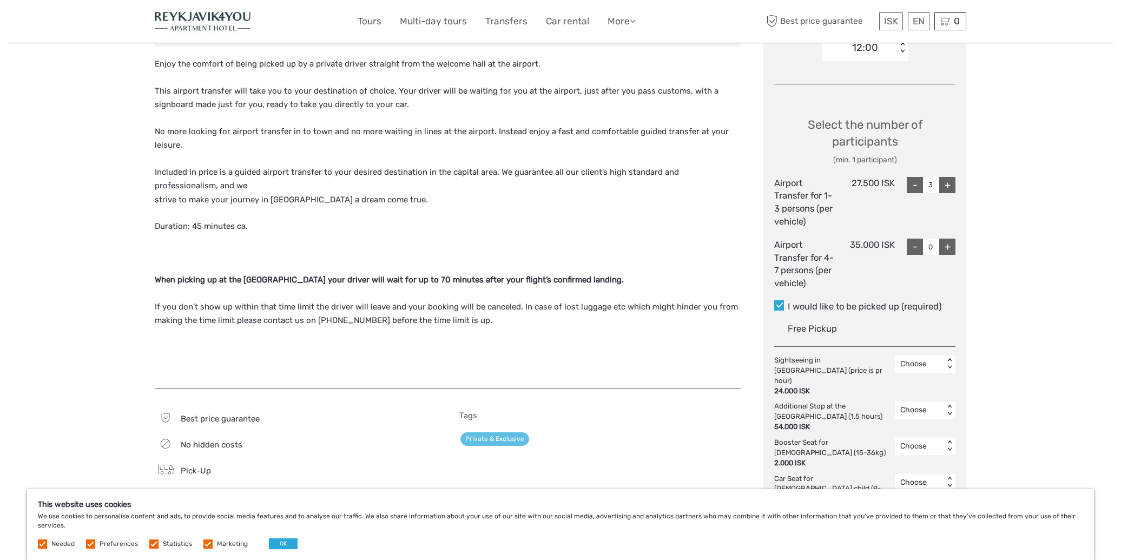
click at [922, 405] on div "Choose" at bounding box center [919, 410] width 38 height 11
click at [911, 484] on div "3" at bounding box center [925, 493] width 50 height 18
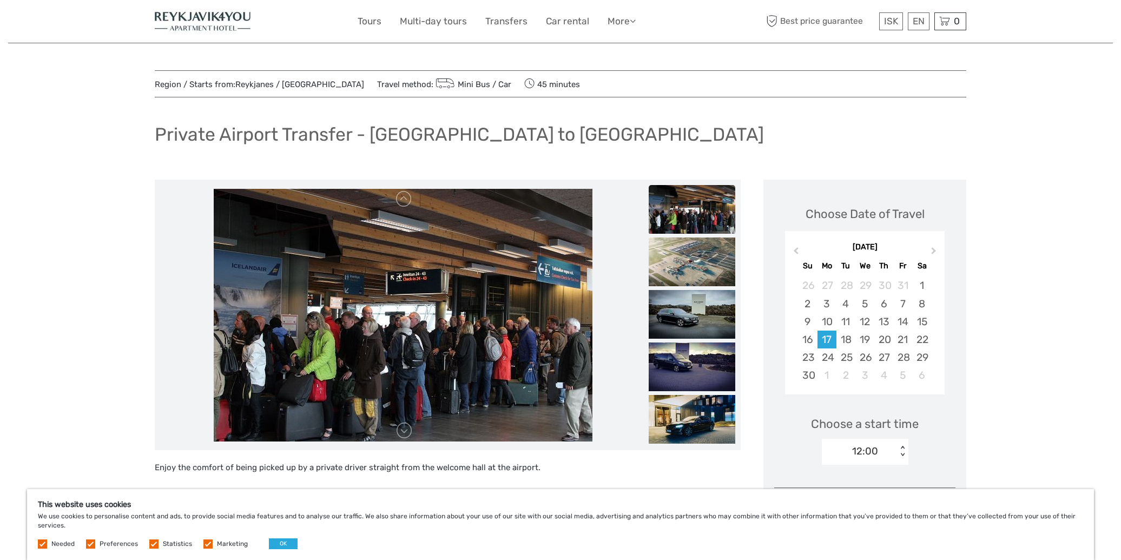
scroll to position [0, 0]
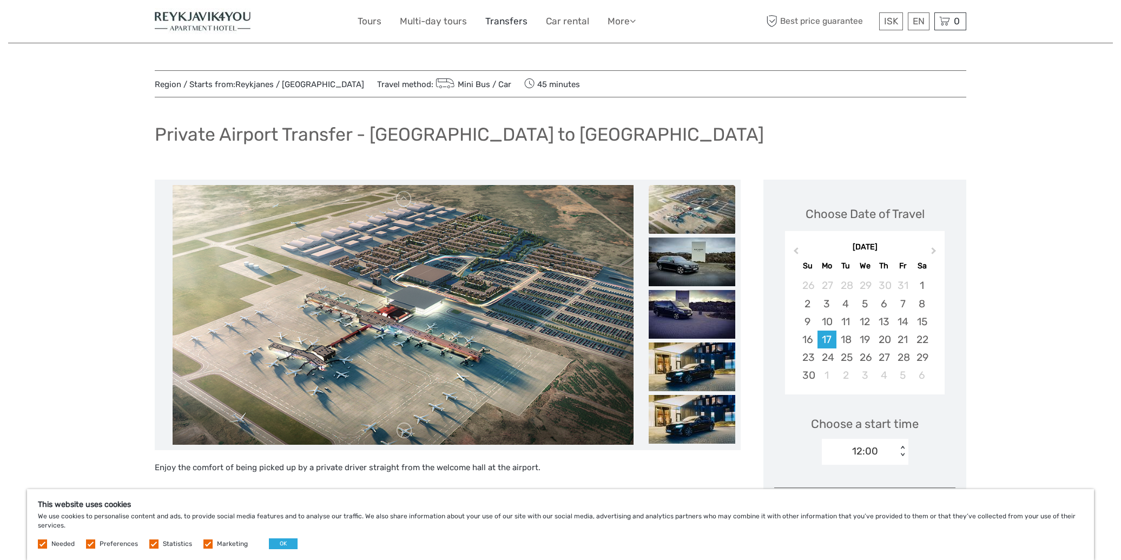
click at [510, 22] on link "Transfers" at bounding box center [506, 22] width 42 height 16
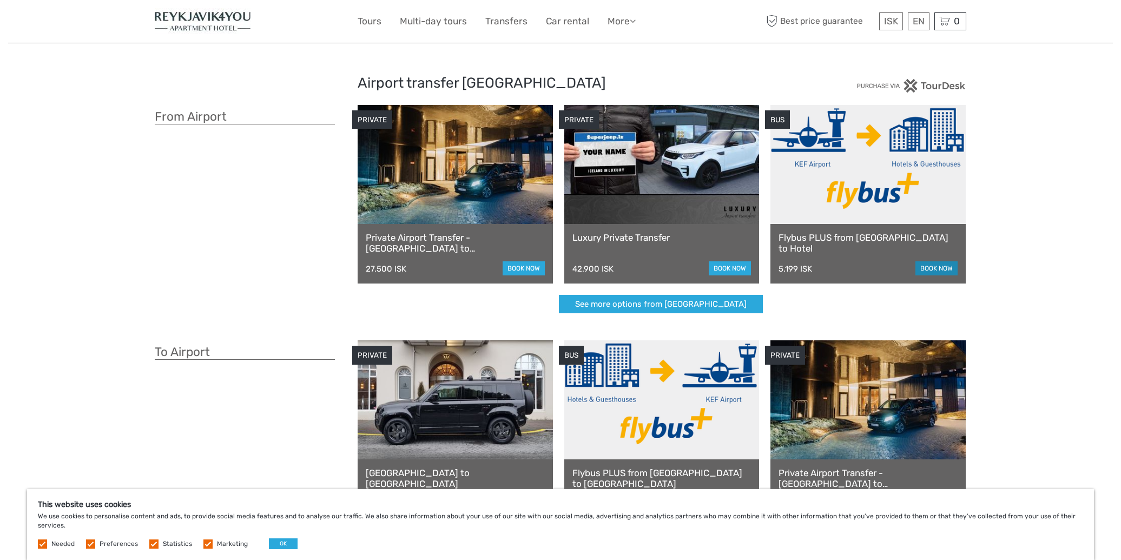
click at [938, 267] on link "book now" at bounding box center [936, 268] width 42 height 14
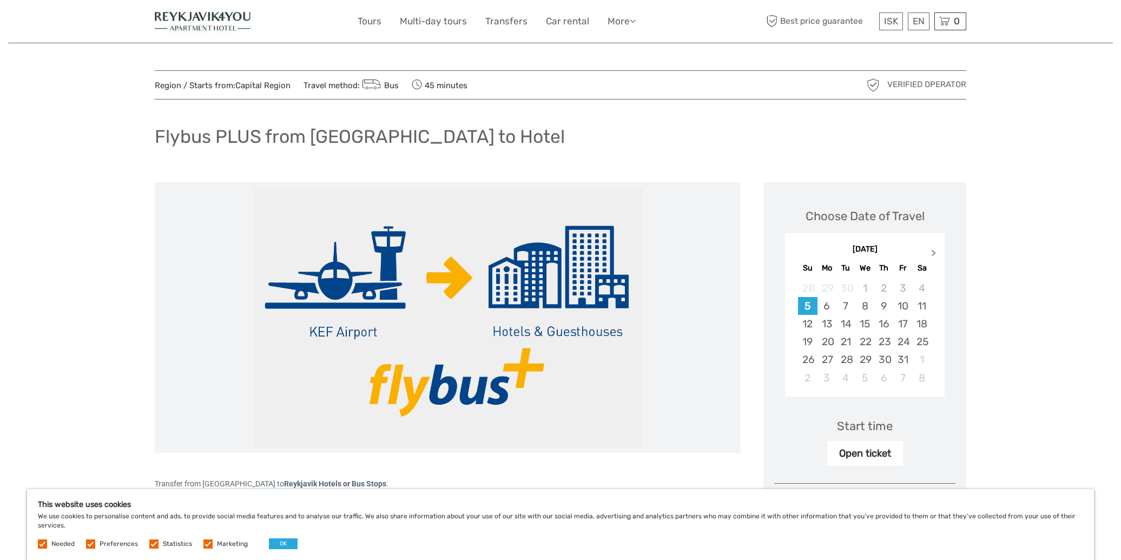
click at [934, 253] on span "Next Month" at bounding box center [934, 255] width 0 height 16
click at [831, 340] on div "17" at bounding box center [826, 342] width 19 height 18
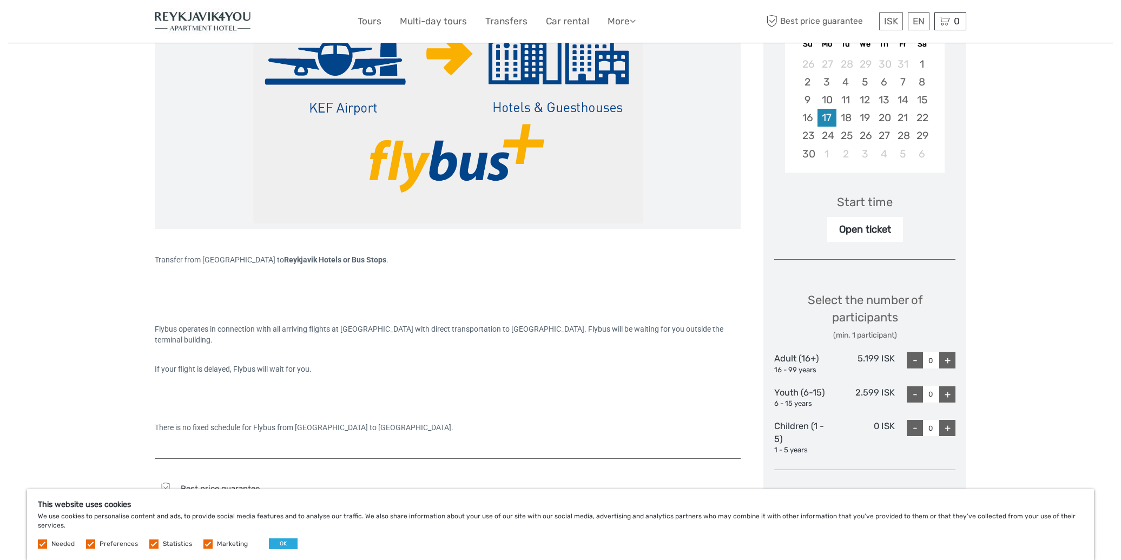
scroll to position [234, 0]
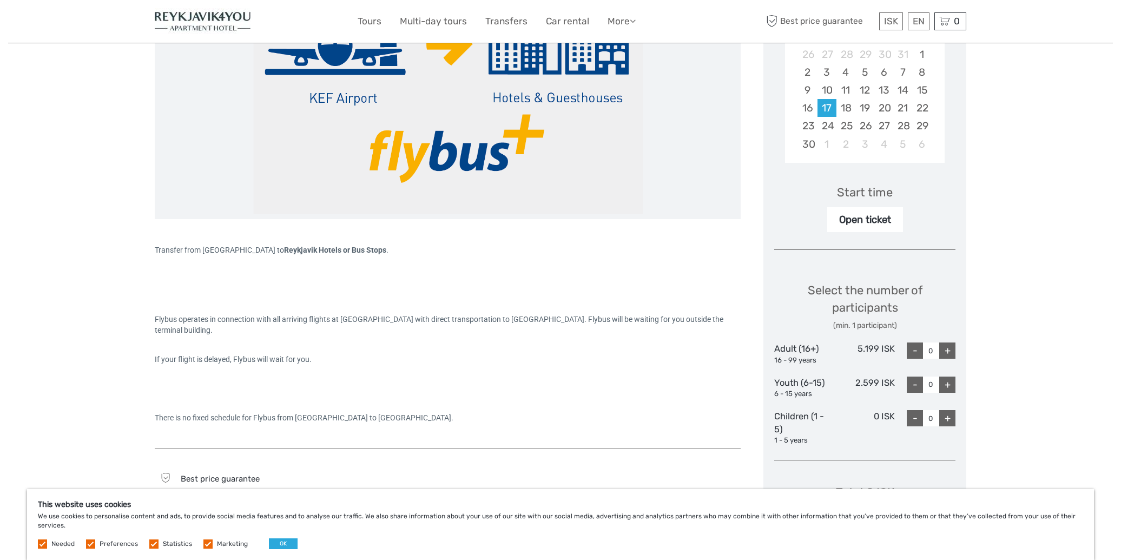
click at [857, 217] on div "Open ticket" at bounding box center [865, 219] width 76 height 25
click at [952, 346] on div "+" at bounding box center [947, 350] width 16 height 16
type input "3"
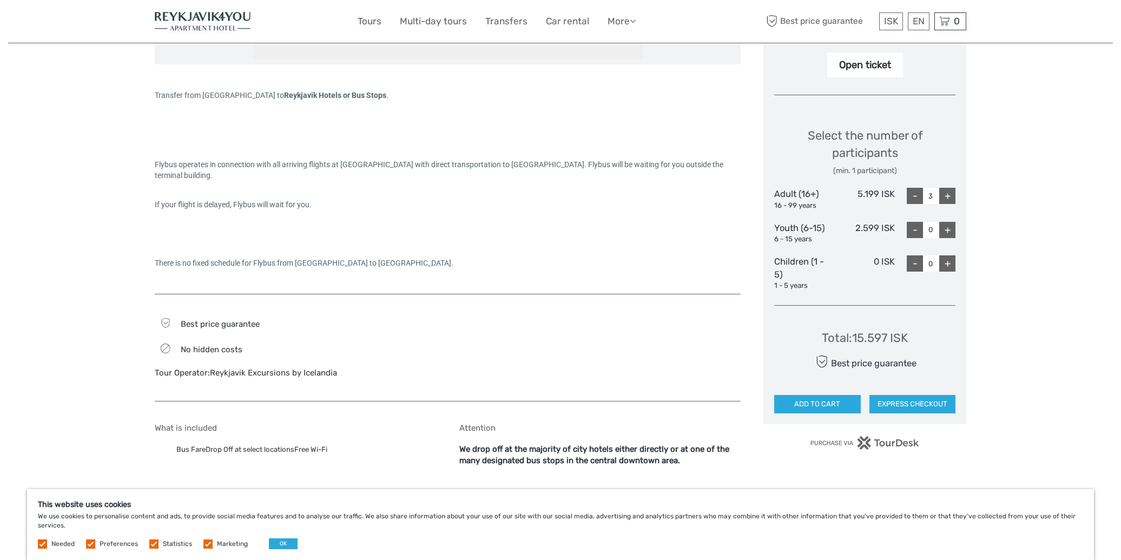
scroll to position [389, 0]
click at [815, 397] on button "ADD TO CART" at bounding box center [817, 403] width 87 height 18
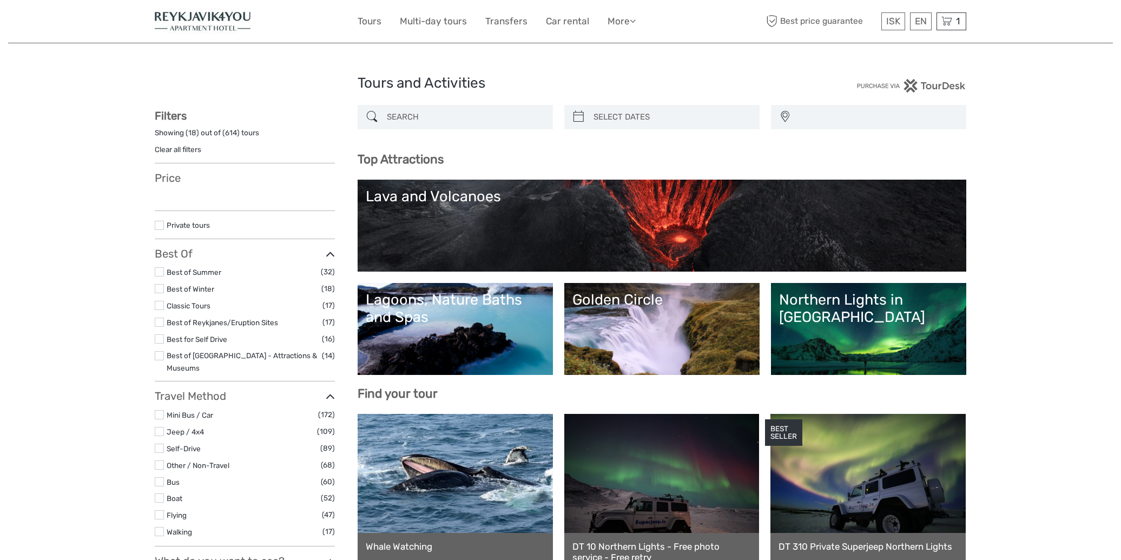
select select
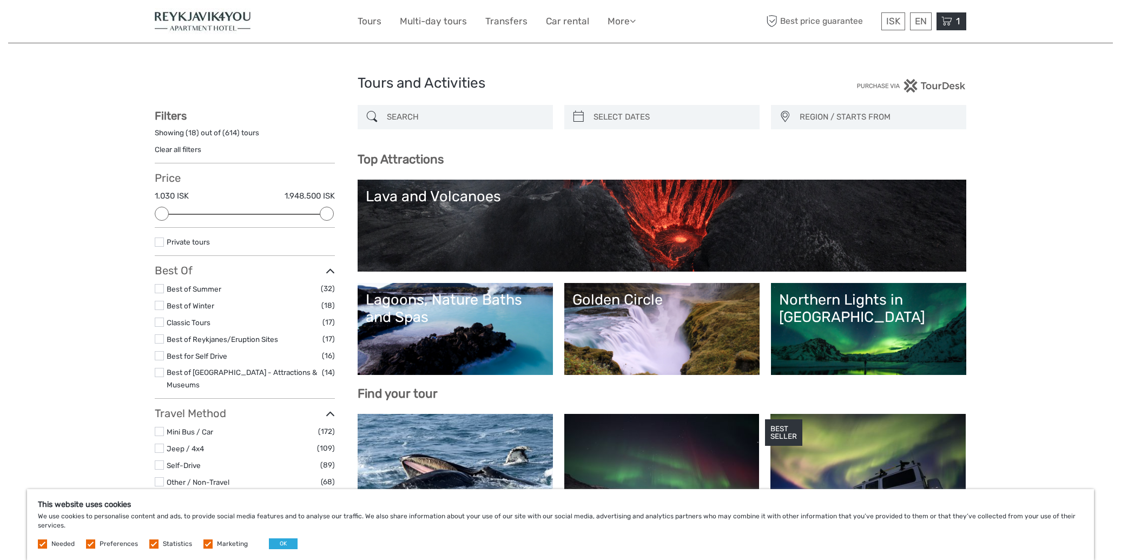
click at [950, 24] on icon at bounding box center [946, 22] width 11 height 14
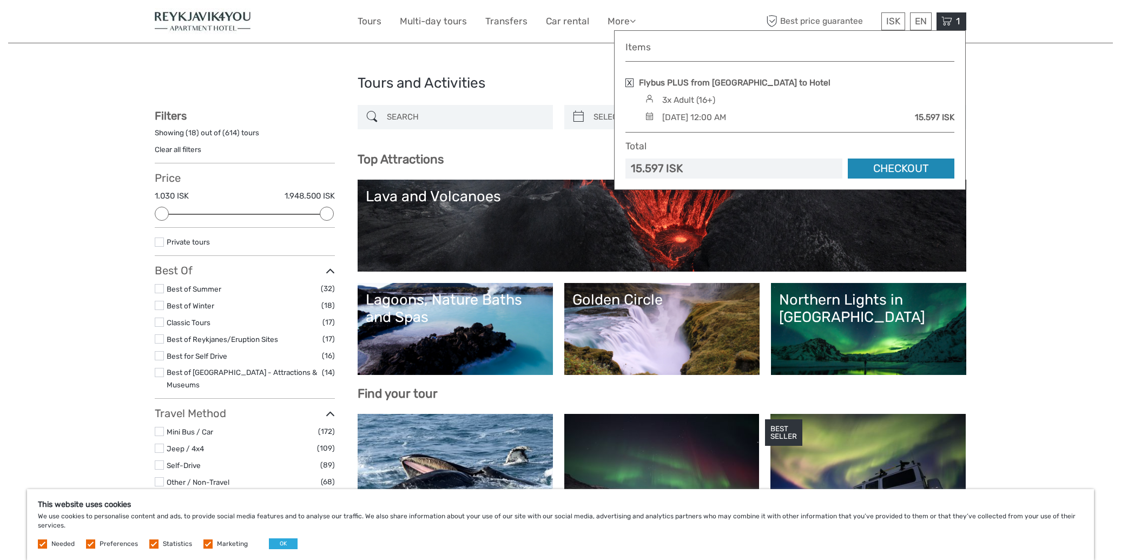
click at [893, 166] on link "Checkout" at bounding box center [901, 168] width 107 height 20
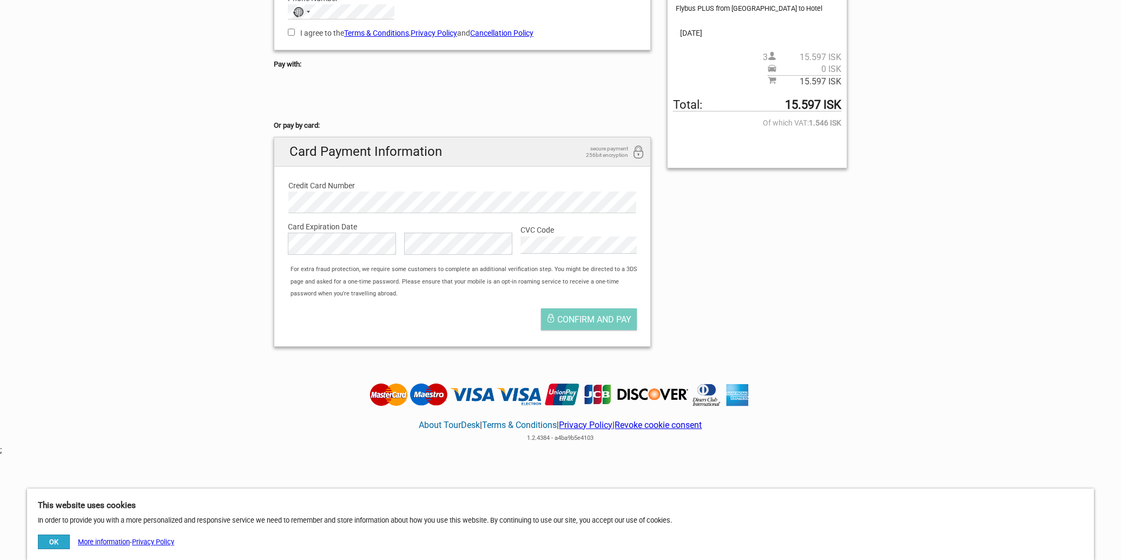
scroll to position [220, 0]
click at [51, 541] on button "OK" at bounding box center [54, 541] width 32 height 15
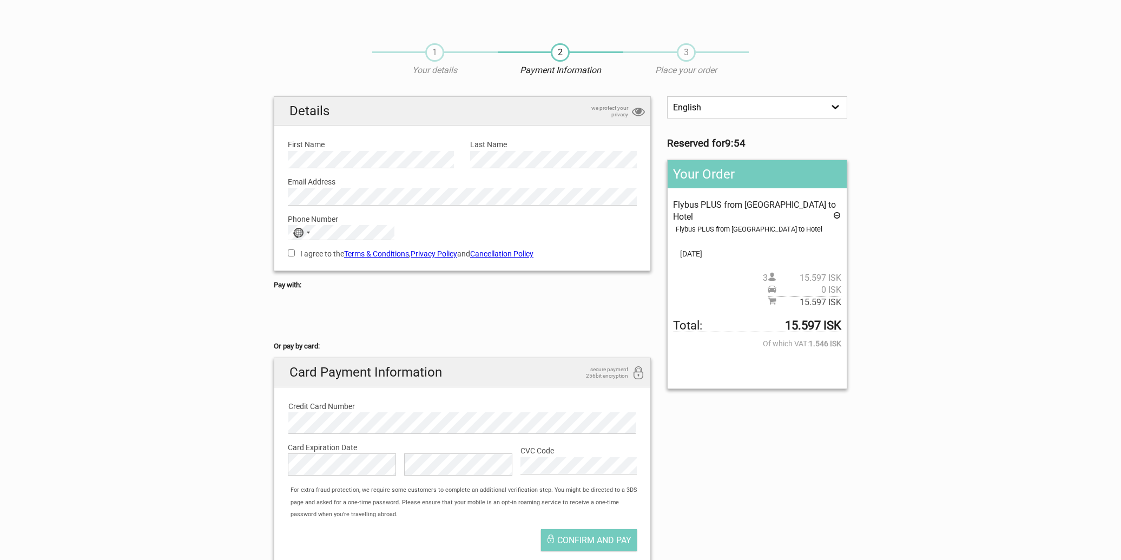
scroll to position [0, 0]
click at [919, 141] on section "1 Your details 2 Payment Information 3 Place your order English Español Deutsch…" at bounding box center [560, 304] width 1121 height 544
click at [237, 241] on section "1 Your details 2 Payment Information 3 Place your order English Español Deutsch…" at bounding box center [560, 304] width 1121 height 544
click at [206, 213] on section "1 Your details 2 Payment Information 3 Place your order English Español Deutsch…" at bounding box center [560, 304] width 1121 height 544
click at [307, 233] on div "No country selected" at bounding box center [300, 233] width 25 height 14
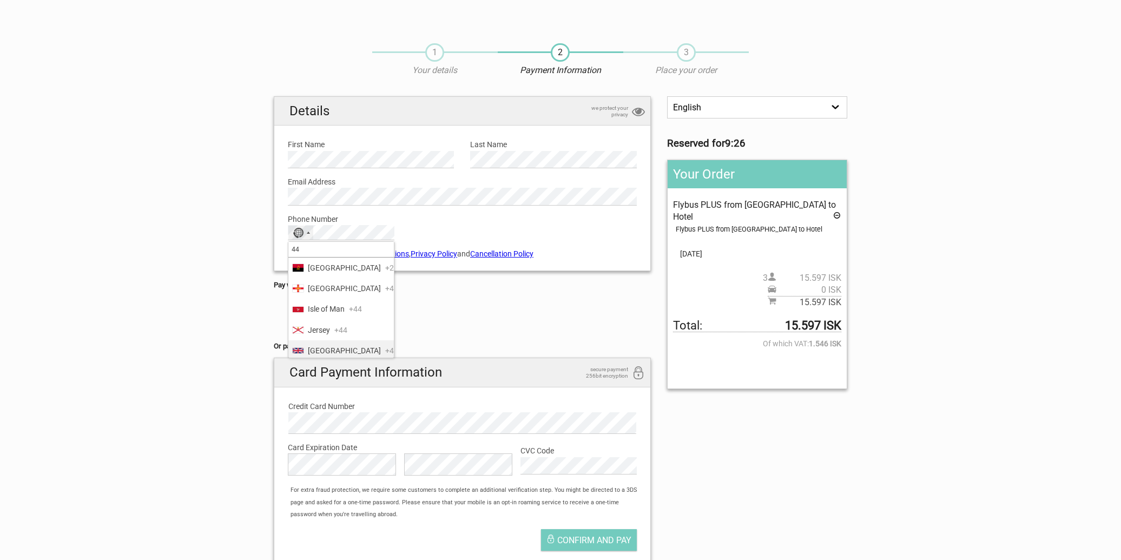
type input "44"
click at [346, 349] on span "United Kingdom" at bounding box center [344, 351] width 73 height 12
click at [290, 252] on input "I agree to the Terms & Conditions , Privacy Policy and Cancellation Policy" at bounding box center [291, 252] width 7 height 7
checkbox input "true"
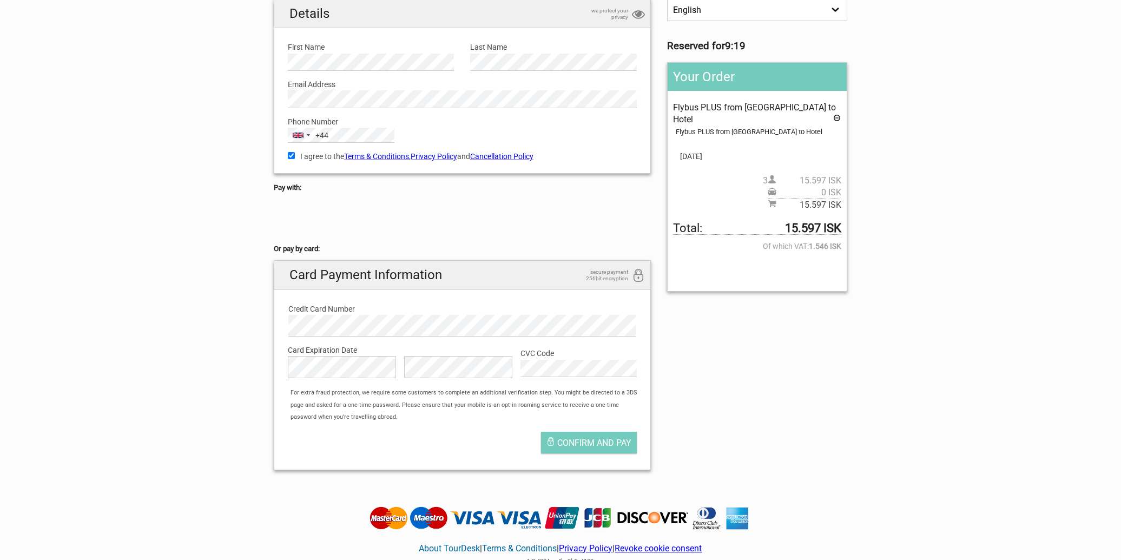
scroll to position [99, 0]
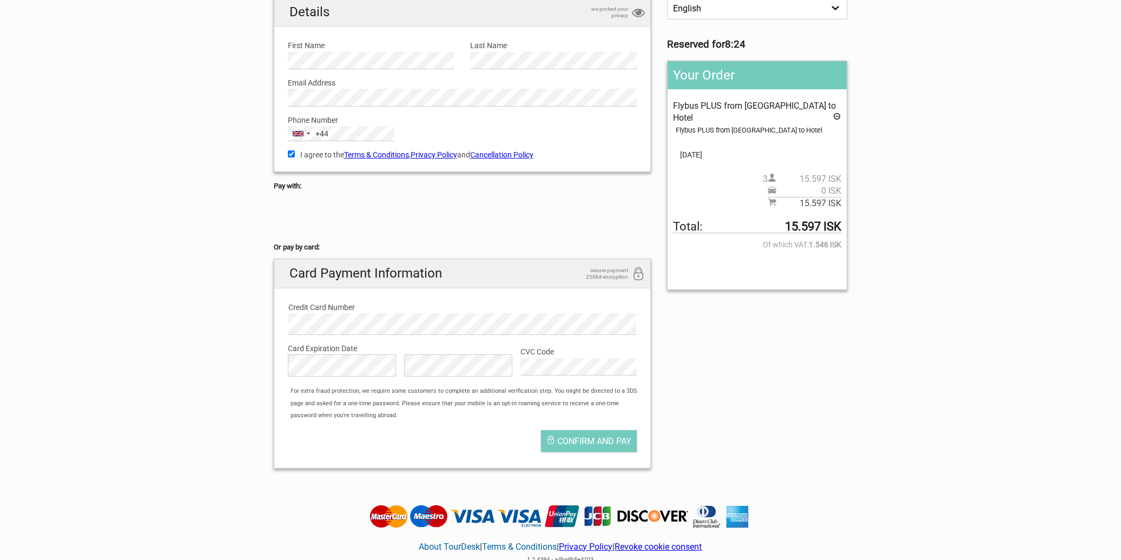
click at [832, 409] on div "English Español Deutsch Reserved for 8:24 Your Order Flybus PLUS from Keflavik …" at bounding box center [561, 237] width 590 height 480
click at [570, 441] on span "Confirm and pay" at bounding box center [594, 441] width 74 height 10
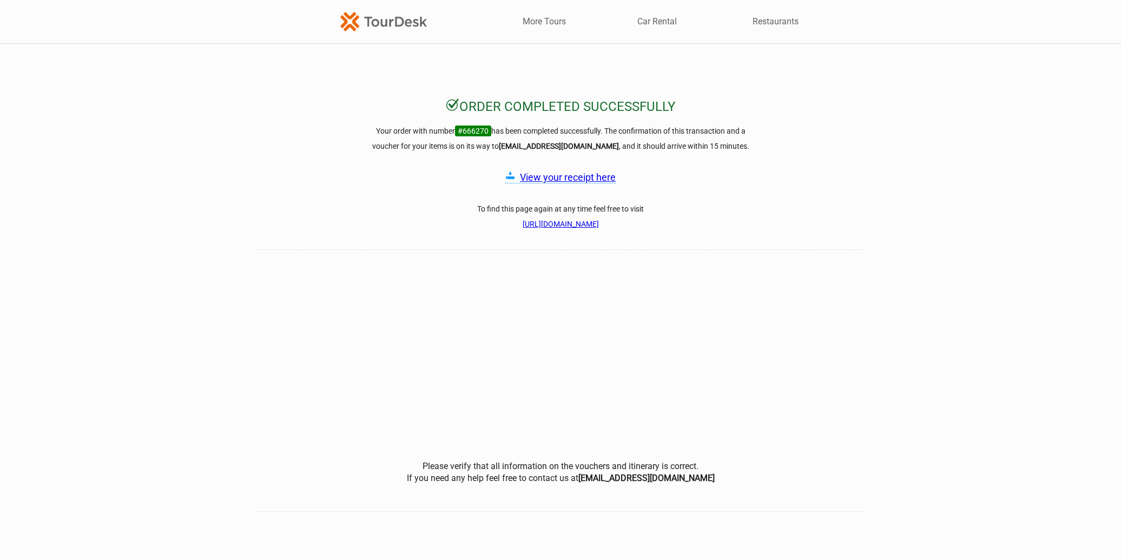
click at [563, 178] on link "View your receipt here" at bounding box center [568, 176] width 96 height 11
